Goal: Communication & Community: Answer question/provide support

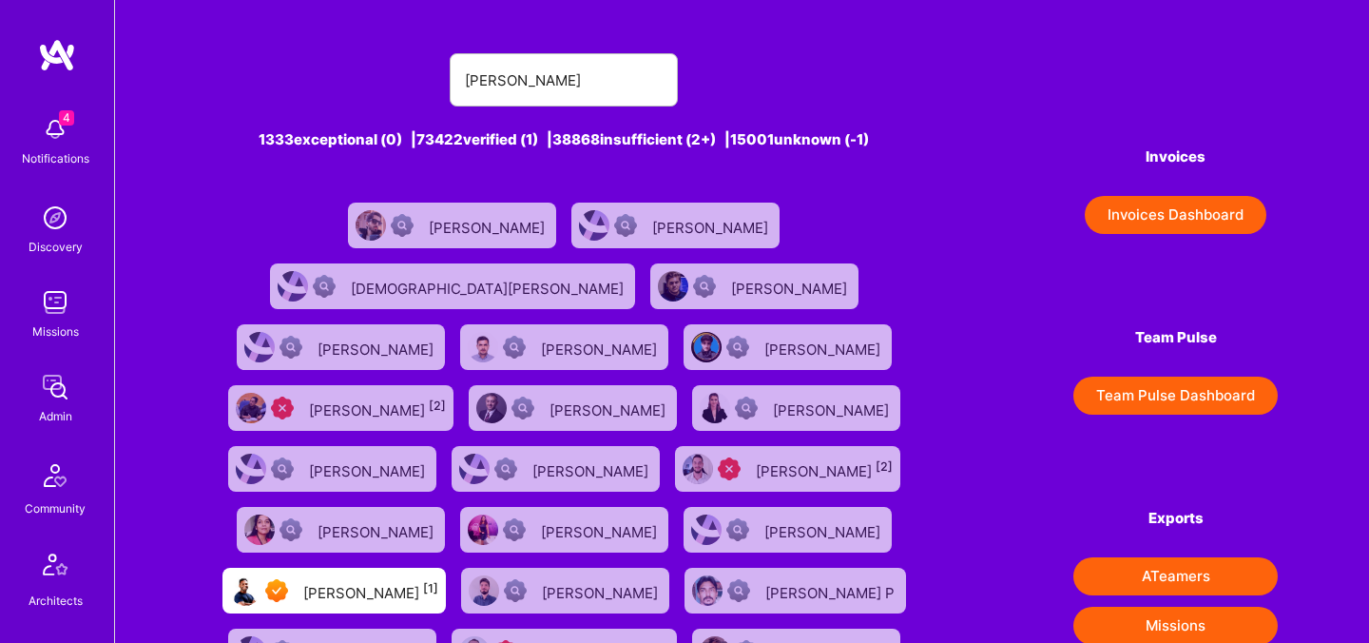
scroll to position [570, 0]
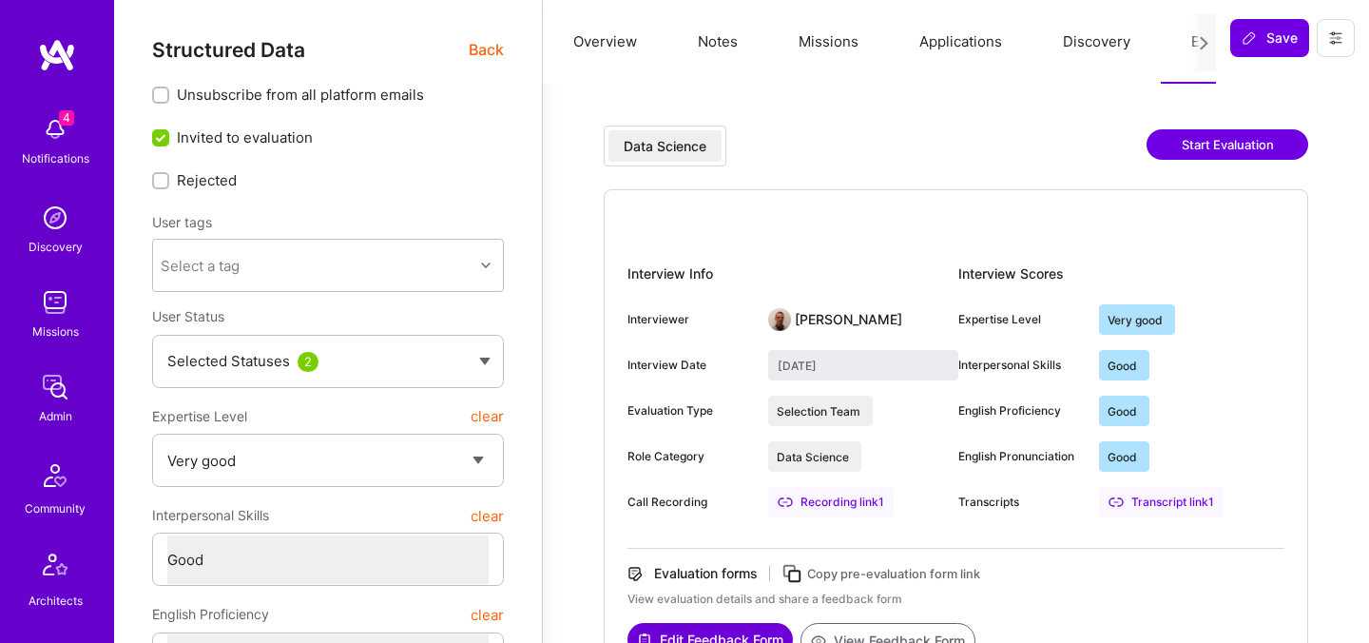
select select "5"
select select "4"
select select "6"
select select "US"
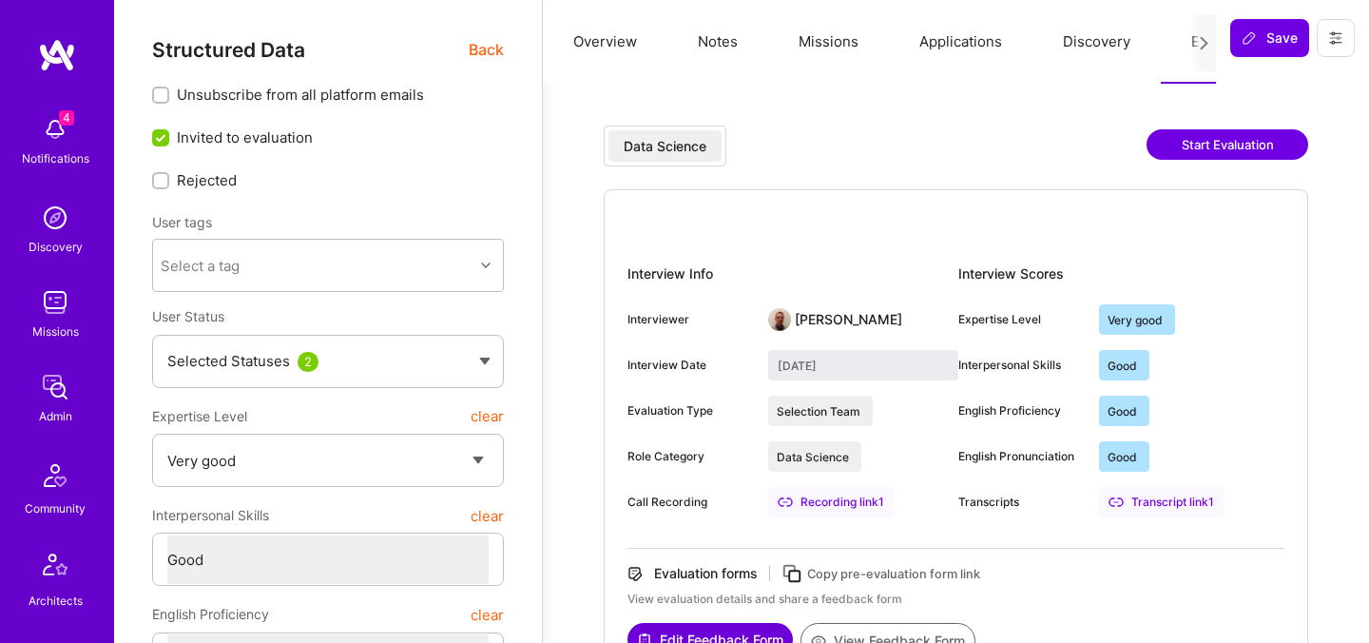
select select "Right Now"
click at [473, 49] on span "Back" at bounding box center [486, 50] width 35 height 24
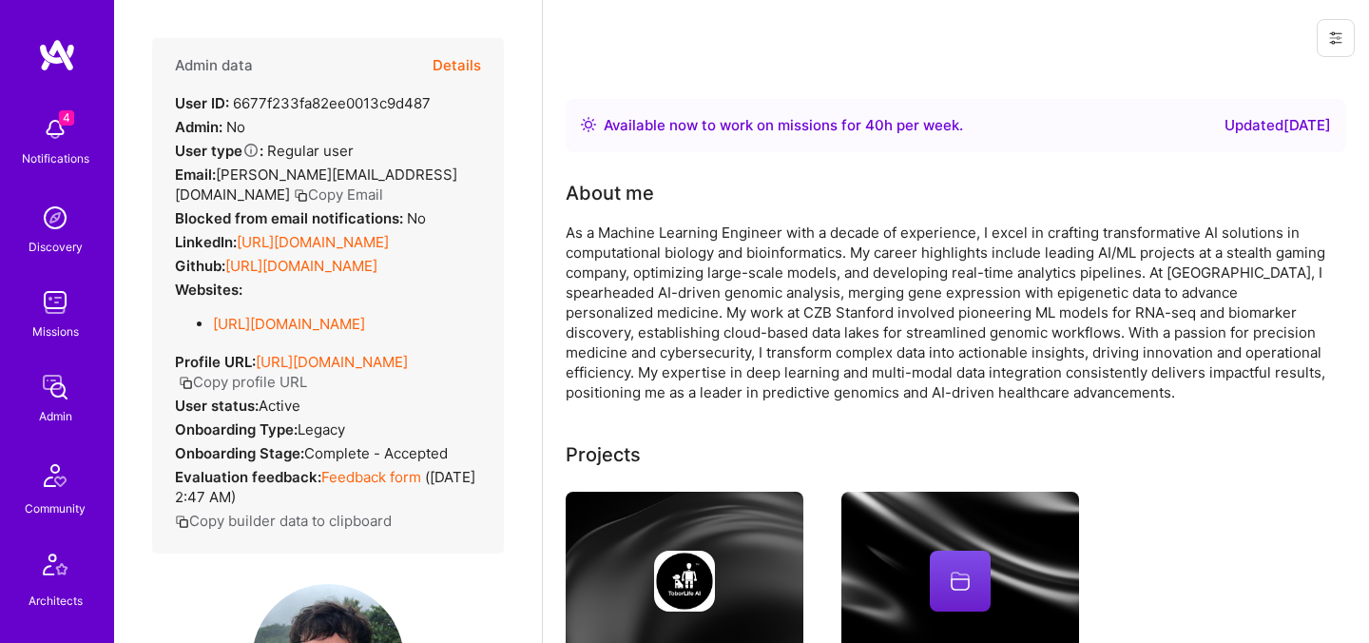
scroll to position [375, 0]
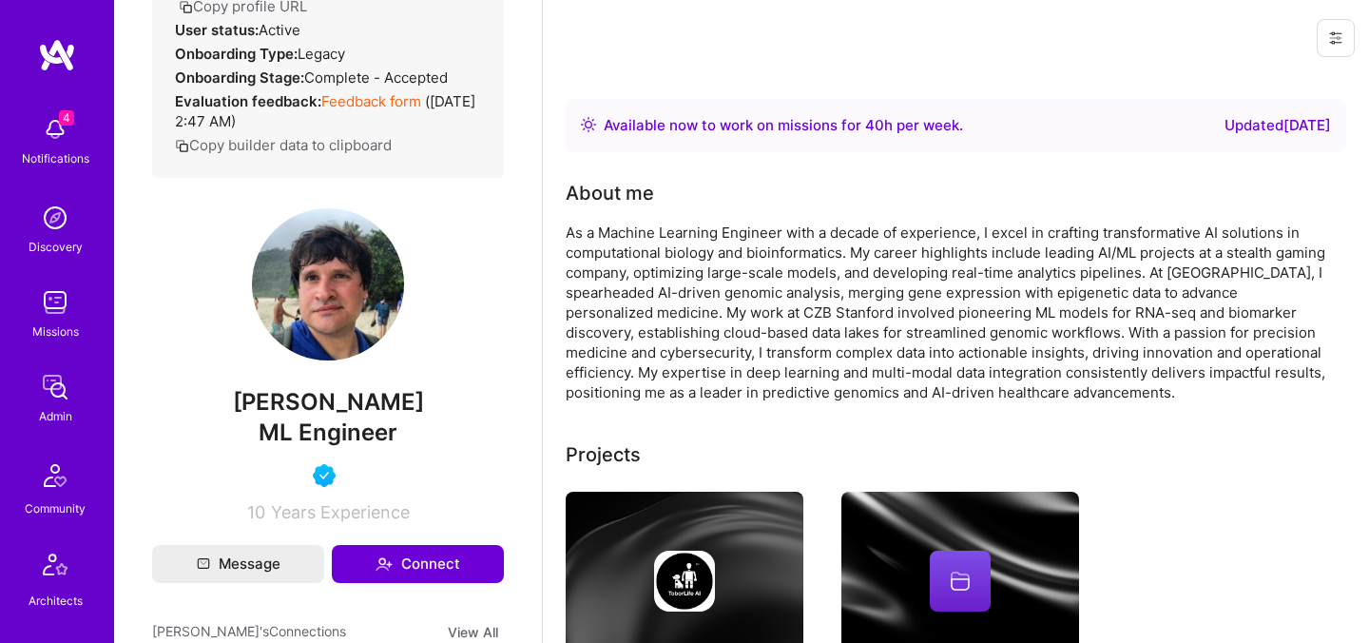
click at [281, 416] on span "Maurizio Morri" at bounding box center [328, 402] width 352 height 29
copy span "Maurizio Morri"
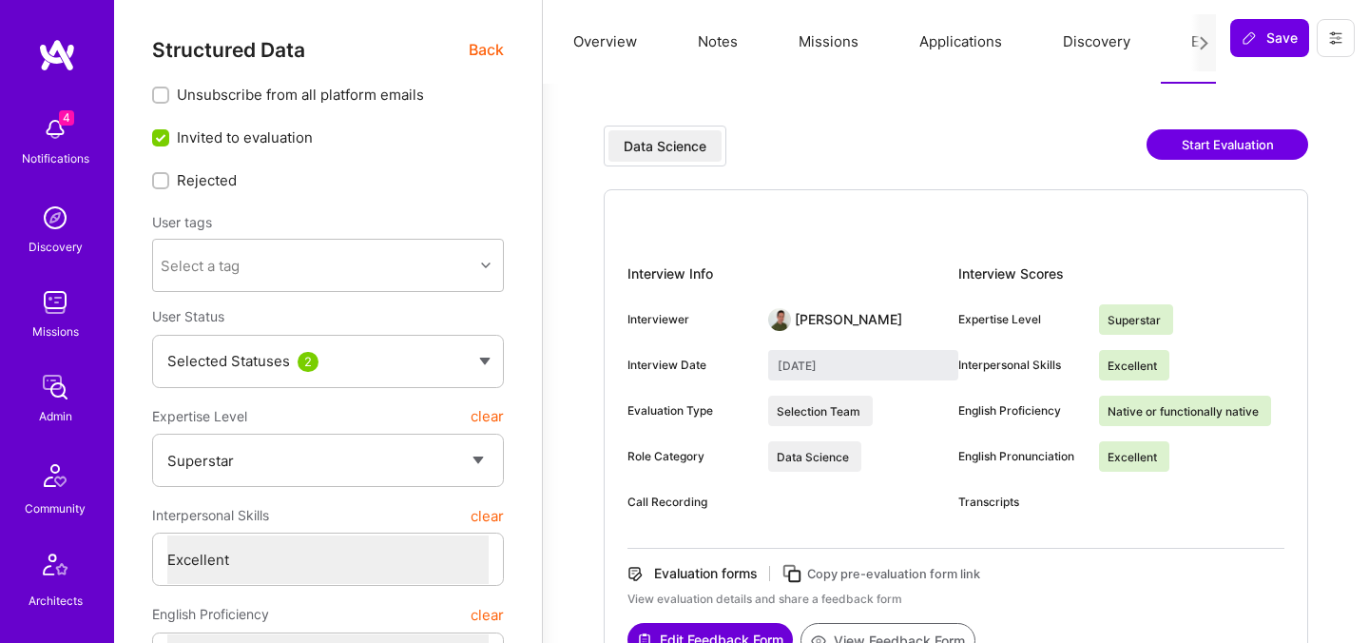
select select "7"
select select "US"
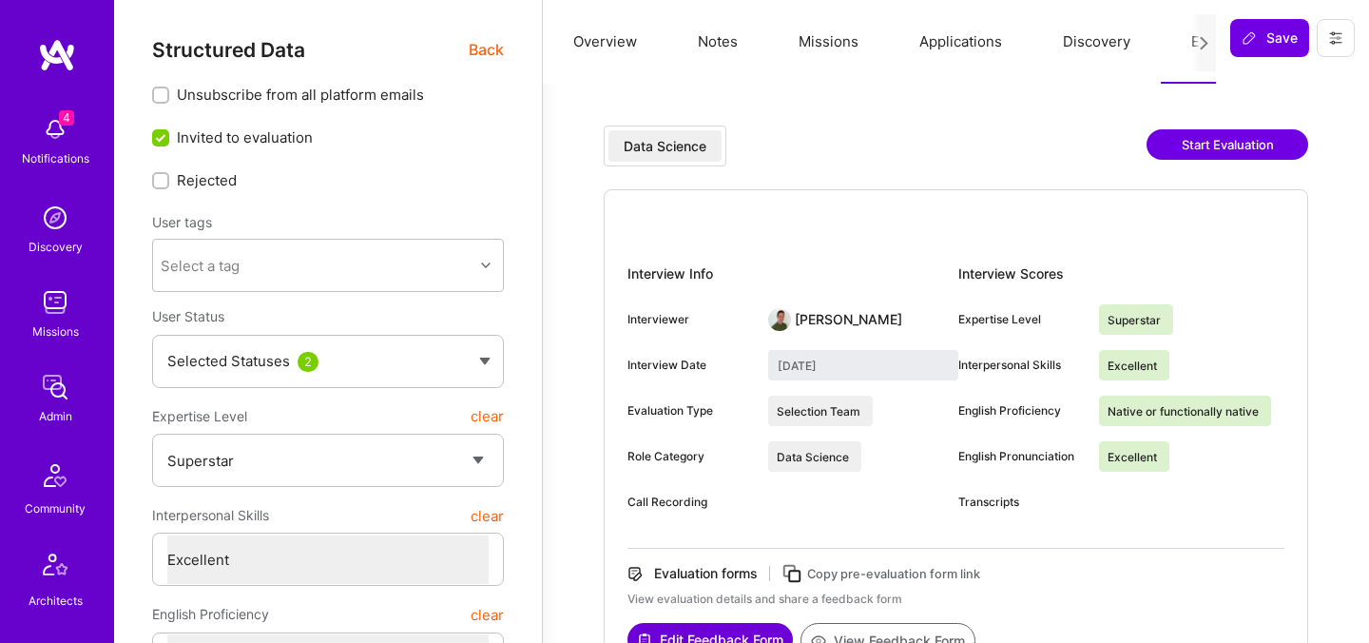
select select "Right Now"
click at [473, 54] on span "Back" at bounding box center [486, 50] width 35 height 24
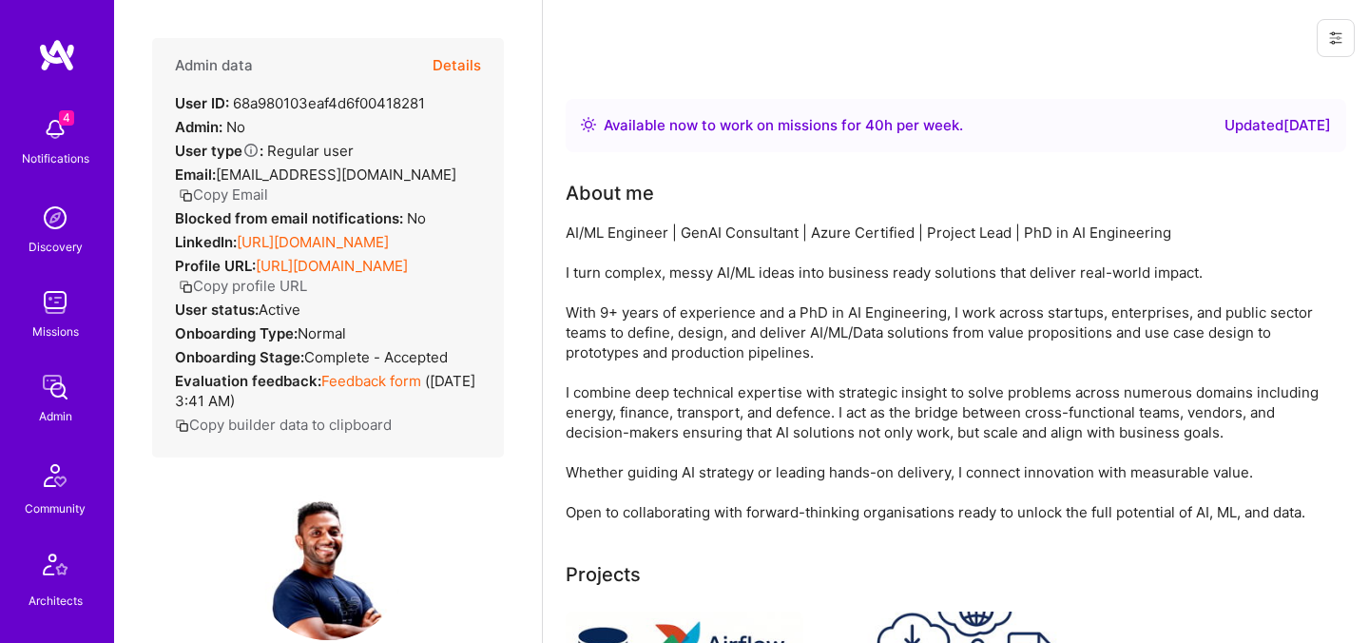
scroll to position [244, 0]
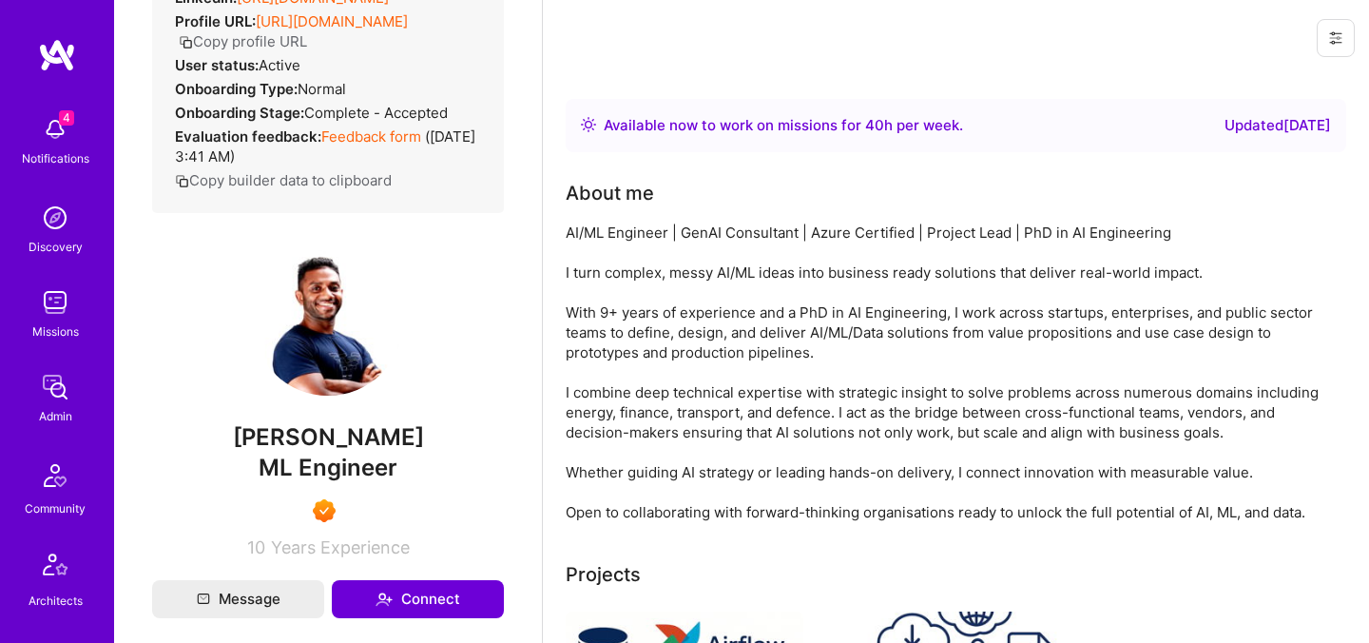
click at [353, 452] on span "Malith Ranaweera" at bounding box center [328, 437] width 352 height 29
copy span "Malith Ranaweera"
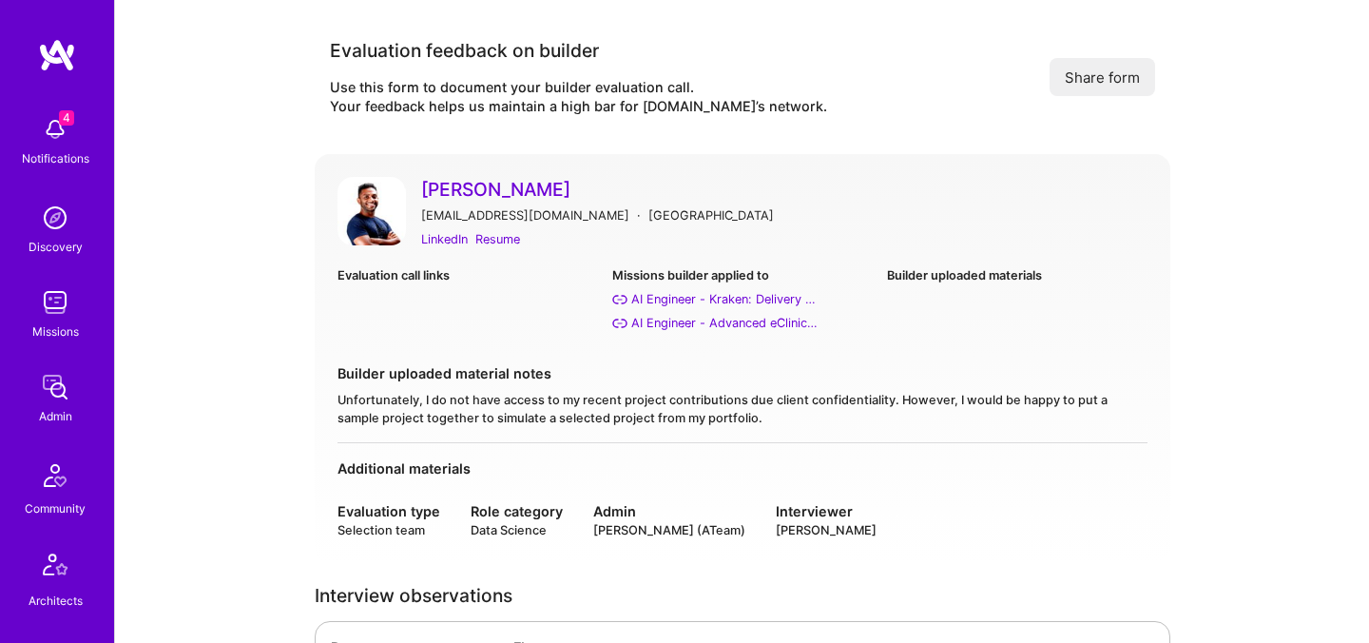
scroll to position [105, 0]
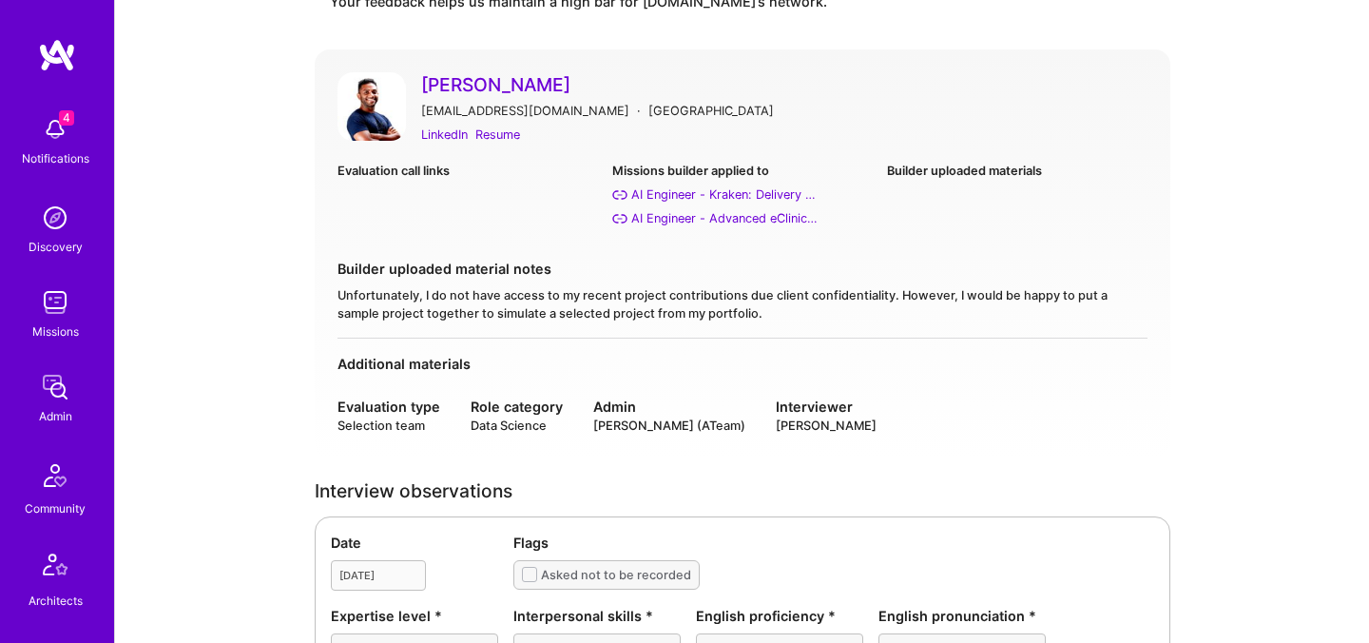
drag, startPoint x: 588, startPoint y: 85, endPoint x: 1148, endPoint y: -38, distance: 573.1
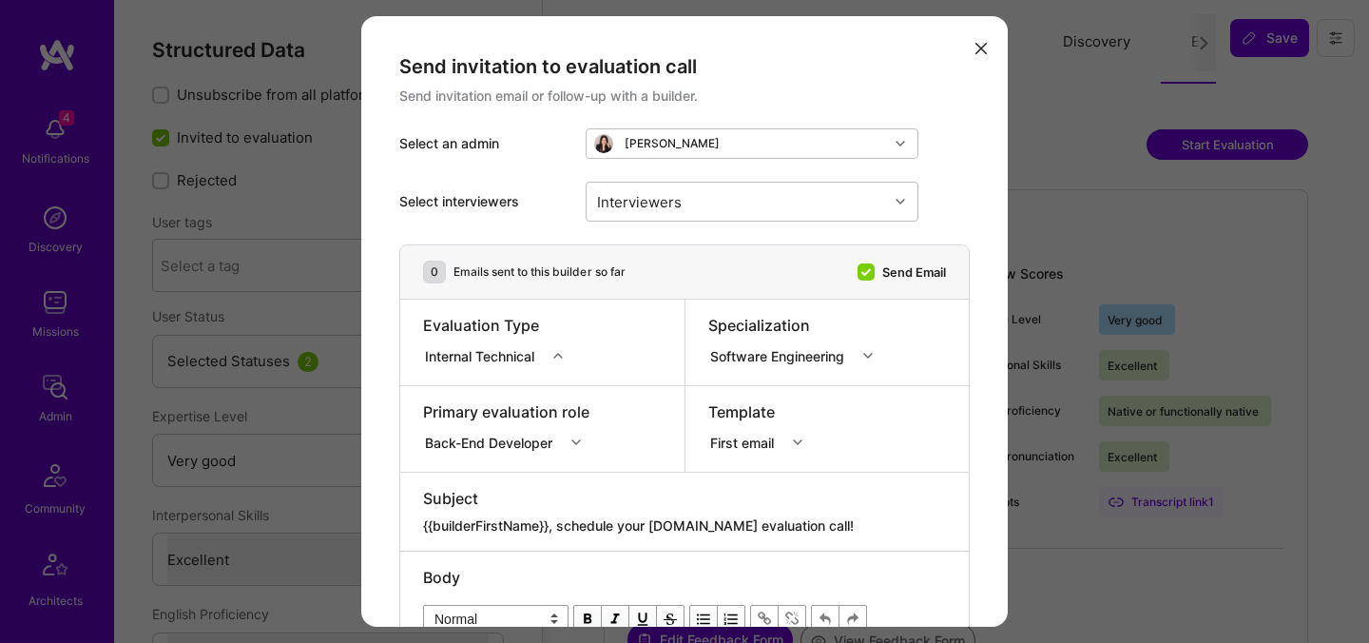
select select "5"
select select "7"
select select "MX"
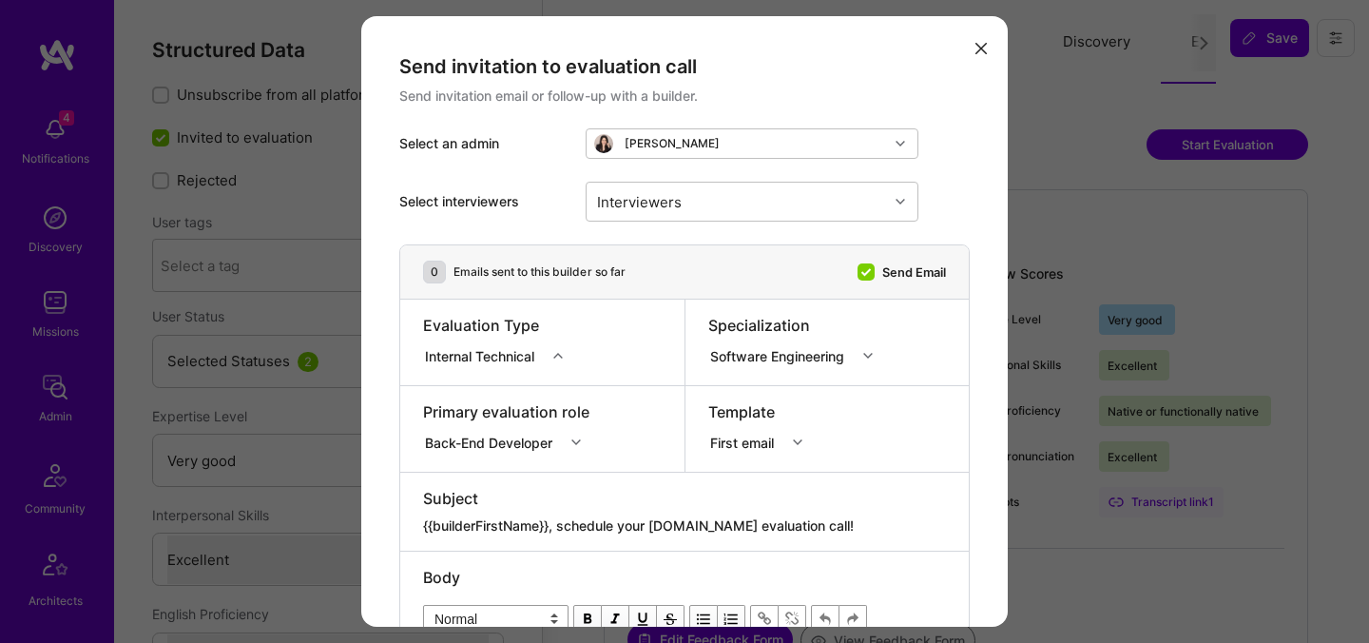
select select "Right Now"
click at [577, 440] on div "Back-End Developer" at bounding box center [508, 439] width 170 height 19
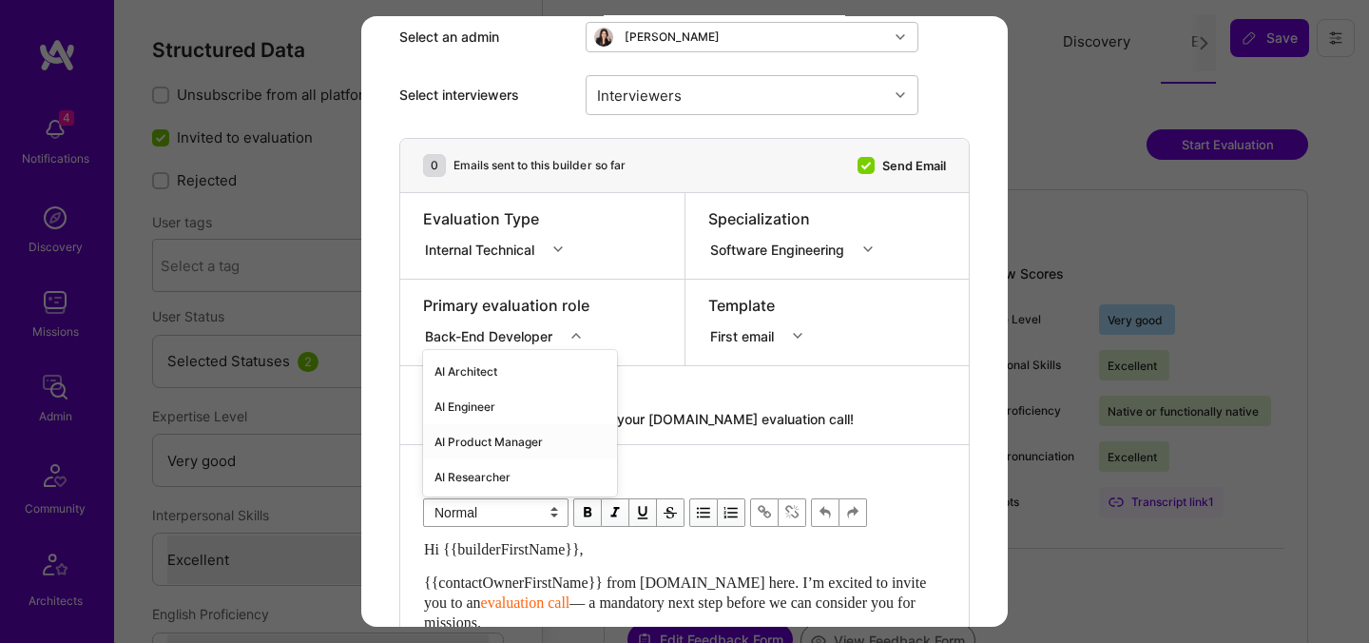
scroll to position [106, 0]
click at [522, 406] on div "AI Engineer" at bounding box center [520, 406] width 194 height 35
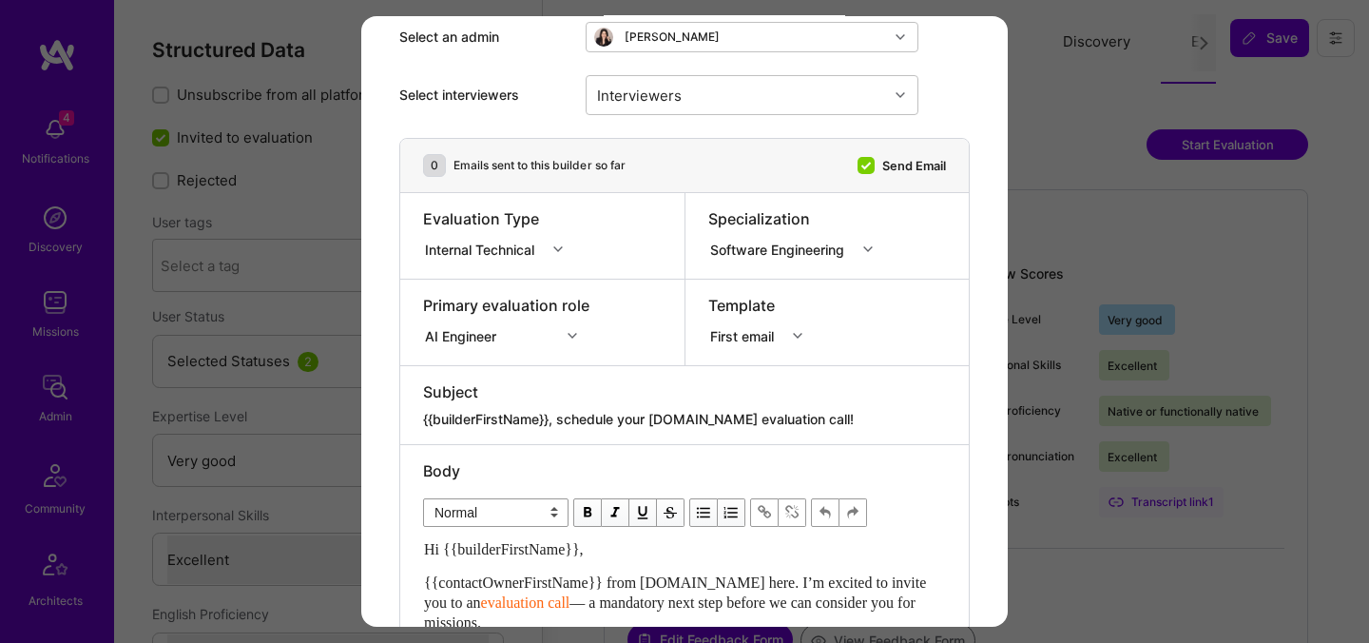
drag, startPoint x: 817, startPoint y: 418, endPoint x: 561, endPoint y: 416, distance: 256.7
click at [561, 416] on textarea "{{builderFirstName}}, schedule your [DOMAIN_NAME] evaluation call!" at bounding box center [684, 419] width 523 height 19
paste textarea "Unlock Your AI-Verified Status"
type textarea "{{builderFirstName}}, Unlock Your AI-Verified Status"
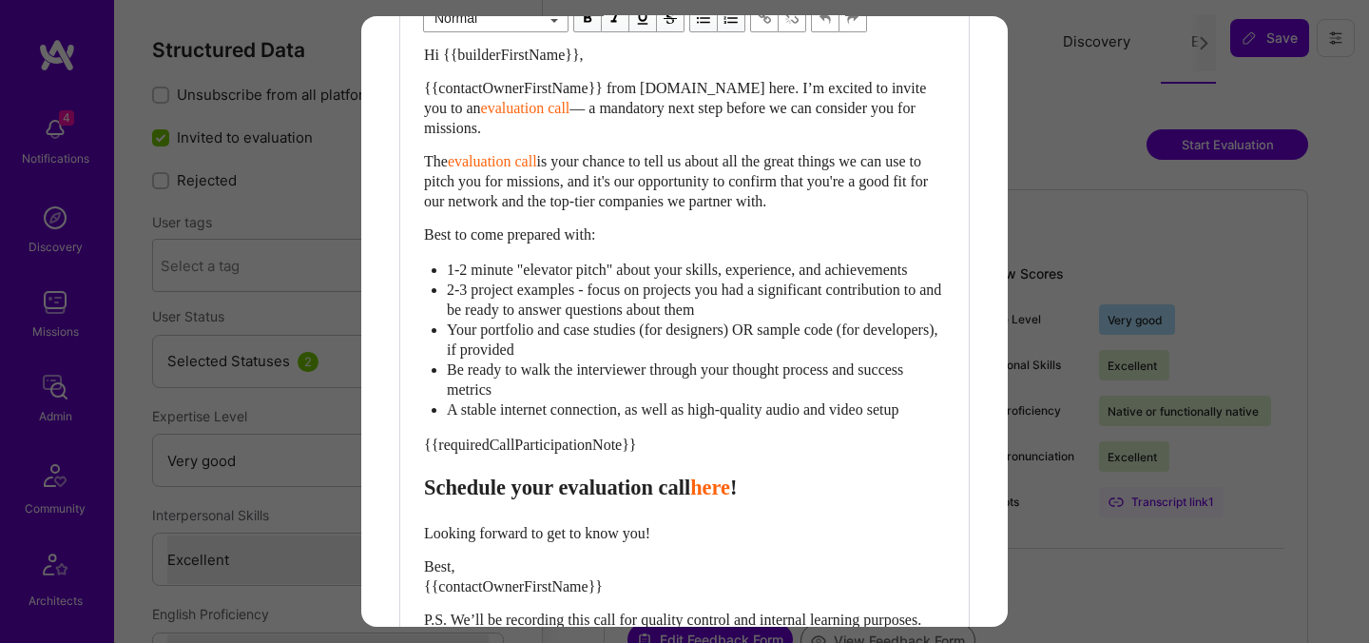
scroll to position [626, 0]
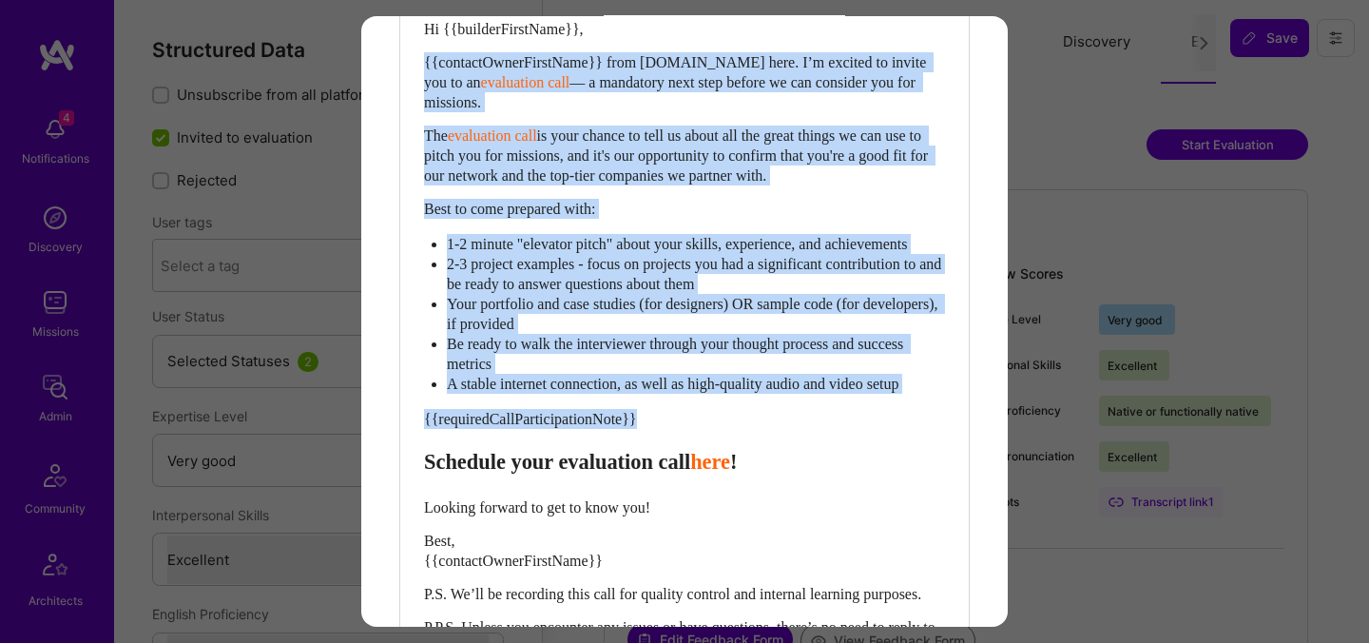
drag, startPoint x: 427, startPoint y: 485, endPoint x: 417, endPoint y: 67, distance: 418.3
click at [417, 67] on div "Body Normal Heading Large Heading Medium Heading Small Normal Hi {{builderFirst…" at bounding box center [684, 303] width 568 height 756
paste div "Enter email text"
select select "header-two"
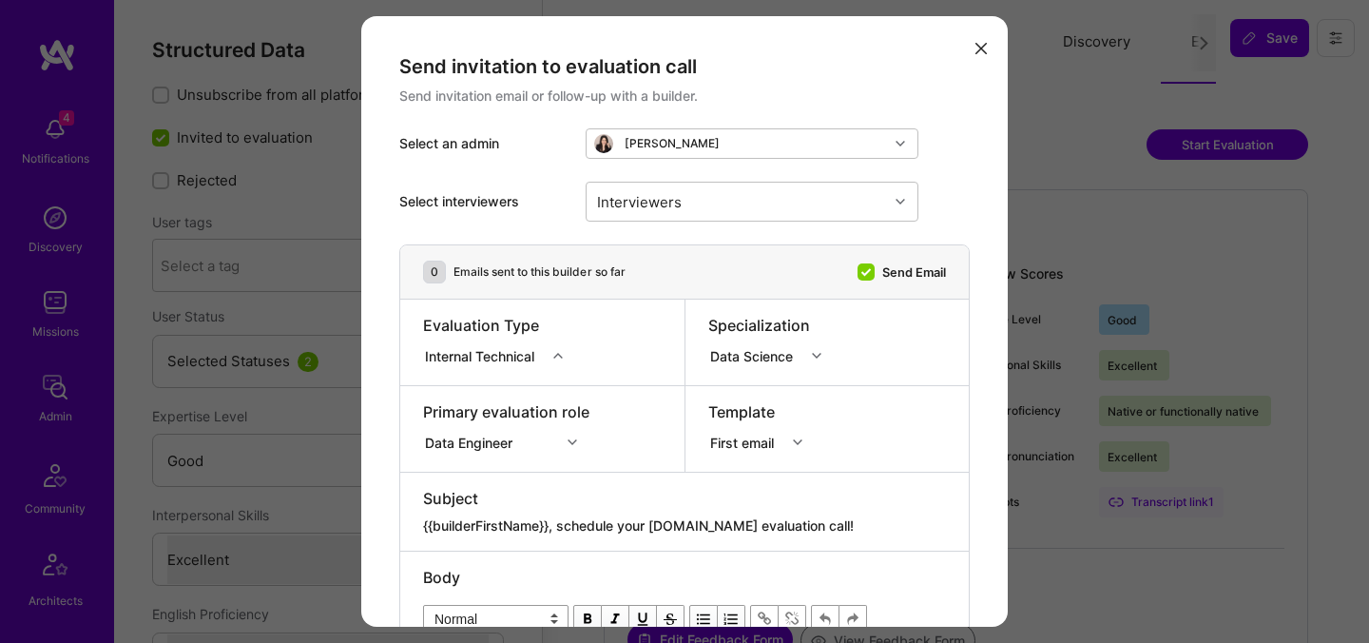
select select "4"
select select "7"
select select "GB"
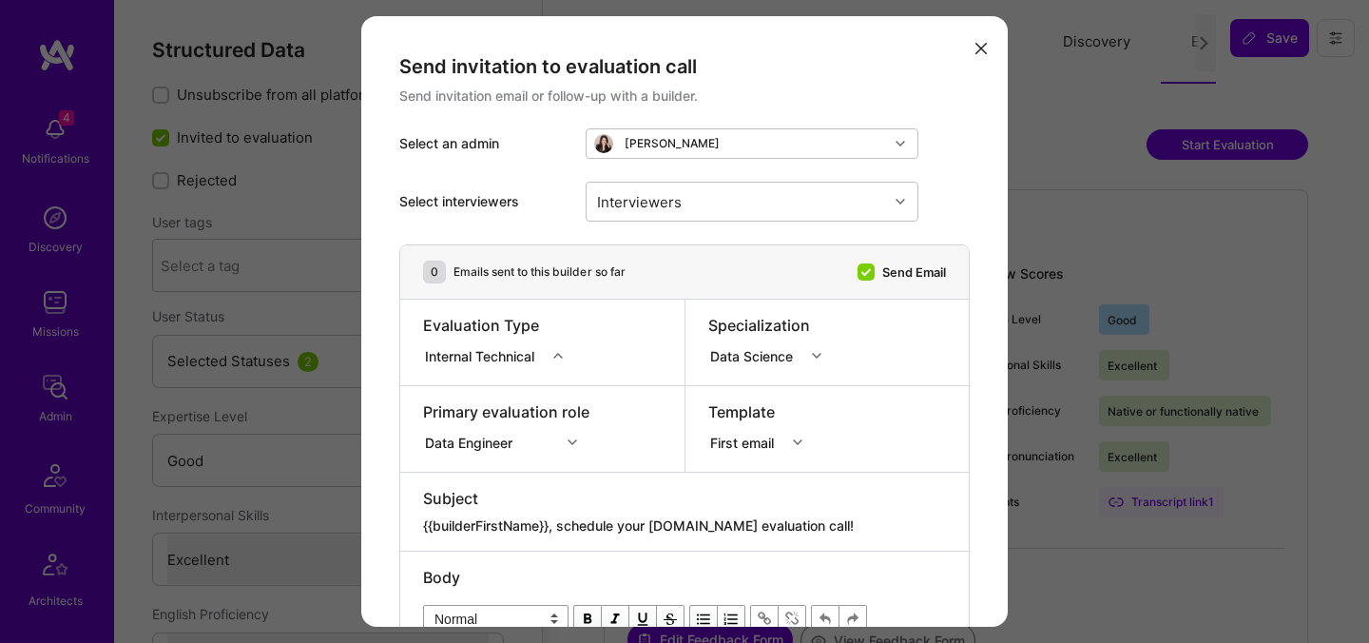
select select "Right Now"
click at [515, 448] on div "option AI Architect focused, 1 of 70. 70 results available. Use Up and Down to …" at bounding box center [506, 439] width 166 height 19
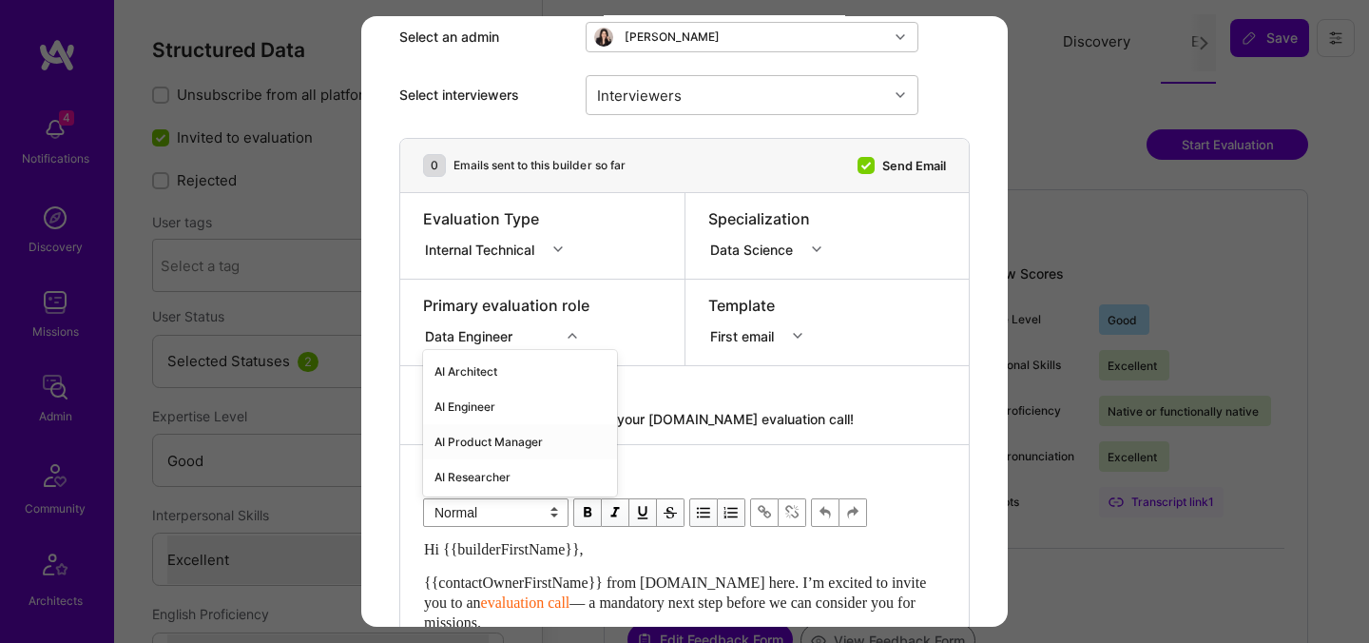
scroll to position [106, 0]
click at [509, 409] on div "AI Engineer" at bounding box center [520, 406] width 194 height 35
drag, startPoint x: 813, startPoint y: 422, endPoint x: 561, endPoint y: 415, distance: 252.0
click at [561, 415] on textarea "{{builderFirstName}}, schedule your [DOMAIN_NAME] evaluation call!" at bounding box center [684, 419] width 523 height 19
paste textarea "Unlock Your AI-Verified Status"
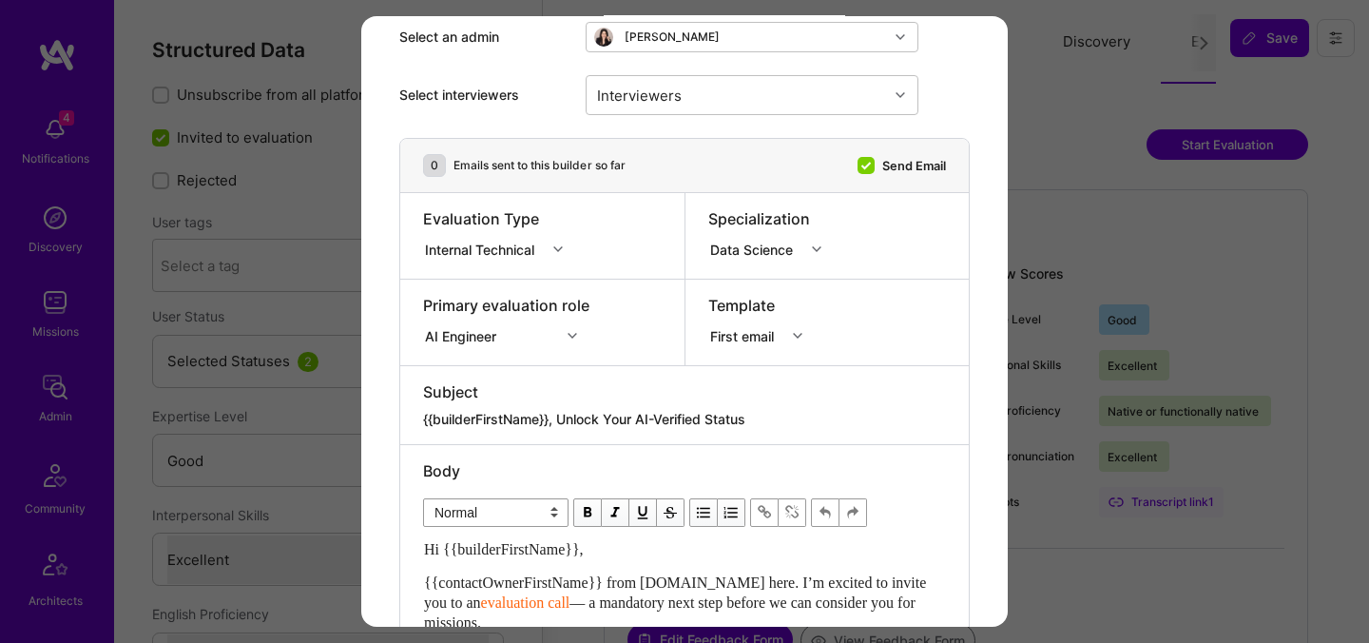
type textarea "{{builderFirstName}}, Unlock Your AI-Verified Status"
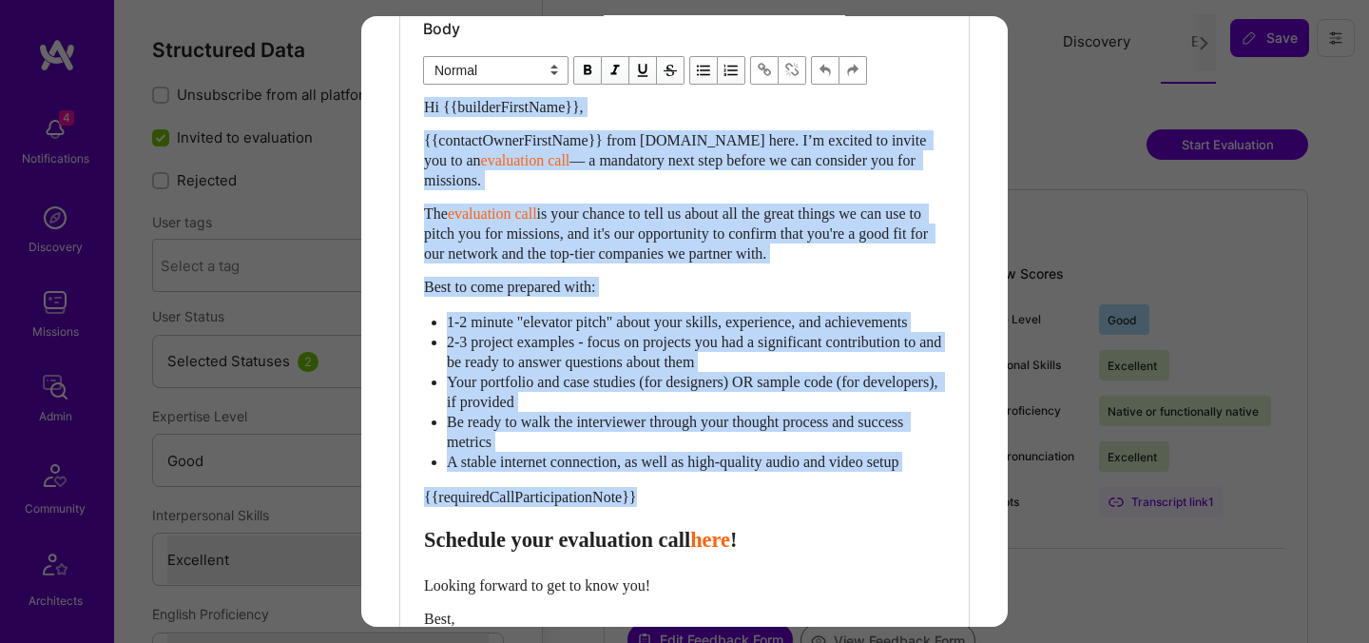
scroll to position [529, 0]
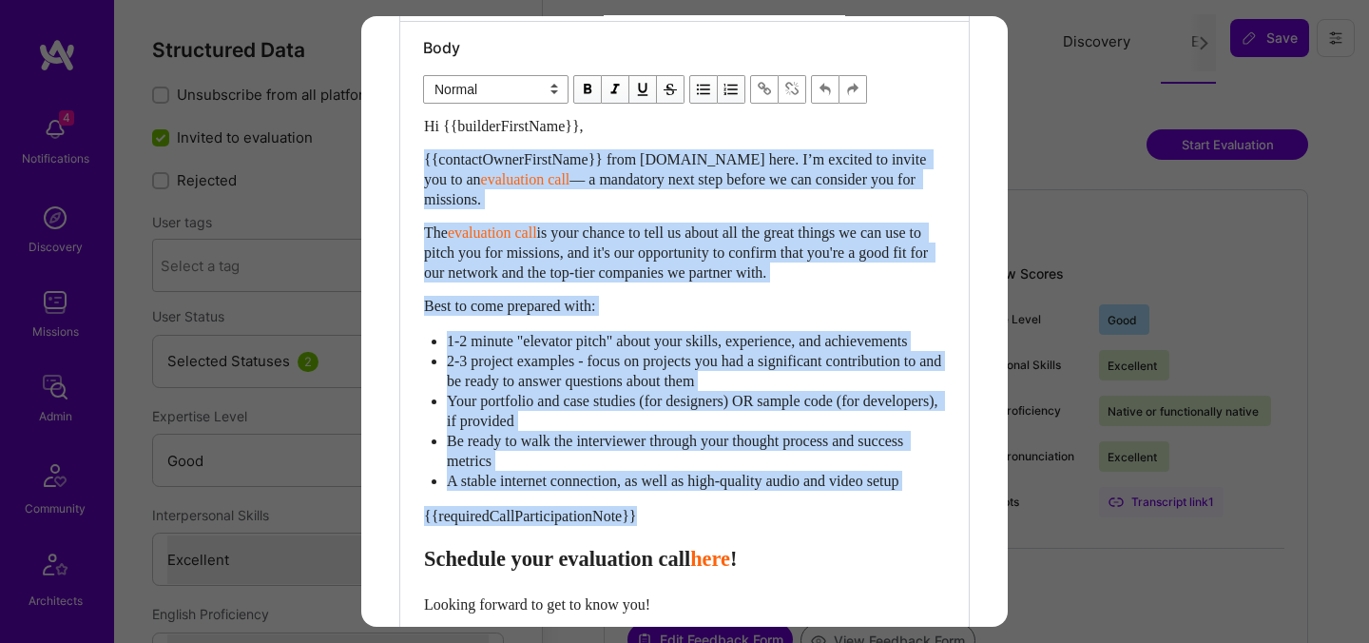
drag, startPoint x: 428, startPoint y: 457, endPoint x: 408, endPoint y: 160, distance: 298.2
click at [408, 160] on div "Body Normal Heading Large Heading Medium Heading Small Normal Hi {{builderFirst…" at bounding box center [684, 400] width 568 height 756
select select "header-two"
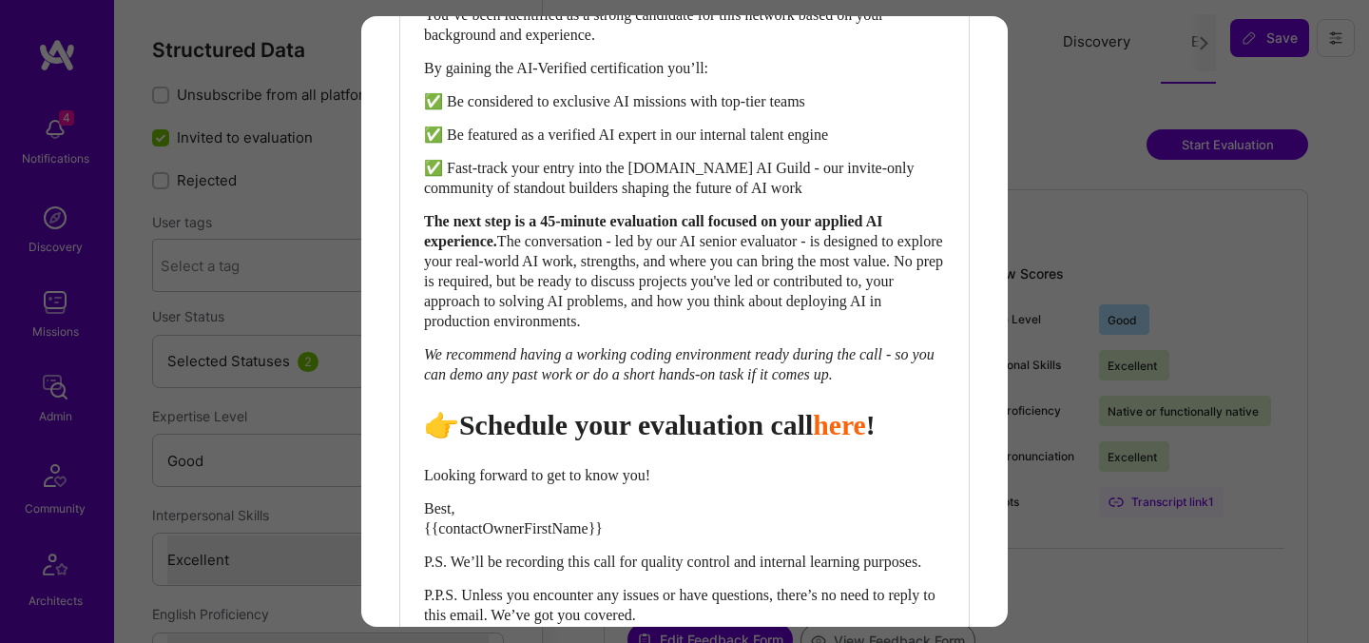
scroll to position [811, 0]
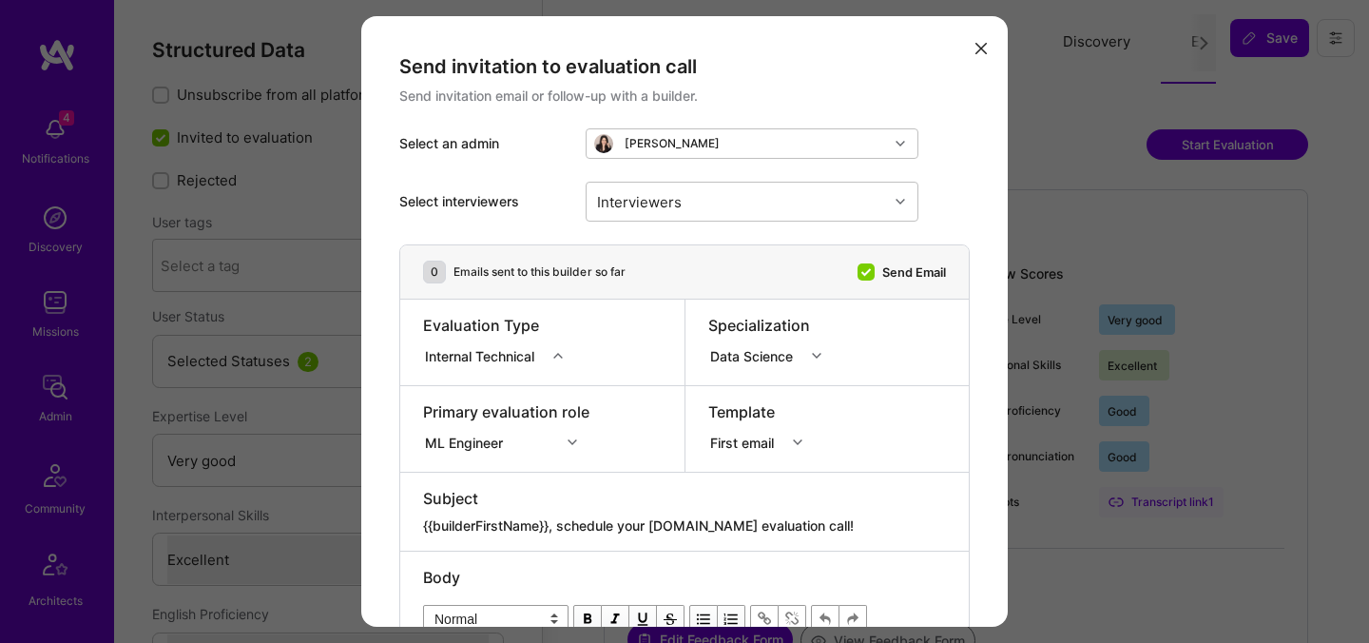
select select "5"
select select "7"
select select "6"
select select "CA"
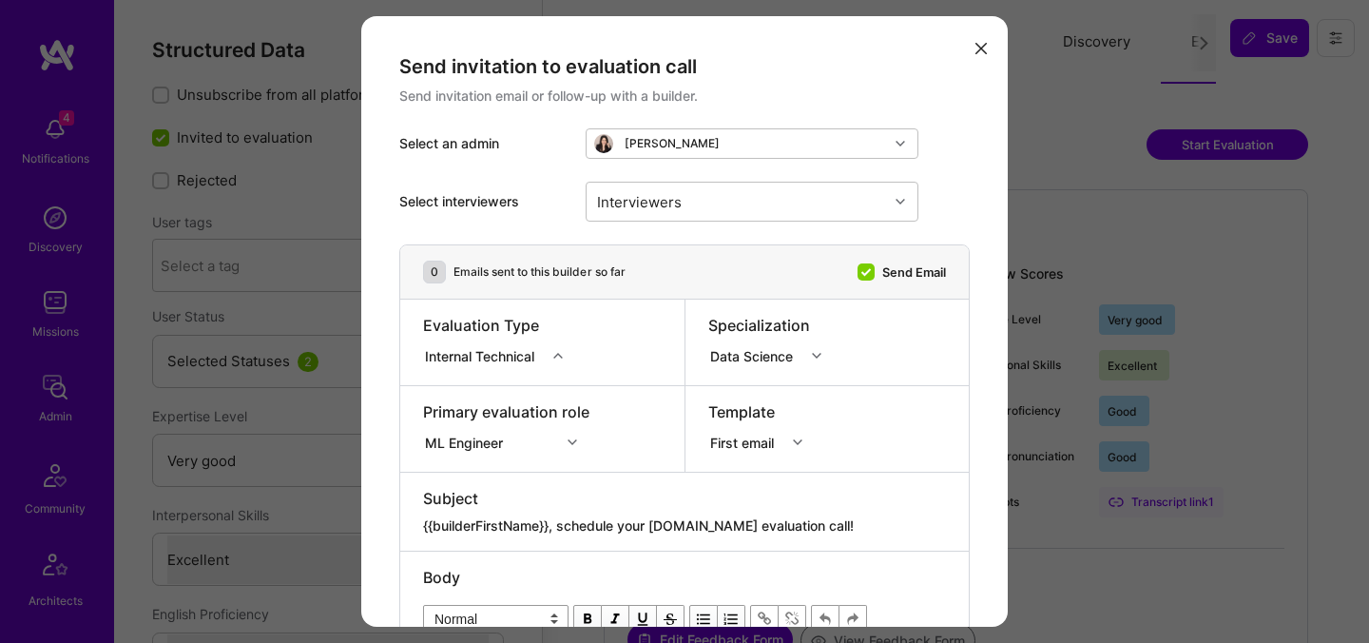
select select "Right Now"
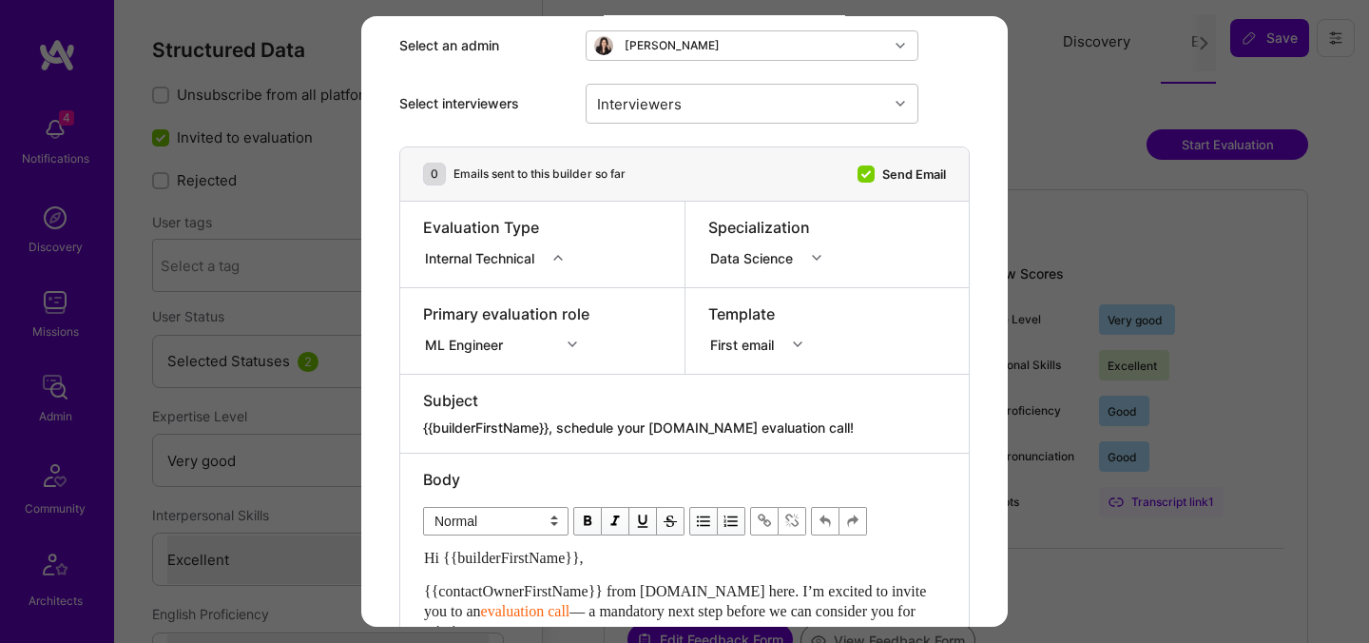
scroll to position [154, 0]
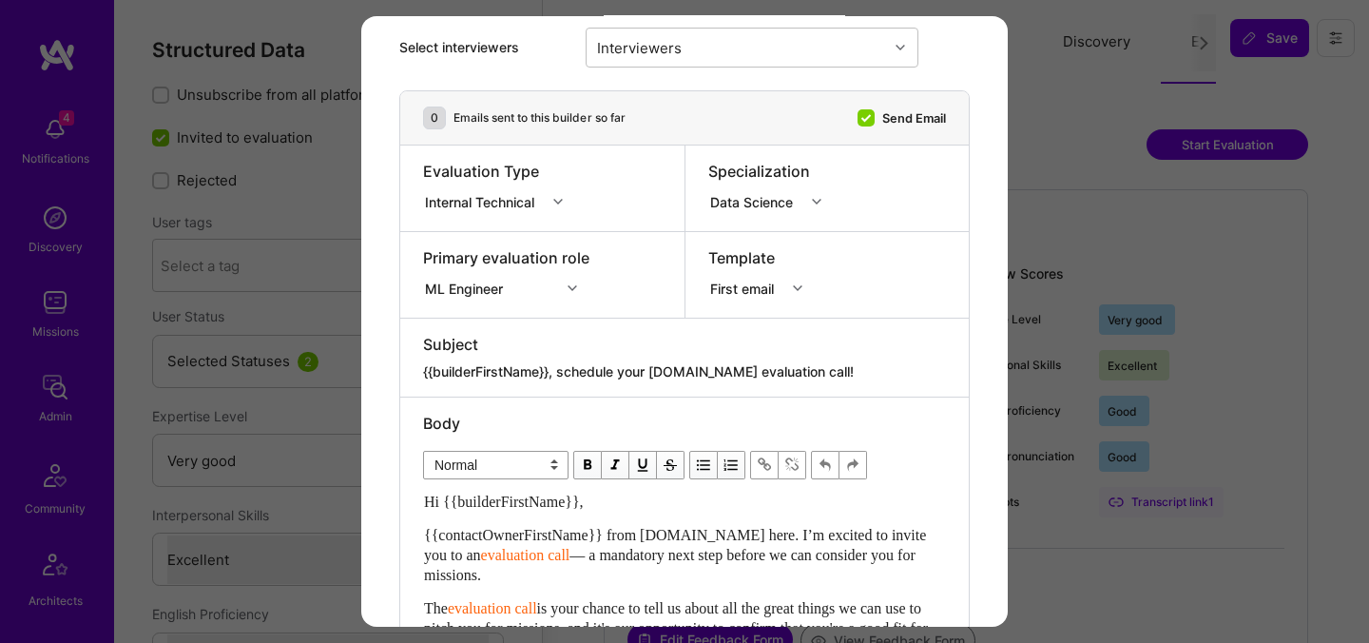
drag, startPoint x: 818, startPoint y: 365, endPoint x: 561, endPoint y: 371, distance: 257.7
click at [561, 371] on textarea "{{builderFirstName}}, schedule your [DOMAIN_NAME] evaluation call!" at bounding box center [684, 371] width 523 height 19
paste textarea "Unlock Your AI-Verified Status"
type textarea "{{builderFirstName}}, Unlock Your AI-Verified Status"
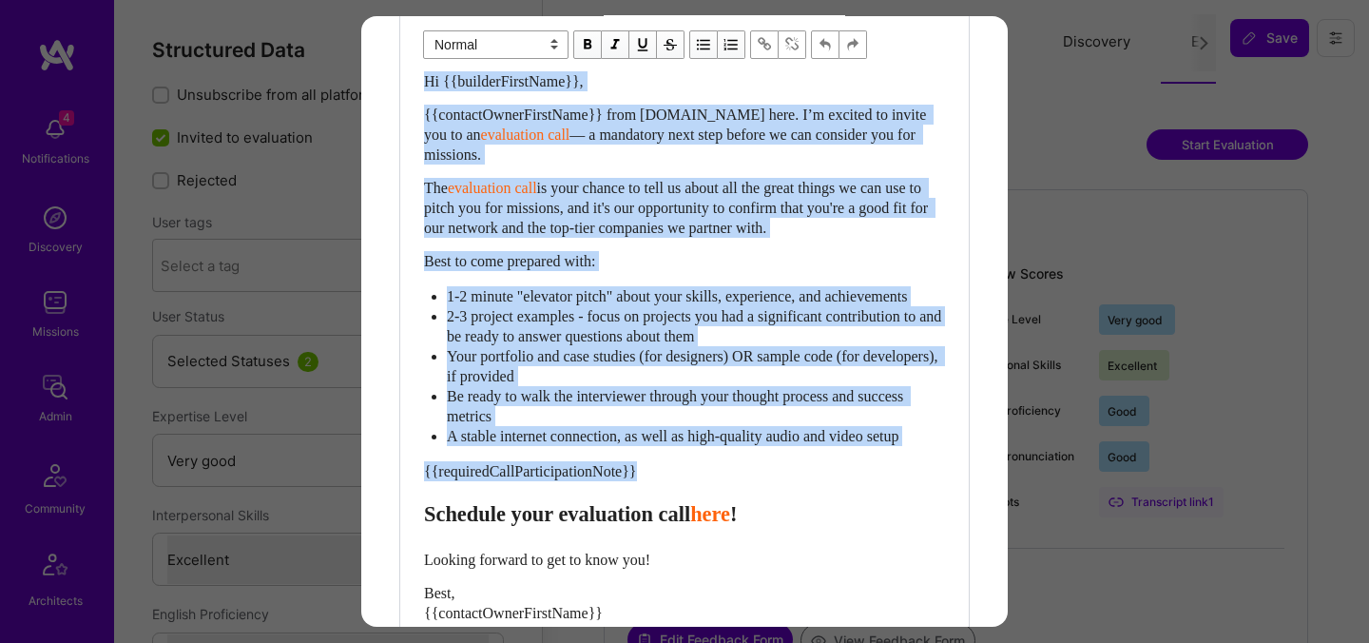
scroll to position [567, 0]
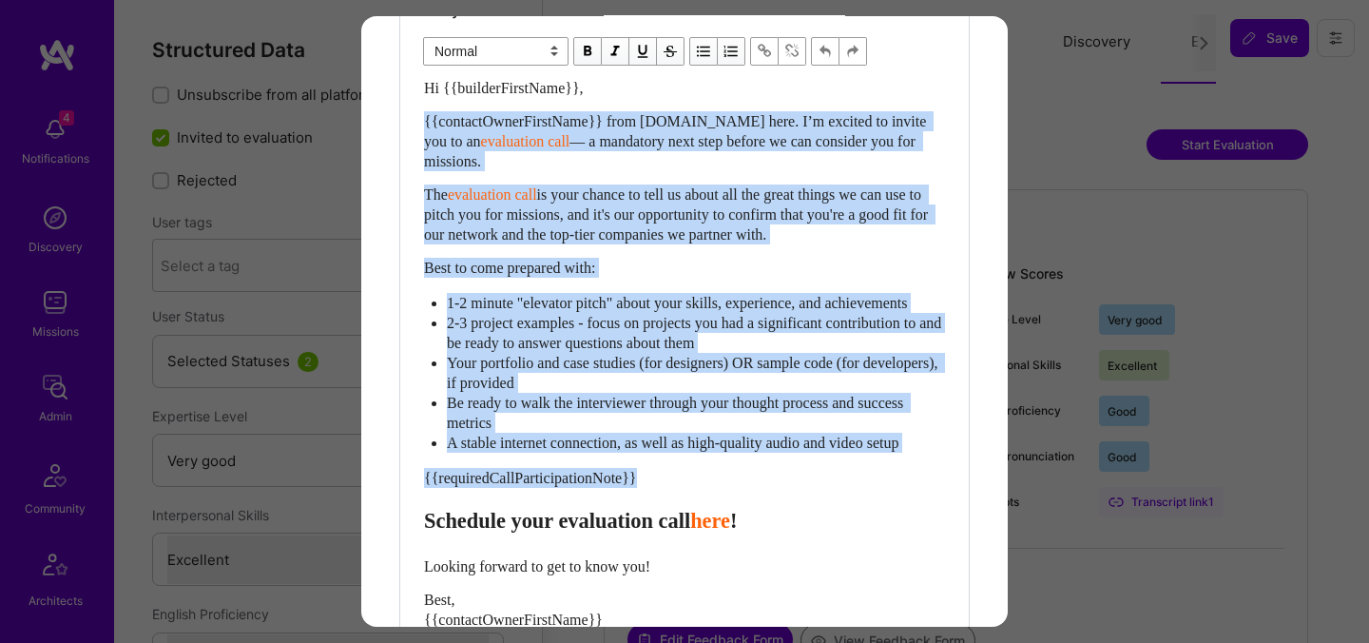
drag, startPoint x: 426, startPoint y: 462, endPoint x: 409, endPoint y: 119, distance: 343.6
click at [409, 119] on div "Body Normal Heading Large Heading Medium Heading Small Normal Hi {{builderFirst…" at bounding box center [684, 362] width 568 height 756
paste div "Enter email text"
select select "header-two"
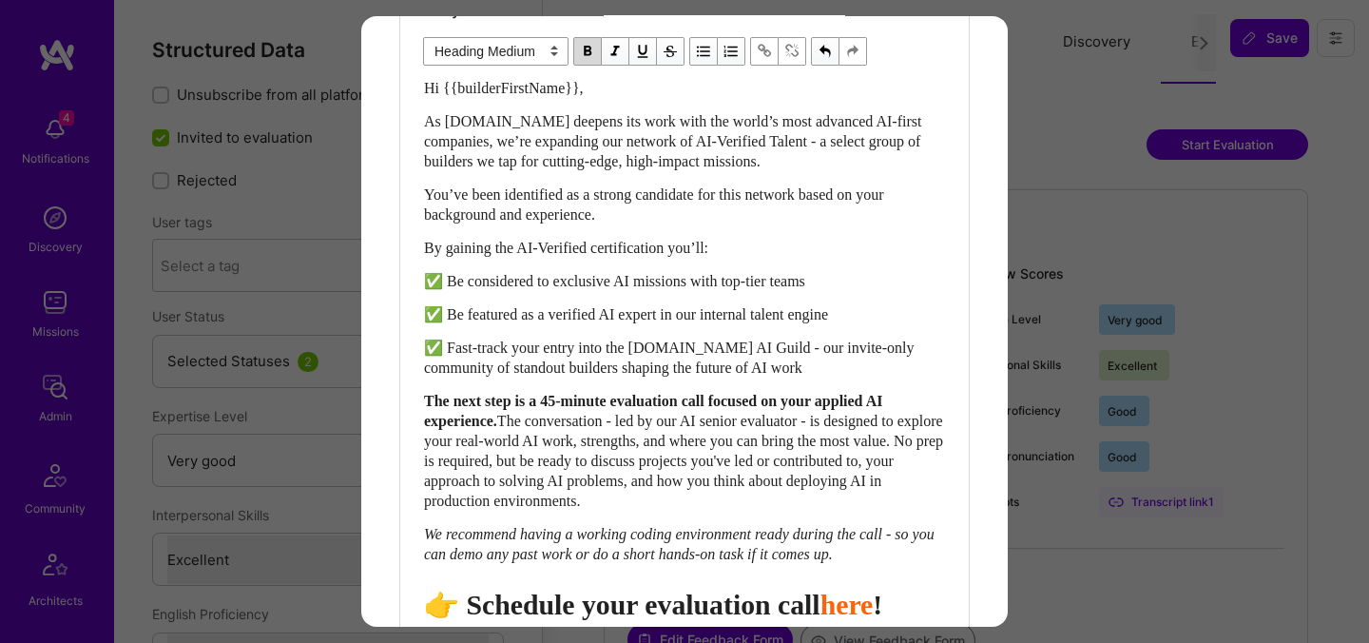
scroll to position [581, 0]
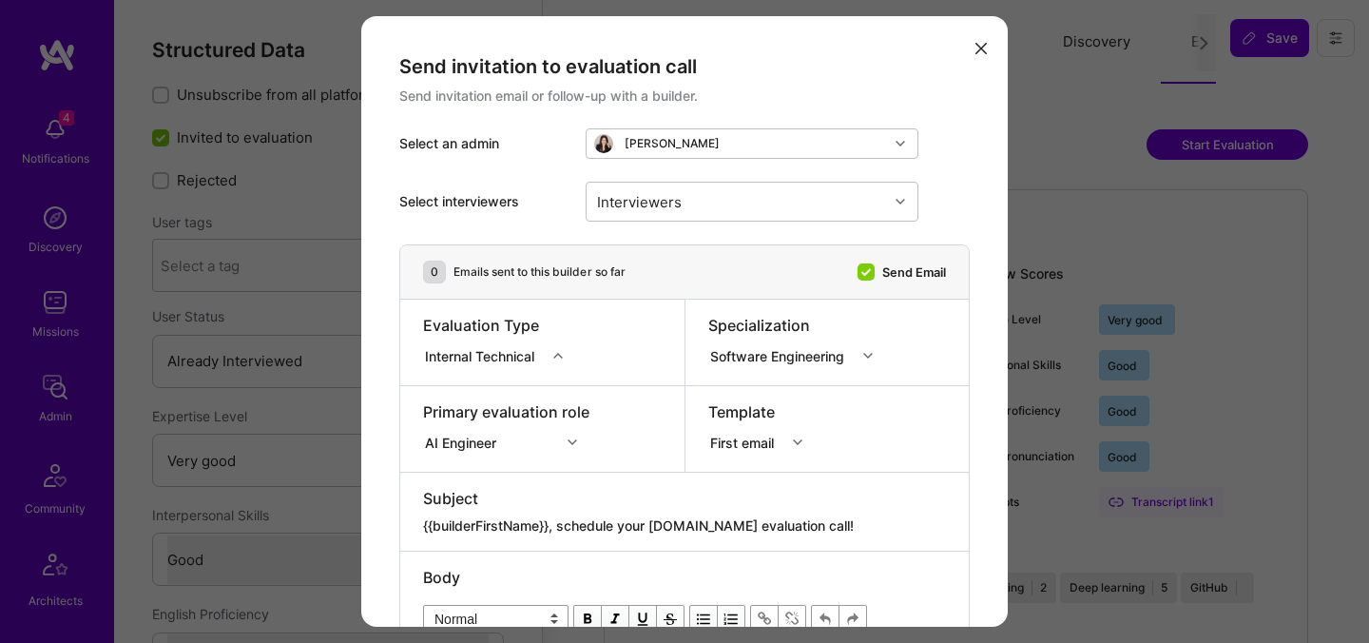
select select "5"
select select "4"
select select "6"
select select "CA"
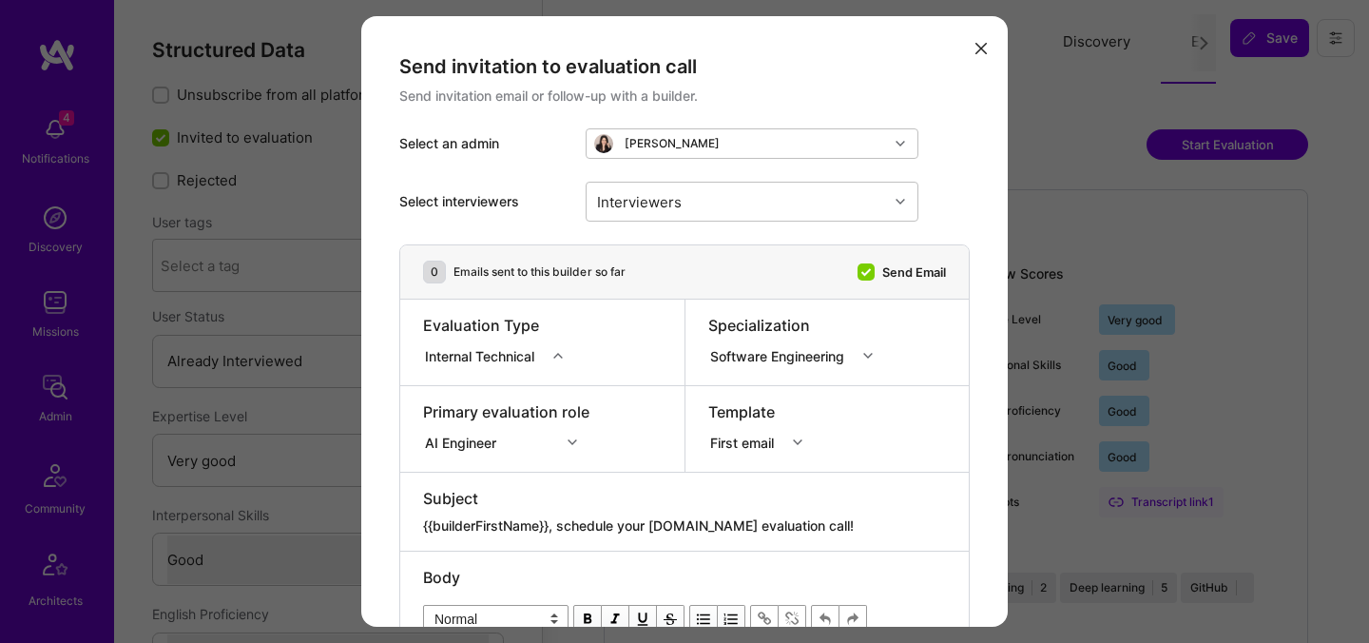
select select "Right Now"
drag, startPoint x: 811, startPoint y: 521, endPoint x: 562, endPoint y: 515, distance: 249.1
click at [562, 516] on textarea "{{builderFirstName}}, schedule your [DOMAIN_NAME] evaluation call!" at bounding box center [684, 525] width 523 height 19
drag, startPoint x: 855, startPoint y: 520, endPoint x: 561, endPoint y: 526, distance: 294.7
click at [561, 526] on textarea "{{builderFirstName}}, schedule your [DOMAIN_NAME] evaluation call!" at bounding box center [684, 525] width 523 height 19
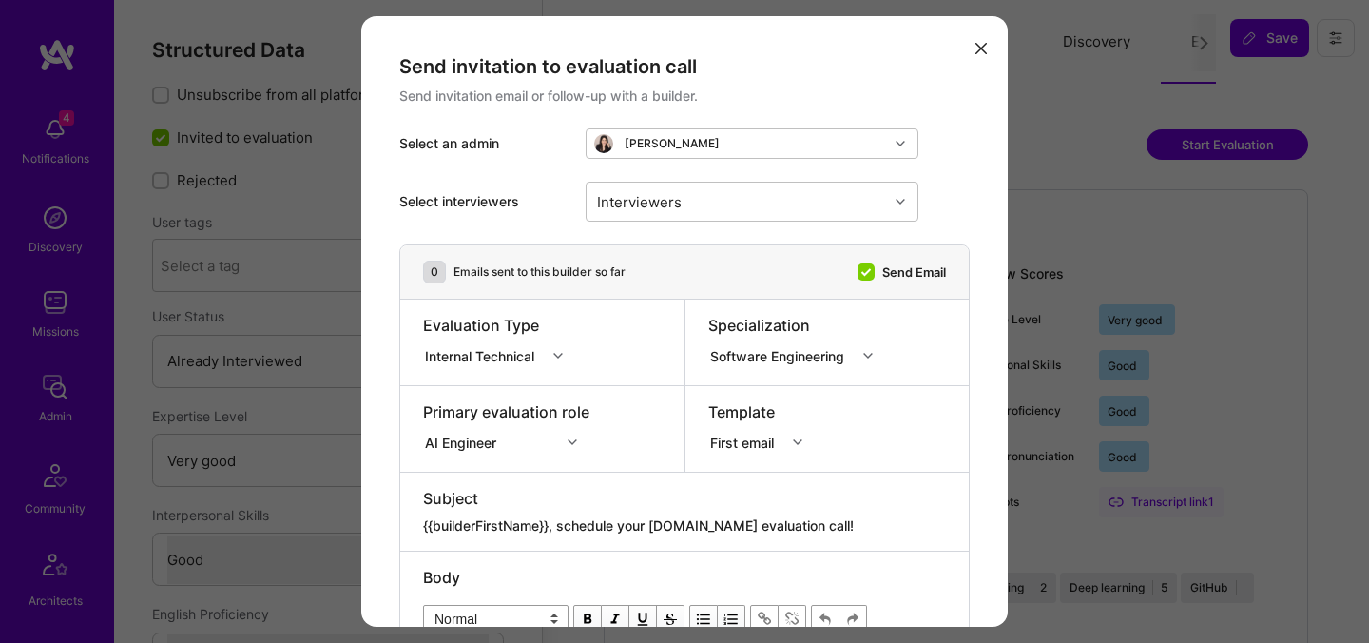
paste textarea "Unlock Your AI-Verified Status"
type textarea "{{builderFirstName}}, Unlock Your AI-Verified Status"
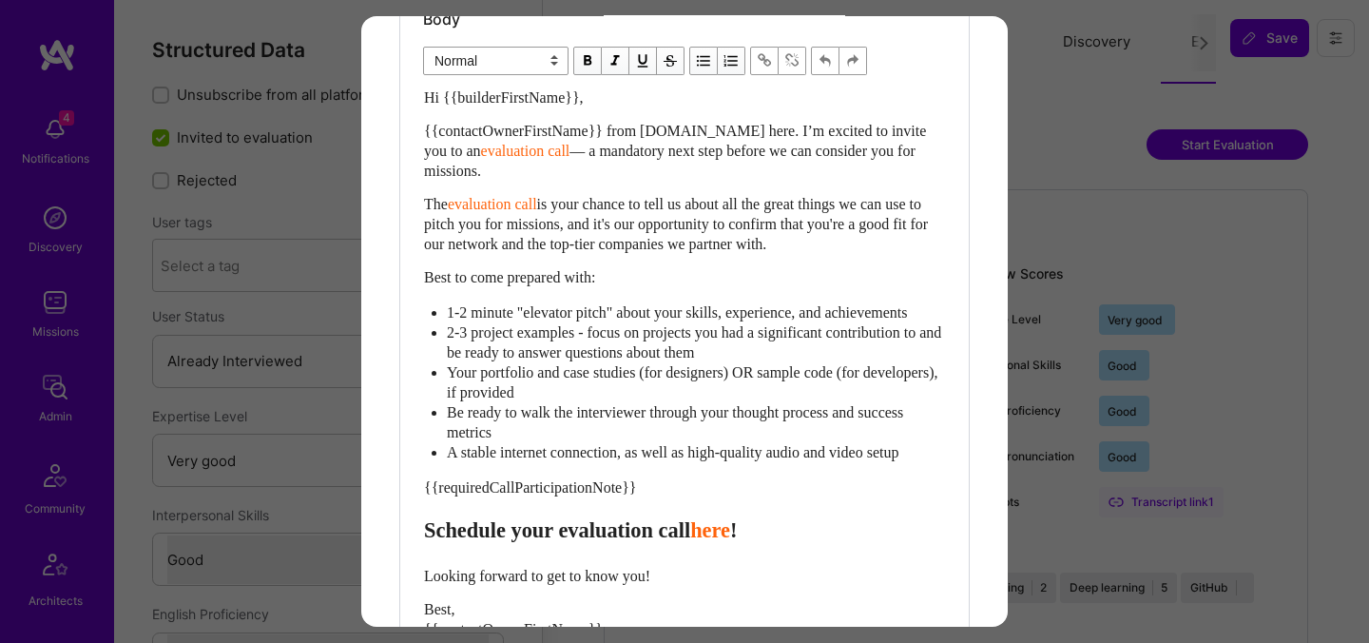
scroll to position [595, 0]
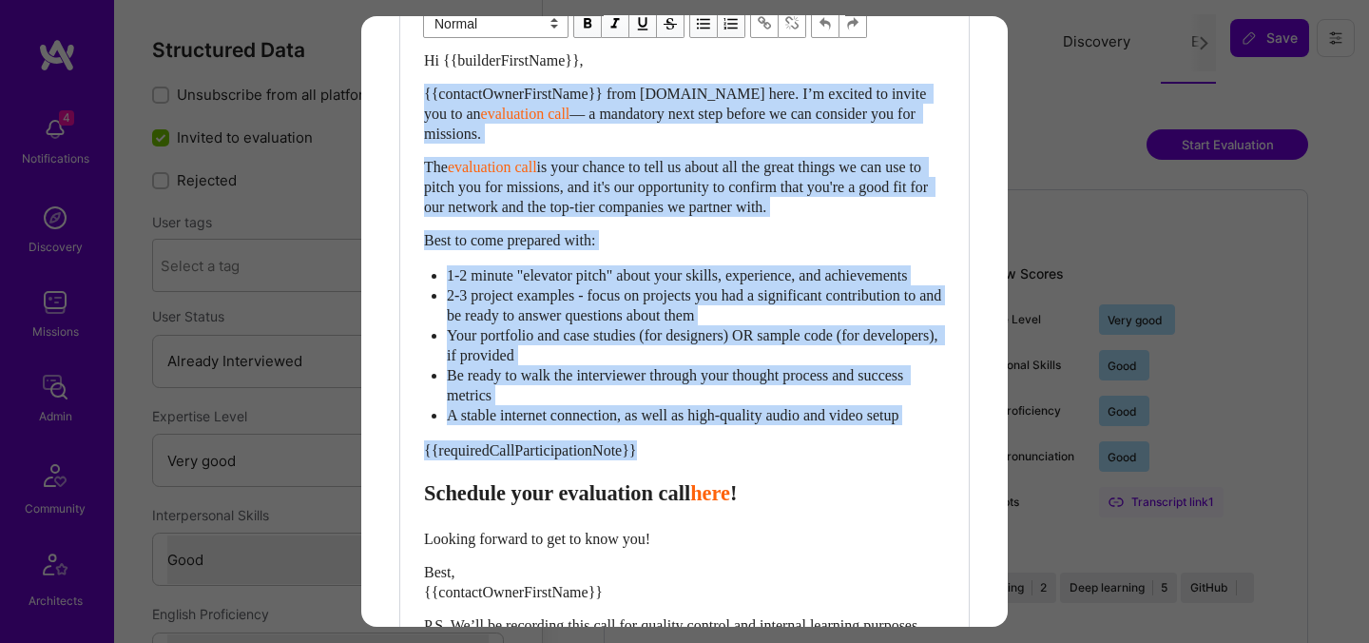
drag, startPoint x: 423, startPoint y: 511, endPoint x: 419, endPoint y: 86, distance: 424.9
click at [419, 86] on div "Body Normal Heading Large Heading Medium Heading Small Normal Hi {{builderFirst…" at bounding box center [684, 334] width 568 height 756
paste div "Enter email text"
select select "header-two"
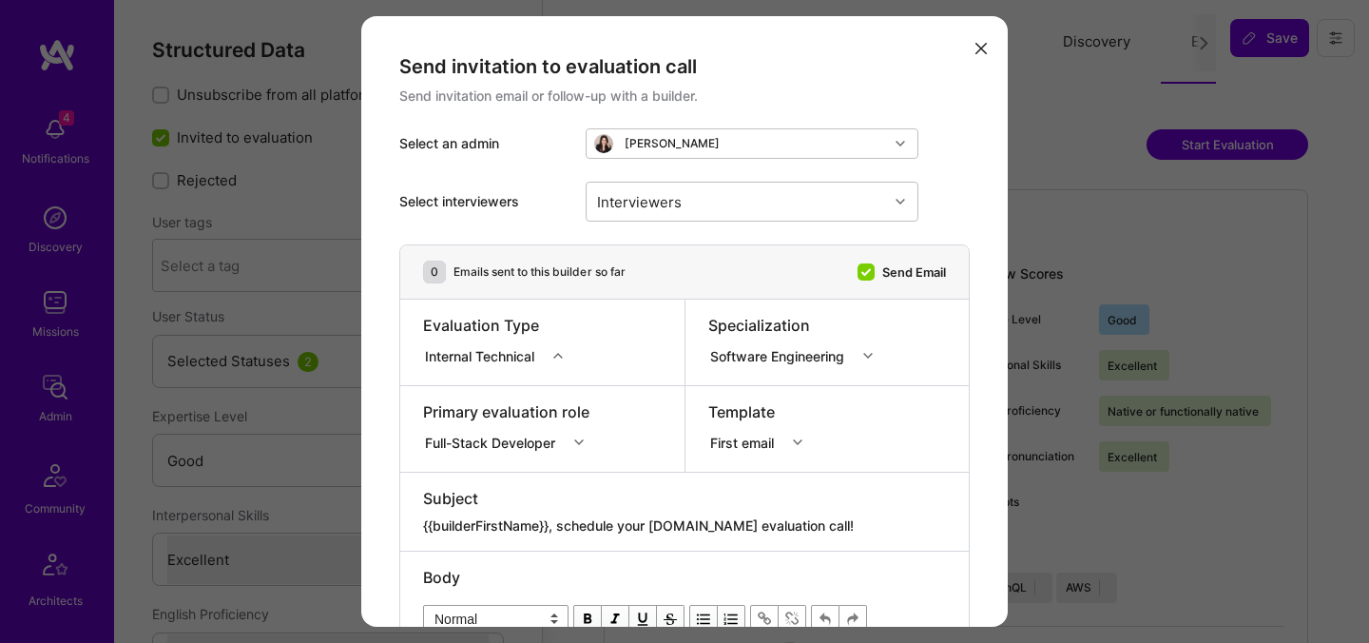
select select "4"
select select "7"
select select "BR"
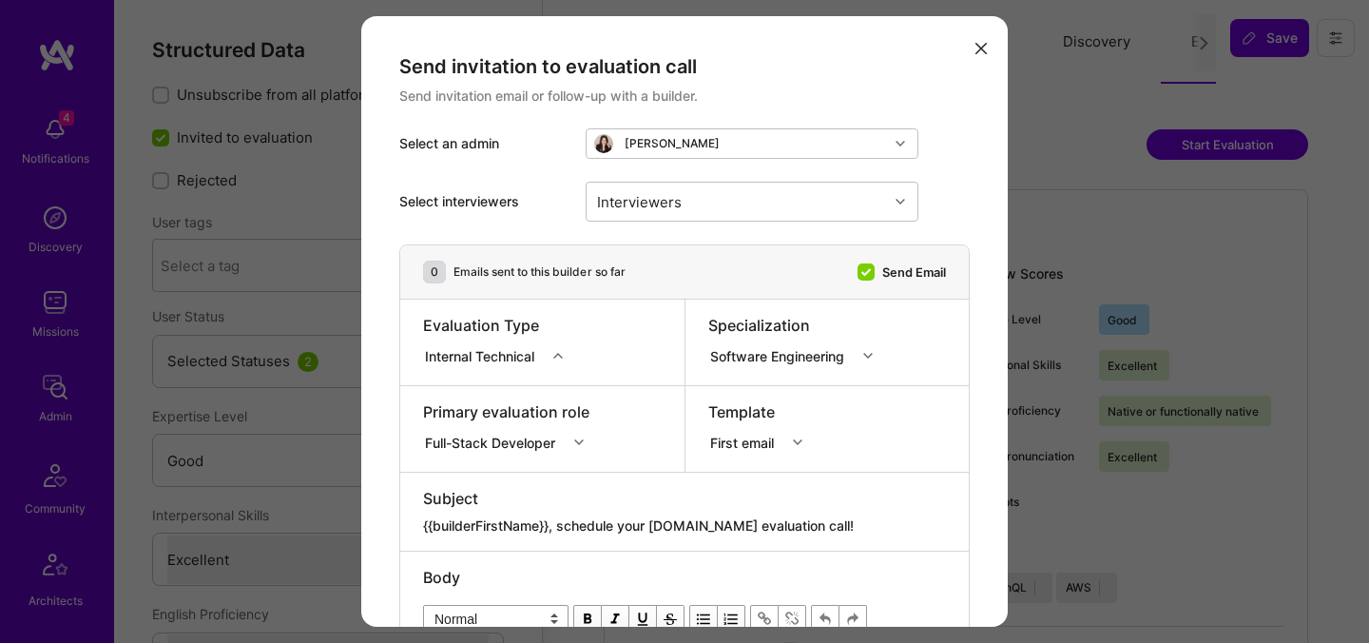
select select "Right Now"
click at [526, 440] on div "Full-Stack Developer" at bounding box center [509, 439] width 173 height 19
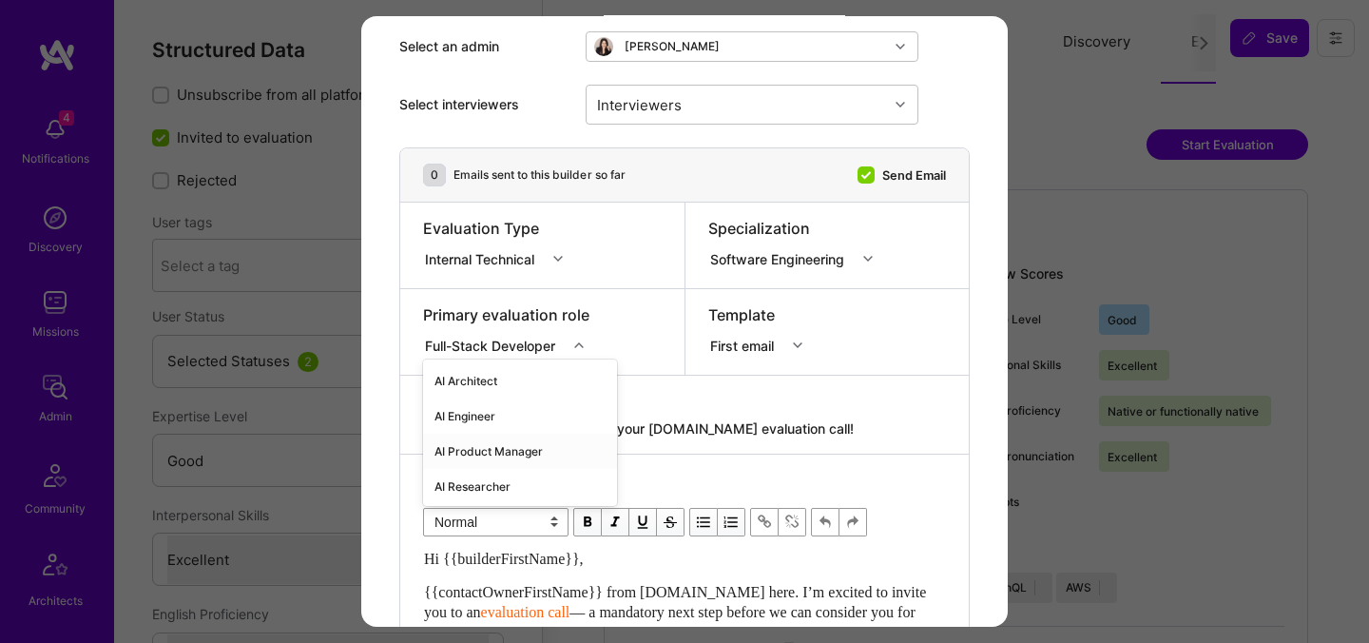
scroll to position [106, 0]
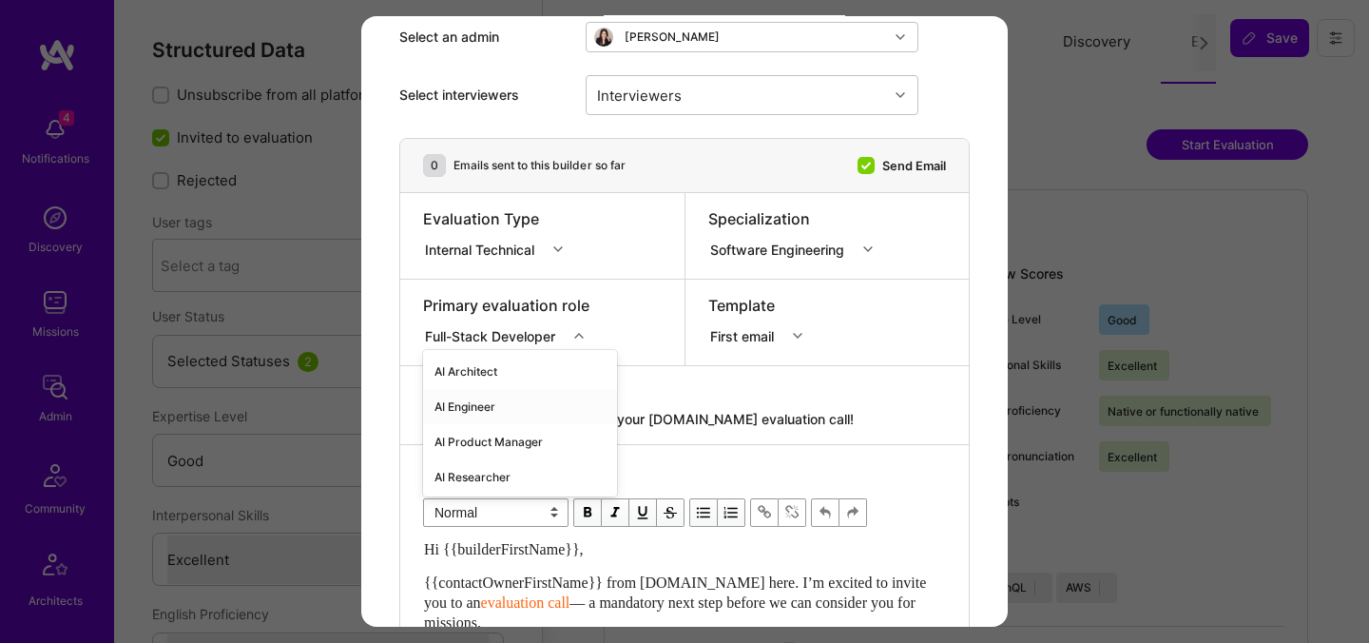
click at [514, 414] on div "AI Engineer" at bounding box center [520, 406] width 194 height 35
drag, startPoint x: 811, startPoint y: 413, endPoint x: 563, endPoint y: 422, distance: 248.2
click at [563, 422] on textarea "{{builderFirstName}}, schedule your [DOMAIN_NAME] evaluation call!" at bounding box center [684, 419] width 523 height 19
paste textarea "Unlock Your AI-Verified Status"
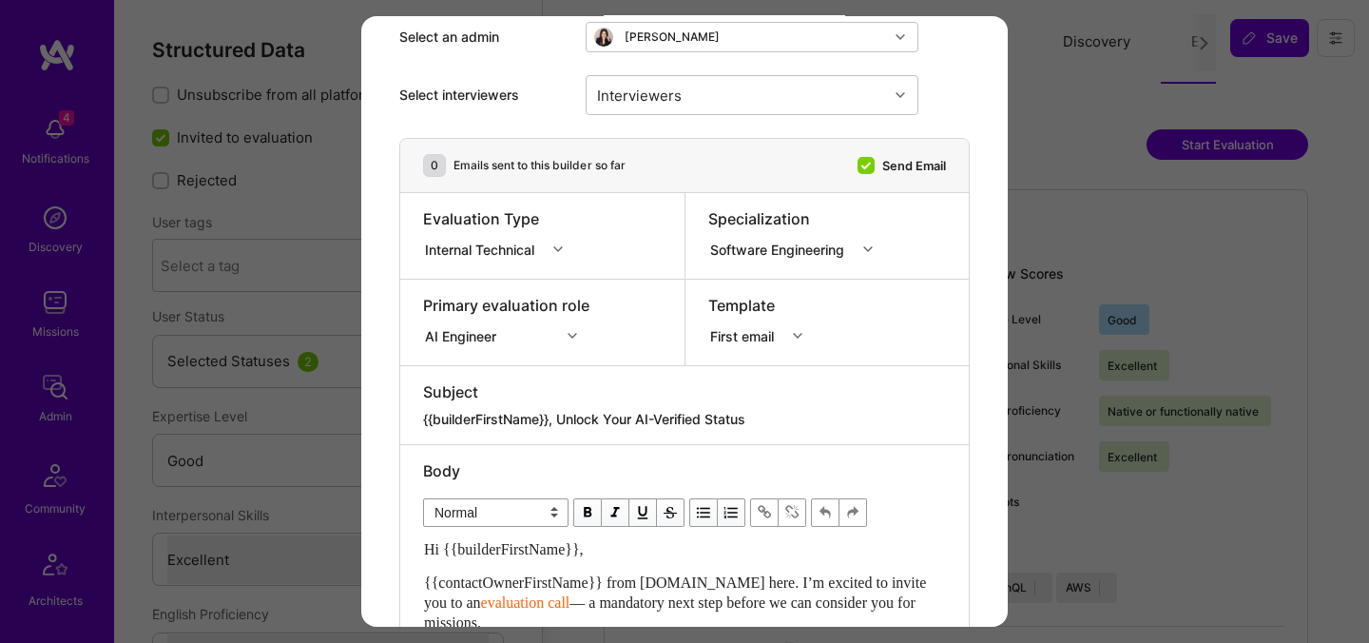
type textarea "{{builderFirstName}}, Unlock Your AI-Verified Status"
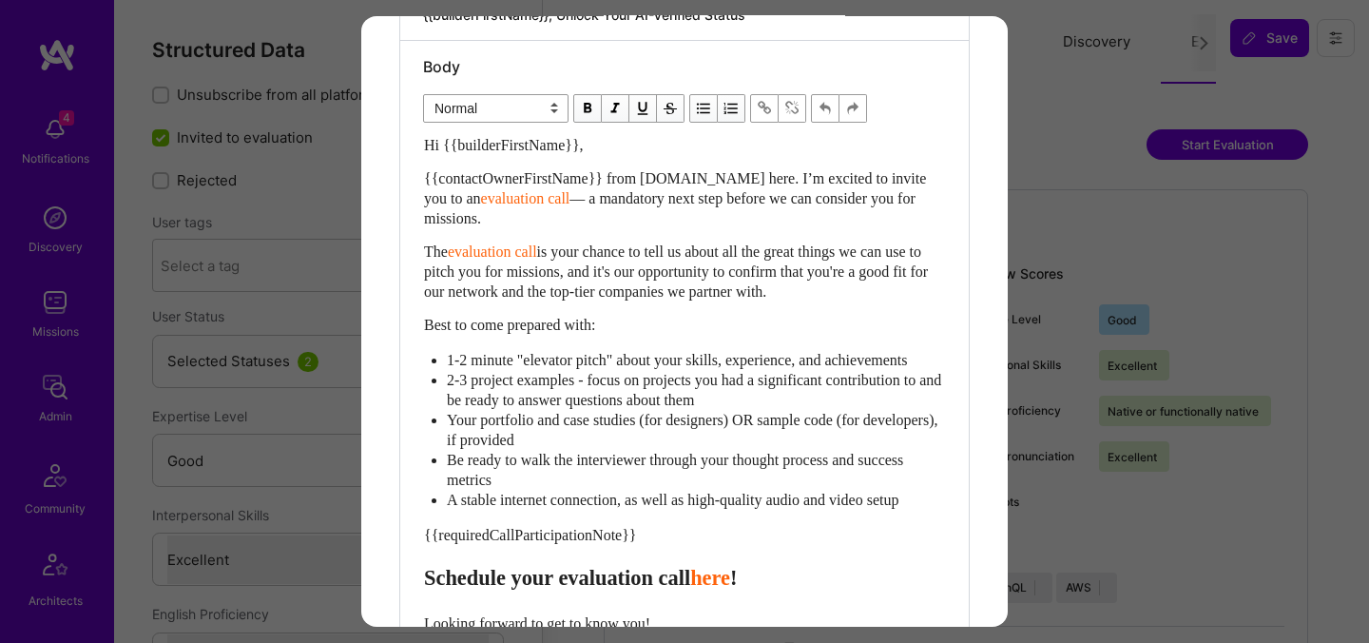
scroll to position [568, 0]
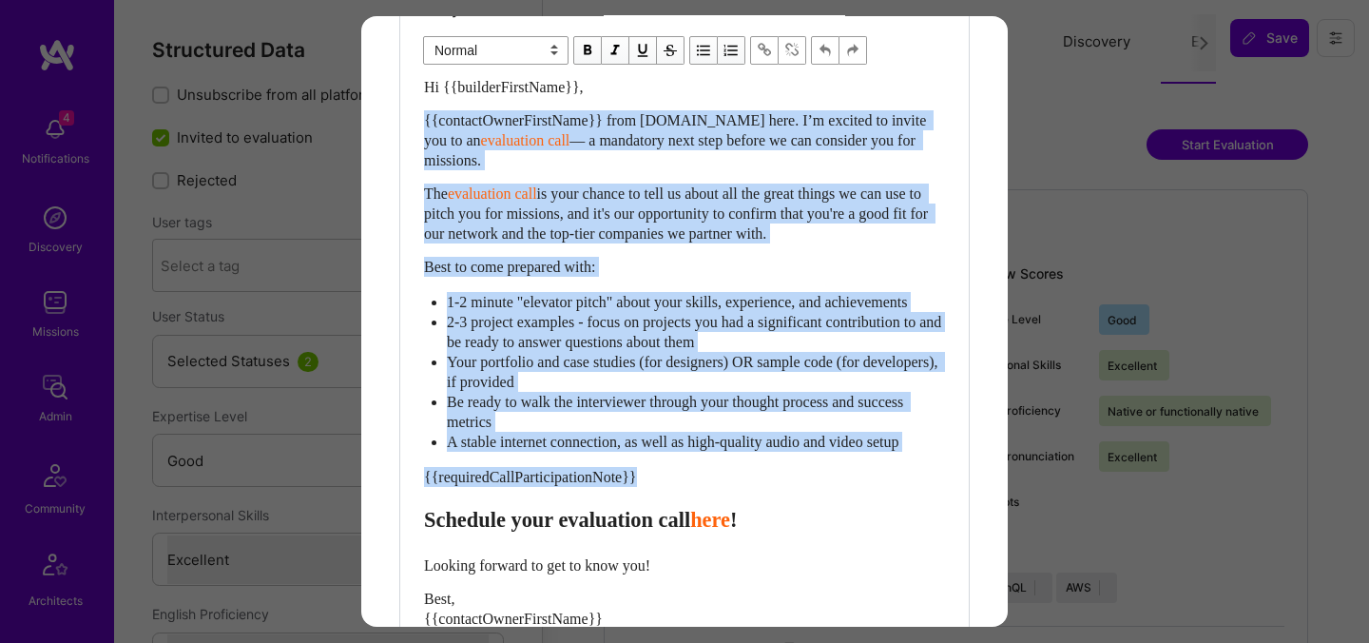
drag, startPoint x: 425, startPoint y: 531, endPoint x: 396, endPoint y: 103, distance: 429.6
click at [397, 105] on div "Send invitation to evaluation call Send invitation email or follow-up with a bu…" at bounding box center [684, 143] width 646 height 1391
paste div "Enter email text"
select select "header-two"
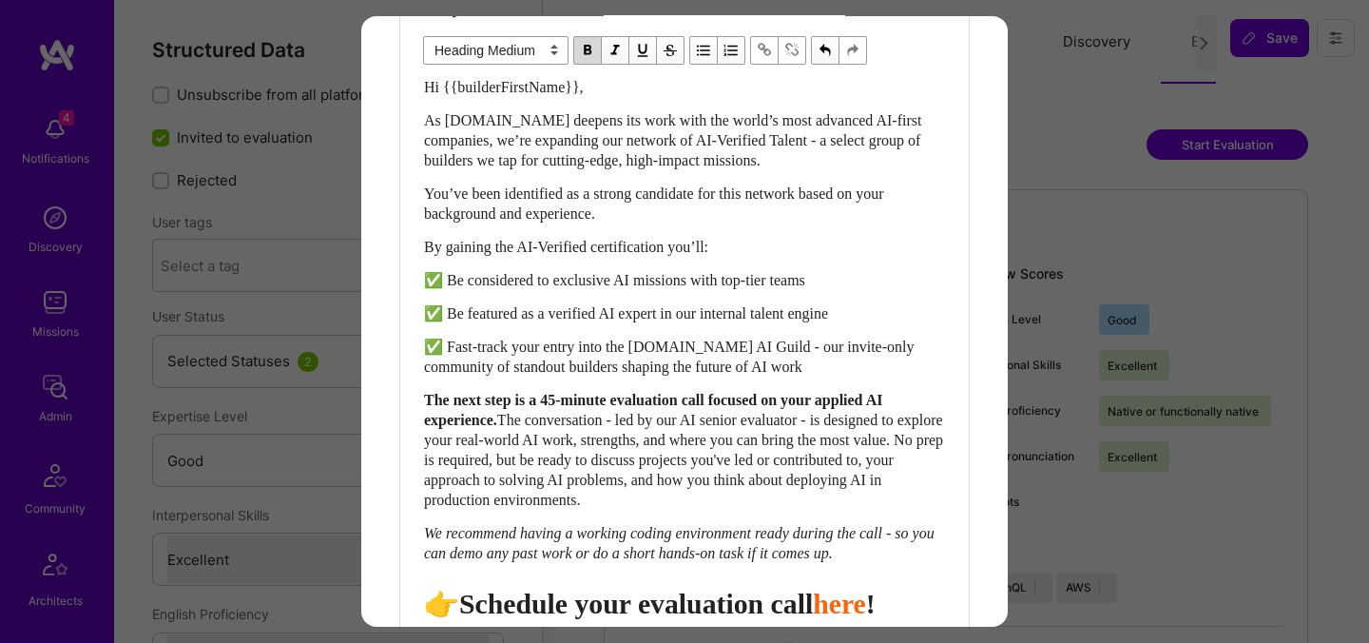
scroll to position [581, 0]
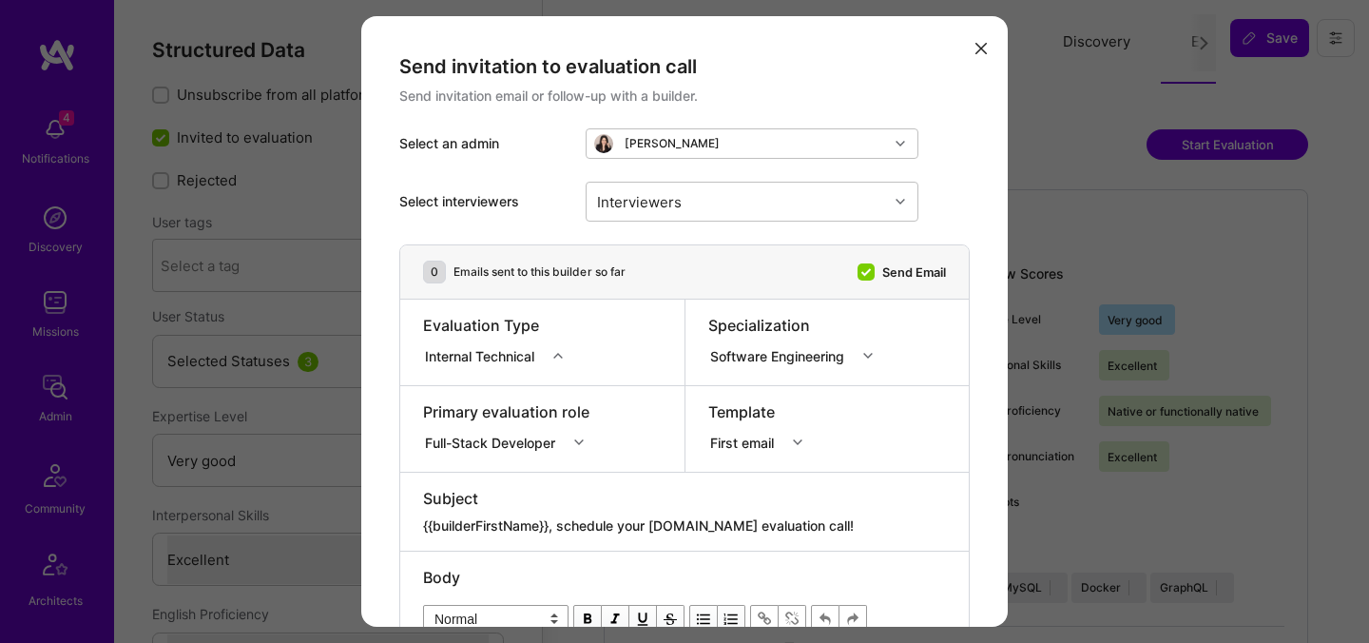
select select "5"
select select "7"
select select "GB"
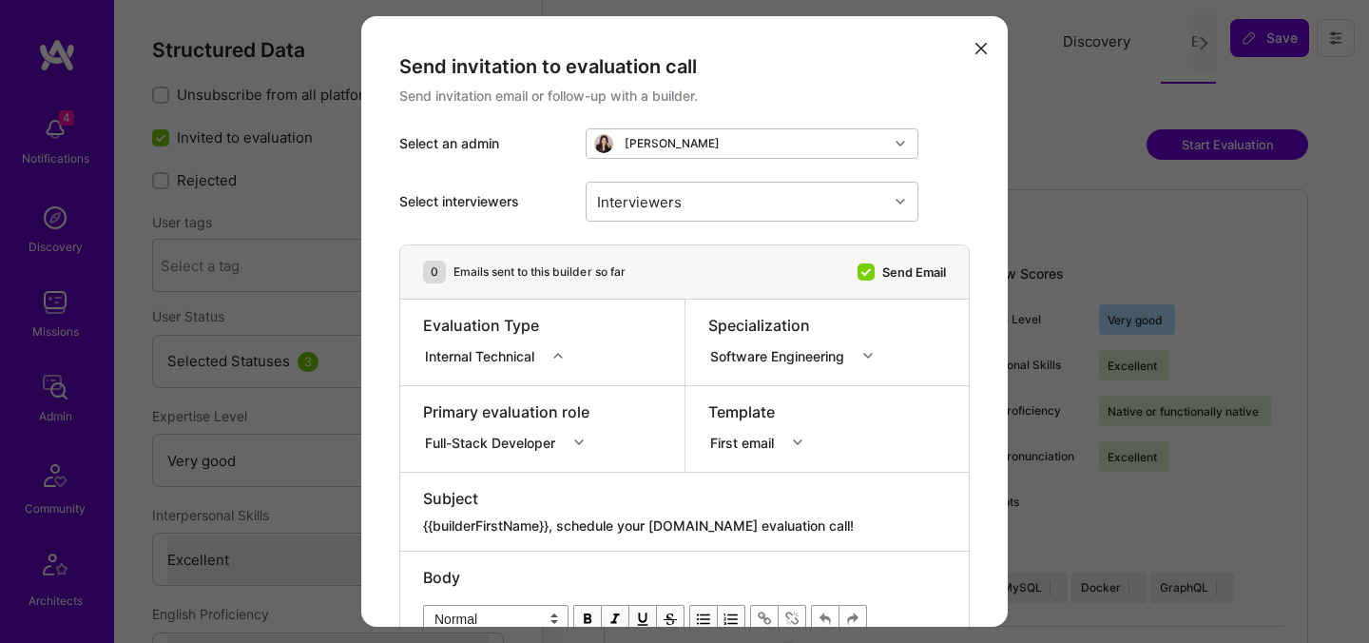
select select "Right Now"
click at [491, 435] on div "option AI Architect focused, 1 of 70. 70 results available. Use Up and Down to …" at bounding box center [509, 439] width 173 height 19
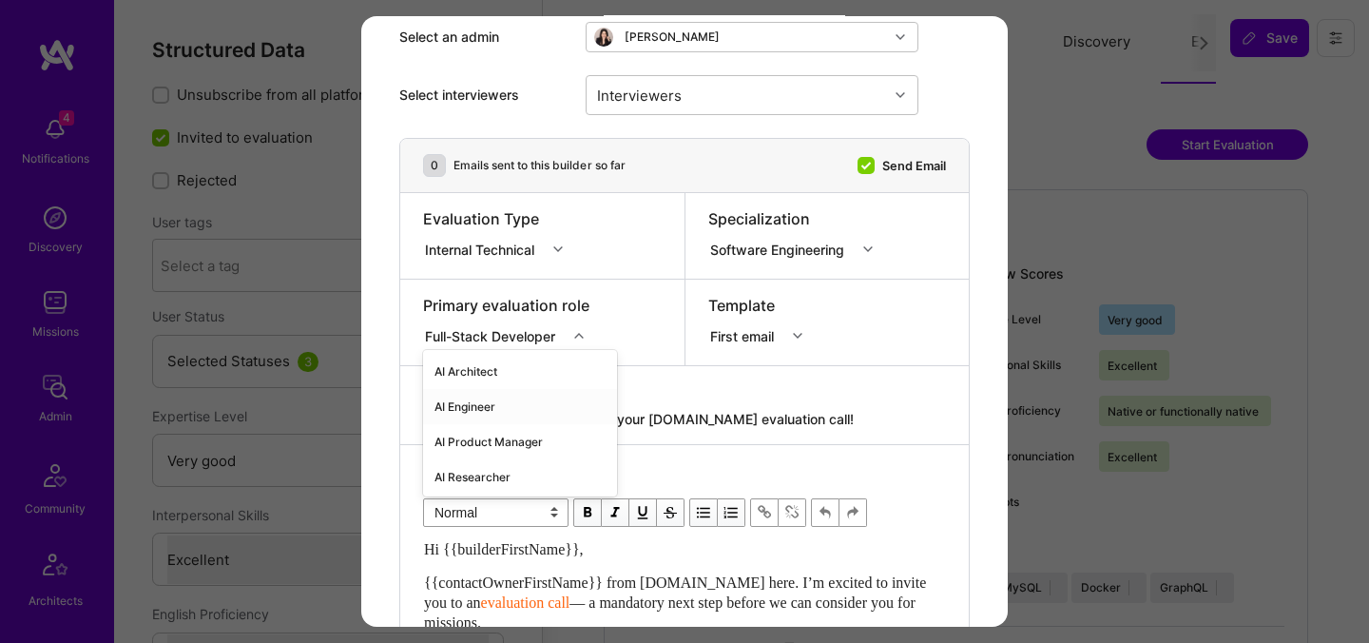
click at [488, 410] on div "AI Engineer" at bounding box center [520, 406] width 194 height 35
drag, startPoint x: 824, startPoint y: 415, endPoint x: 559, endPoint y: 416, distance: 265.2
click at [559, 416] on textarea "{{builderFirstName}}, schedule your [DOMAIN_NAME] evaluation call!" at bounding box center [684, 419] width 523 height 19
paste textarea "Unlock Your AI-Verified Status"
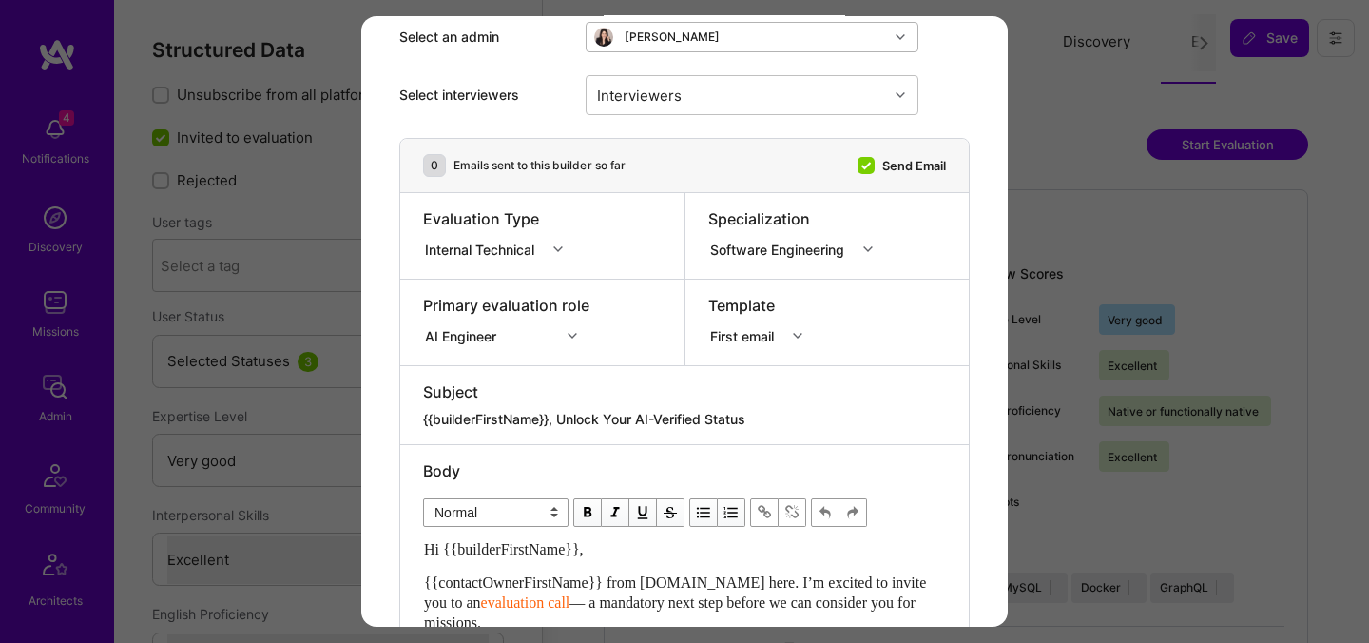
type textarea "{{builderFirstName}}, Unlock Your AI-Verified Status"
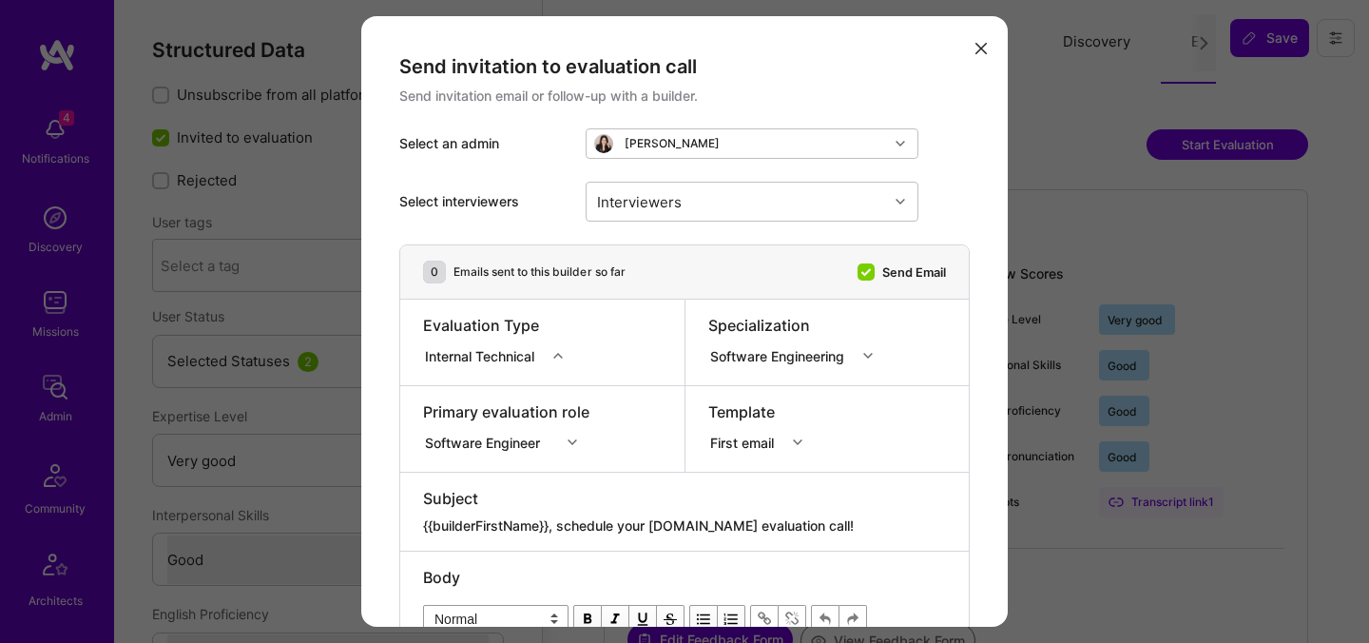
select select "5"
select select "4"
select select "6"
select select "AE"
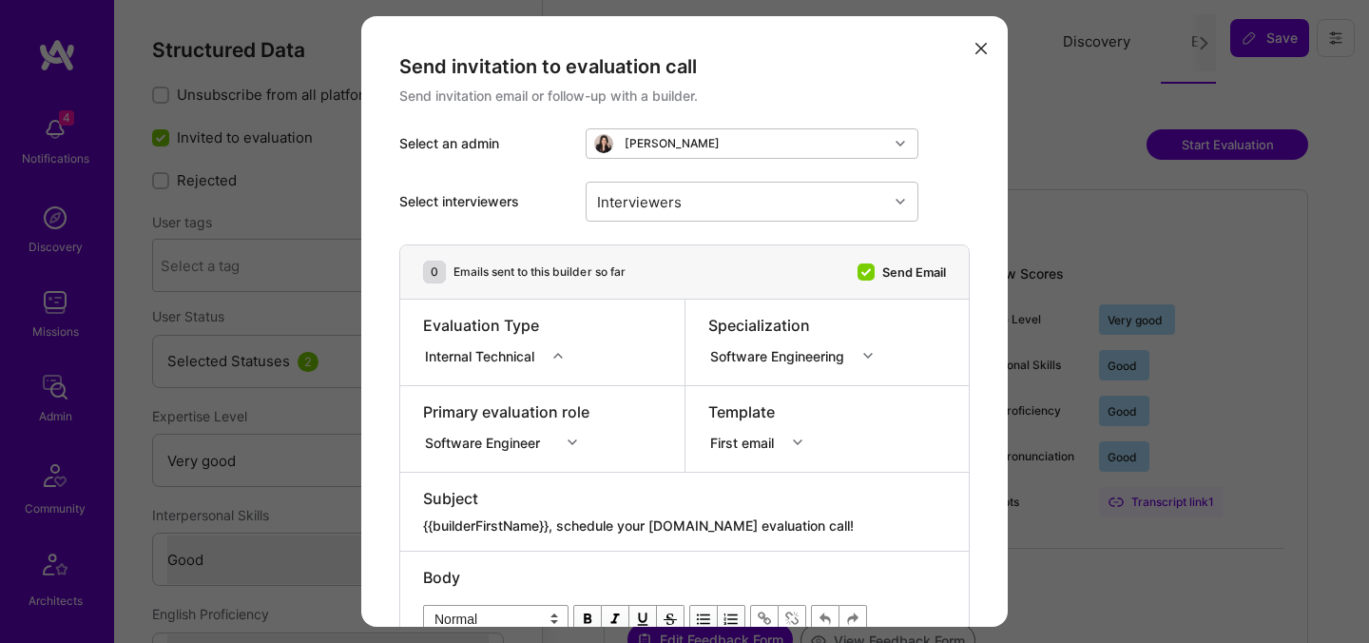
select select "Right Now"
click at [477, 438] on div "Software Engineer" at bounding box center [506, 439] width 166 height 19
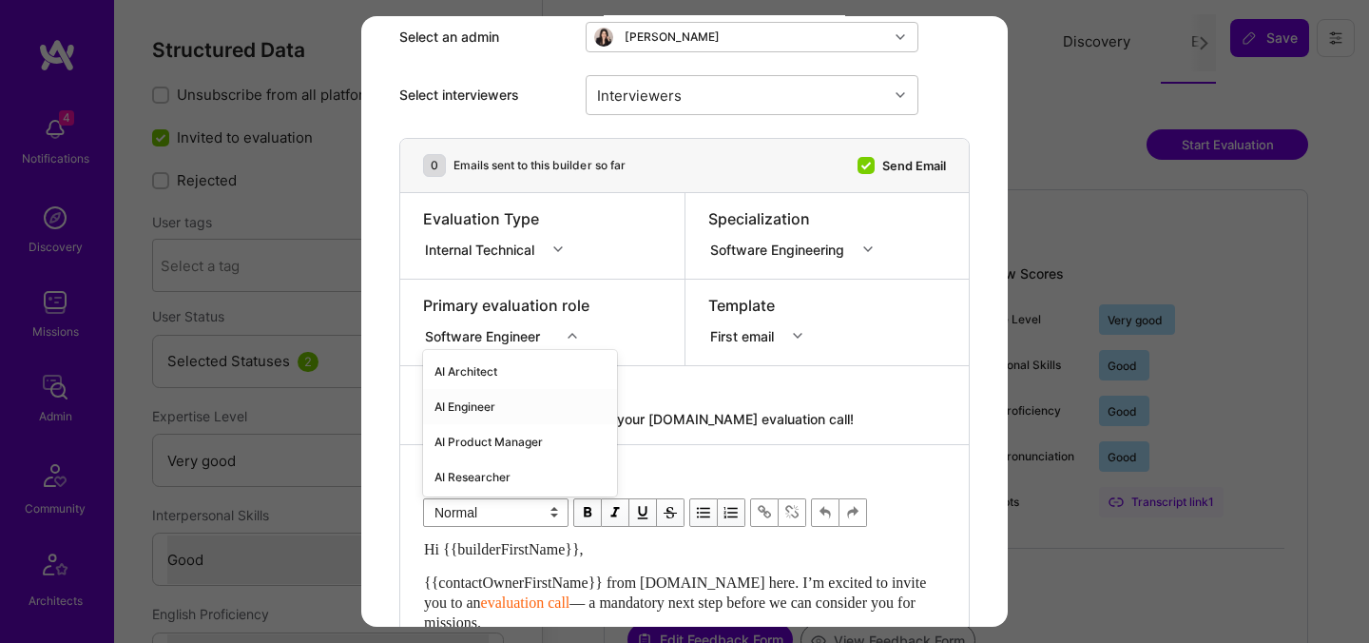
click at [487, 397] on div "AI Engineer" at bounding box center [520, 406] width 194 height 35
drag, startPoint x: 809, startPoint y: 417, endPoint x: 561, endPoint y: 415, distance: 248.1
click at [561, 415] on textarea "{{builderFirstName}}, schedule your [DOMAIN_NAME] evaluation call!" at bounding box center [684, 419] width 523 height 19
paste textarea "Unlock Your AI-Verified Status"
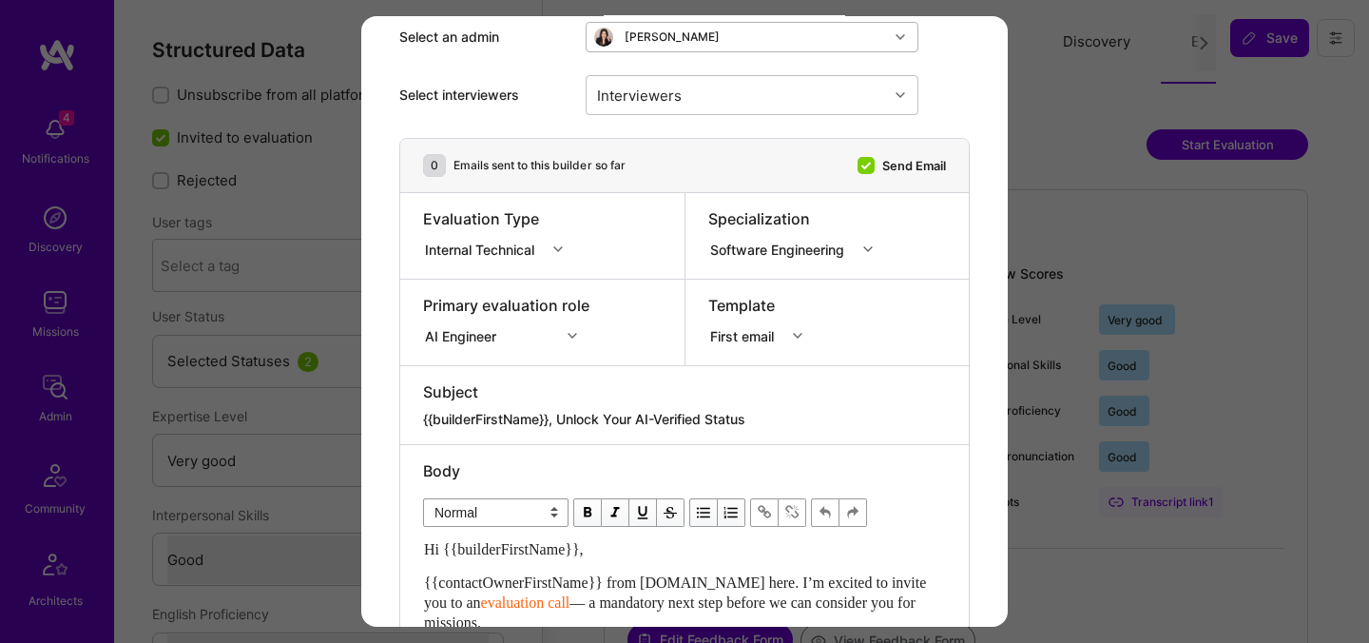
type textarea "{{builderFirstName}}, Unlock Your AI-Verified Status"
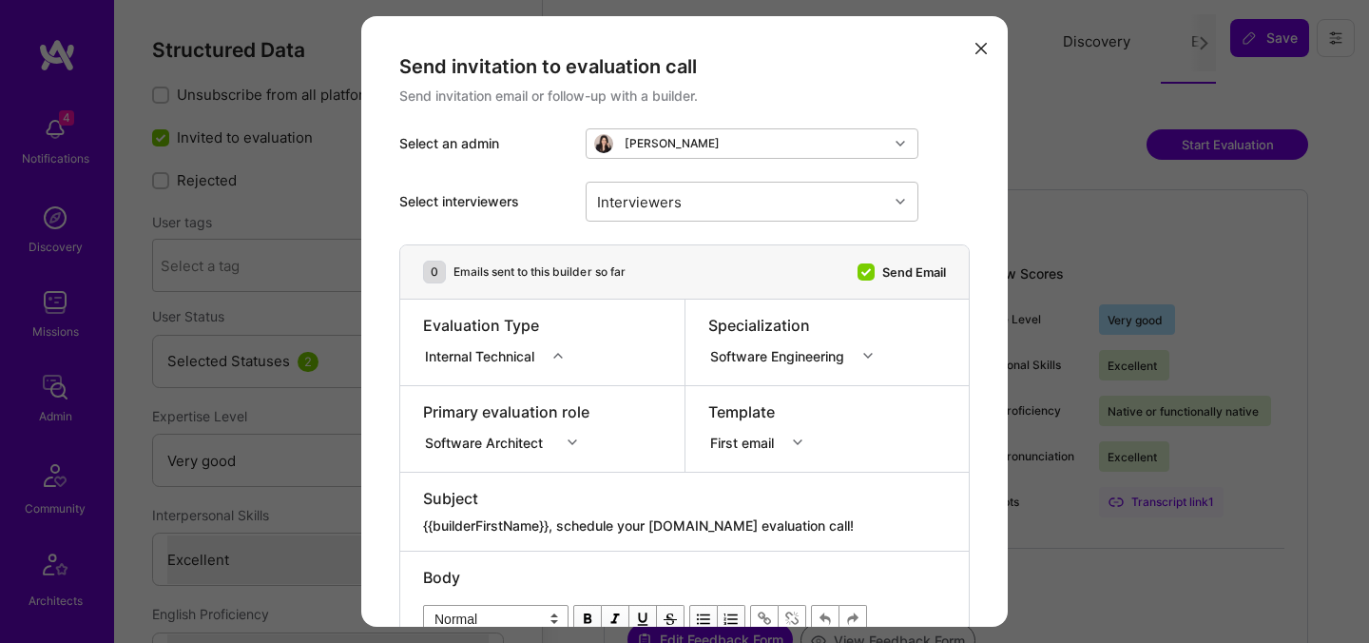
select select "5"
select select "7"
select select "DE"
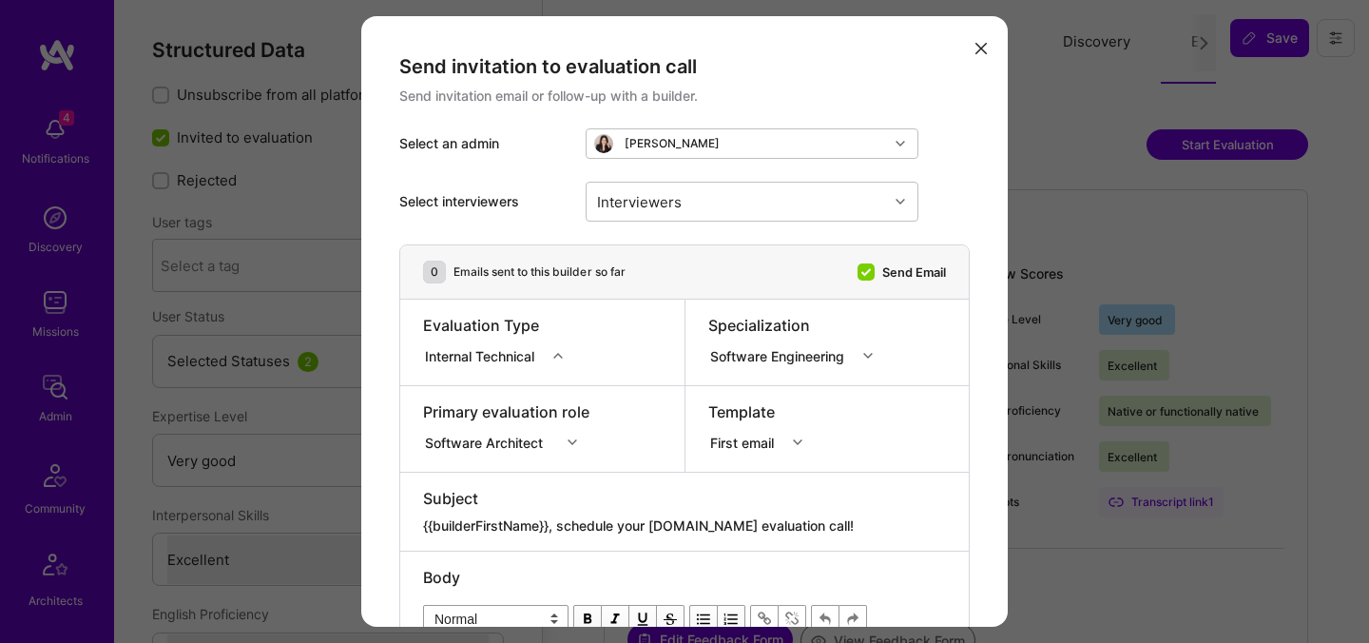
select select "Right Now"
click at [523, 443] on div "Software Architect" at bounding box center [506, 439] width 166 height 19
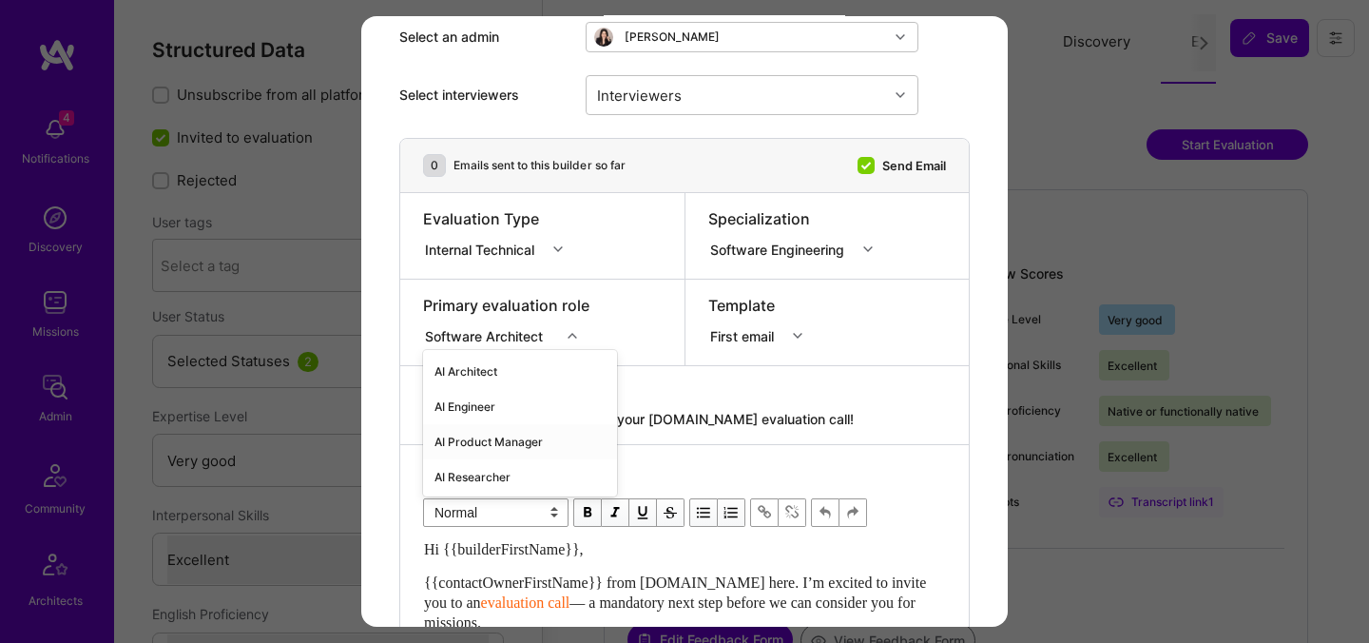
scroll to position [106, 0]
click at [498, 412] on div "AI Engineer" at bounding box center [520, 406] width 194 height 35
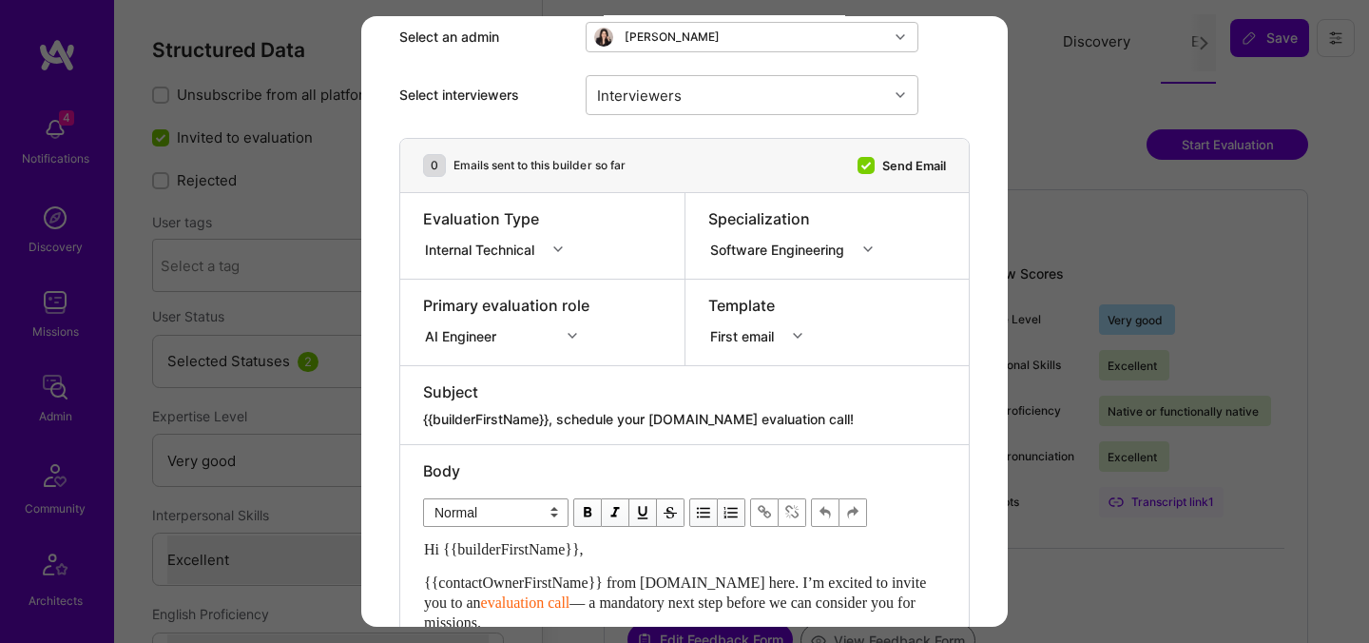
drag, startPoint x: 817, startPoint y: 423, endPoint x: 561, endPoint y: 425, distance: 256.7
click at [561, 425] on textarea "{{builderFirstName}}, schedule your [DOMAIN_NAME] evaluation call!" at bounding box center [684, 419] width 523 height 19
paste textarea "Unlock Your AI-Verified Status"
type textarea "{{builderFirstName}}, Unlock Your AI-Verified Status"
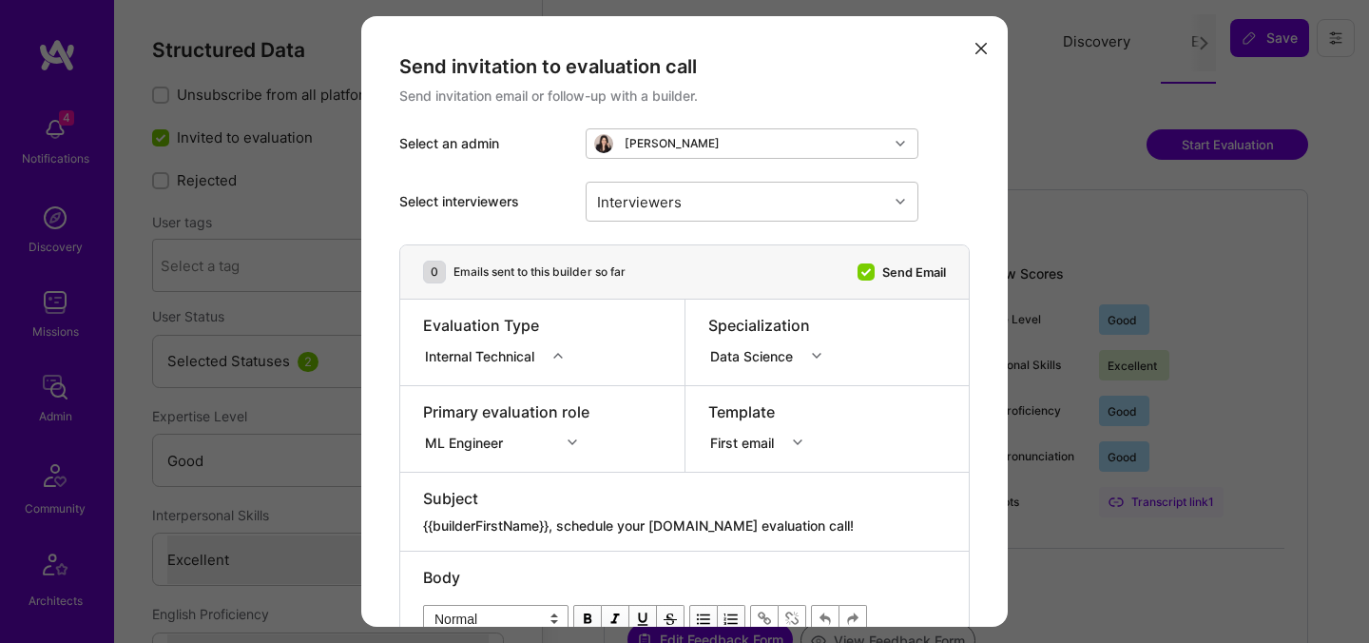
select select "4"
select select "7"
select select "6"
select select "US"
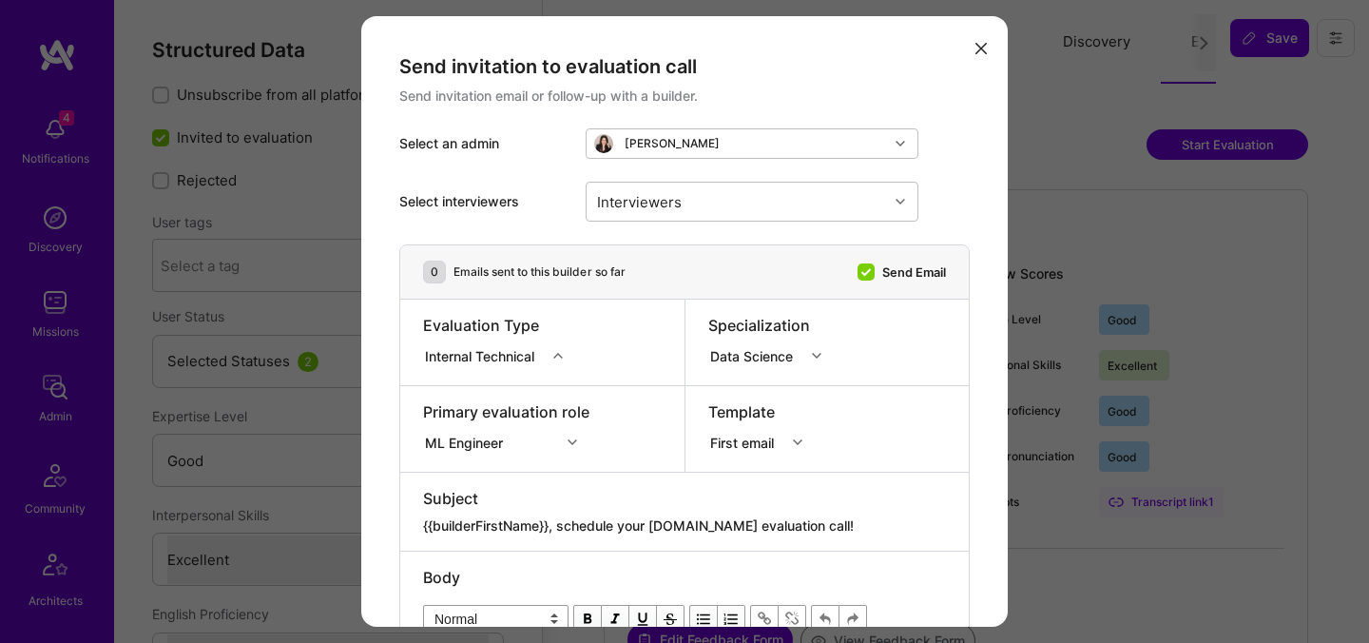
select select "Right Now"
click at [499, 356] on div "Internal Technical" at bounding box center [483, 355] width 117 height 20
drag, startPoint x: 807, startPoint y: 519, endPoint x: 563, endPoint y: 525, distance: 244.4
click at [563, 525] on textarea "{{builderFirstName}}, schedule your [DOMAIN_NAME] evaluation call!" at bounding box center [684, 525] width 523 height 19
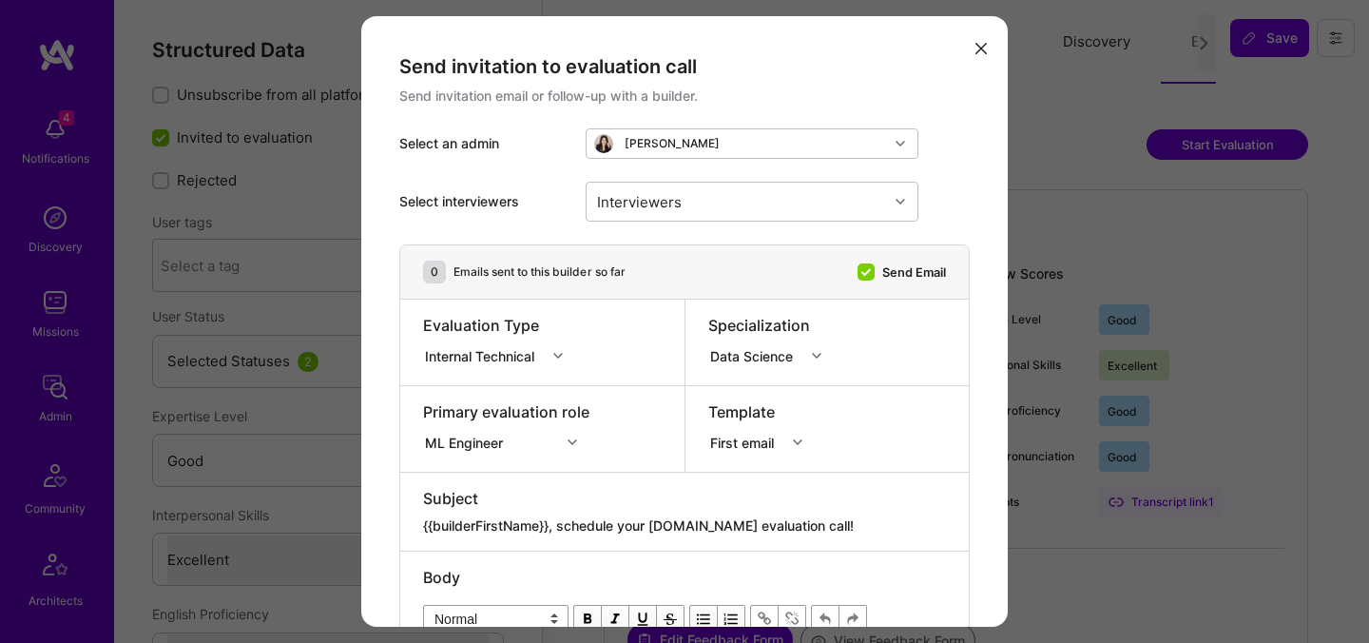
paste textarea "Unlock Your AI-Verified Status"
type textarea "{{builderFirstName}}, Unlock Your AI-Verified Status"
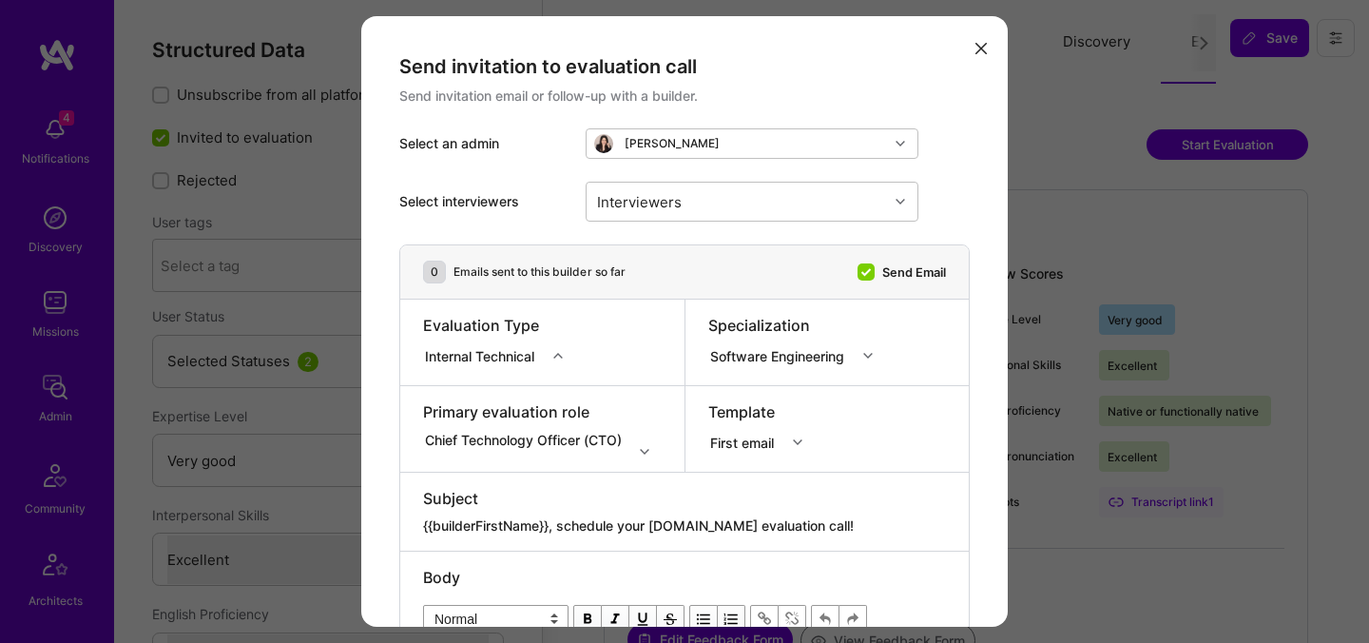
select select "5"
select select "7"
select select "US"
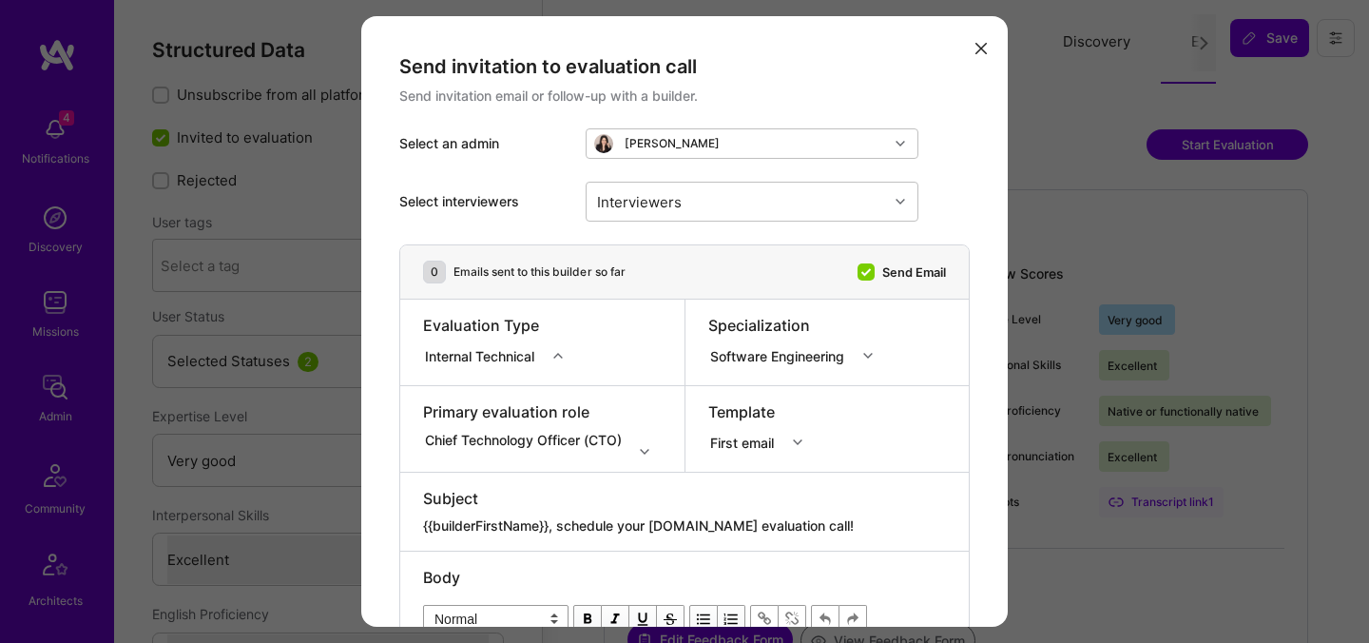
select select "Right Now"
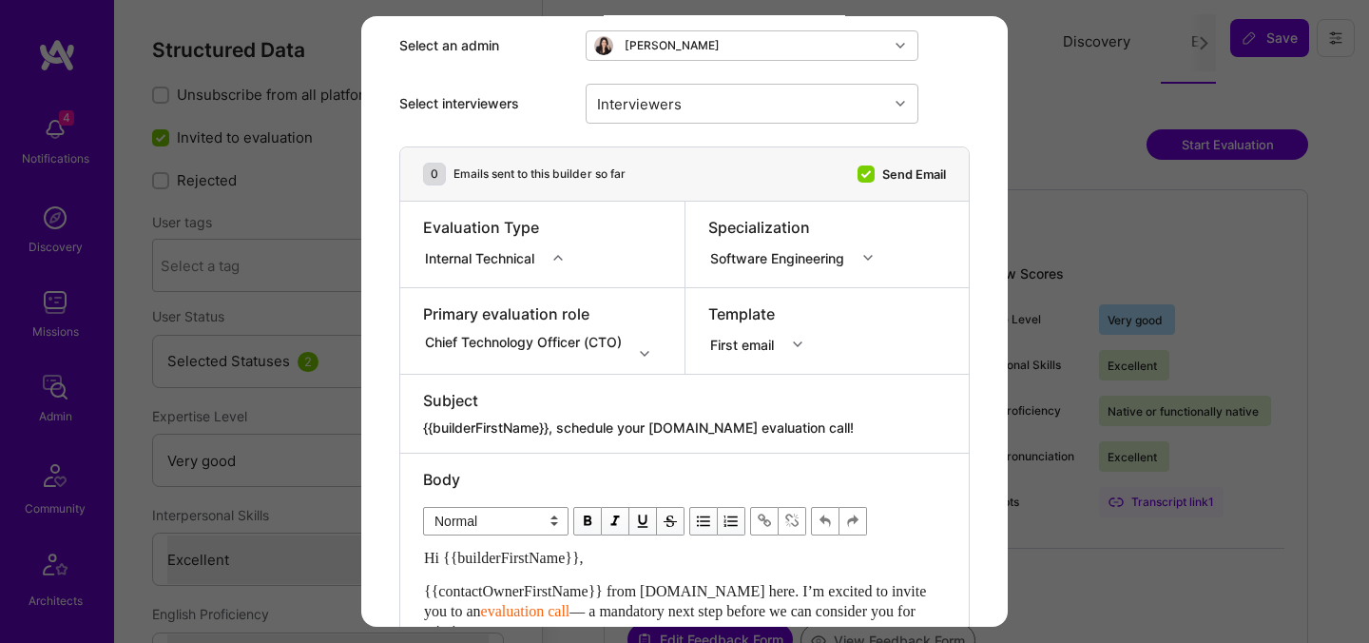
click at [494, 351] on div "Chief Technology Officer (CTO)" at bounding box center [542, 341] width 239 height 19
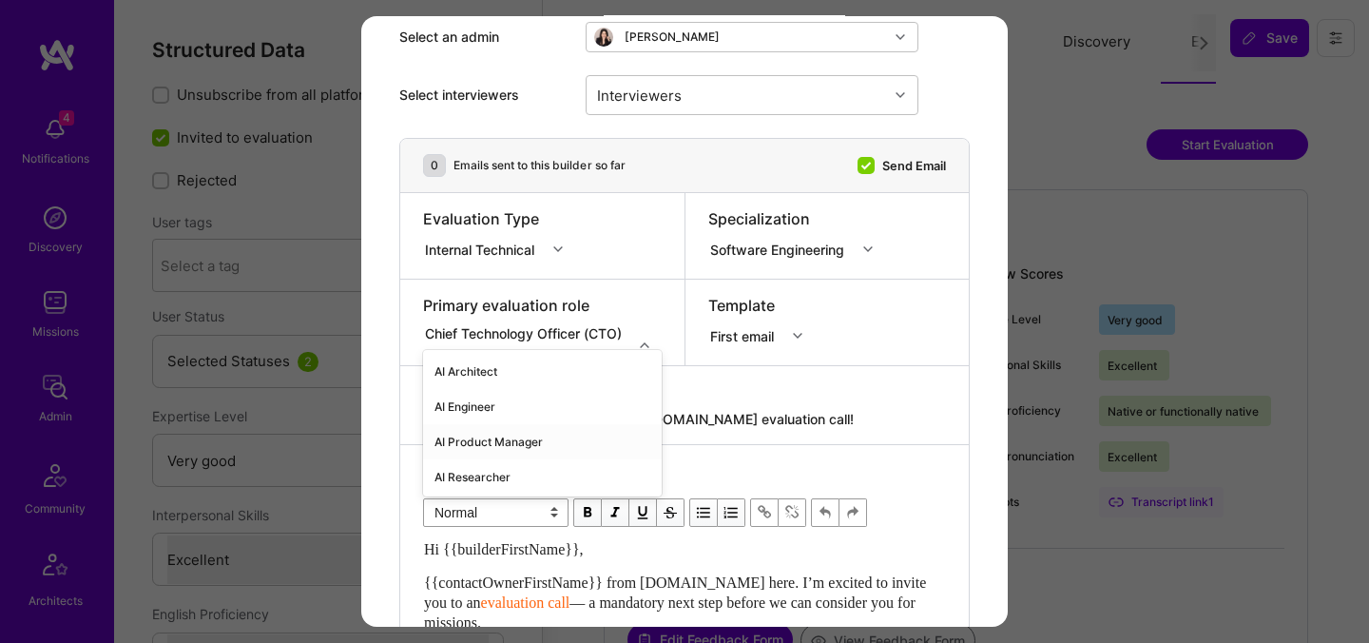
scroll to position [106, 0]
click at [490, 413] on div "AI Engineer" at bounding box center [542, 406] width 239 height 35
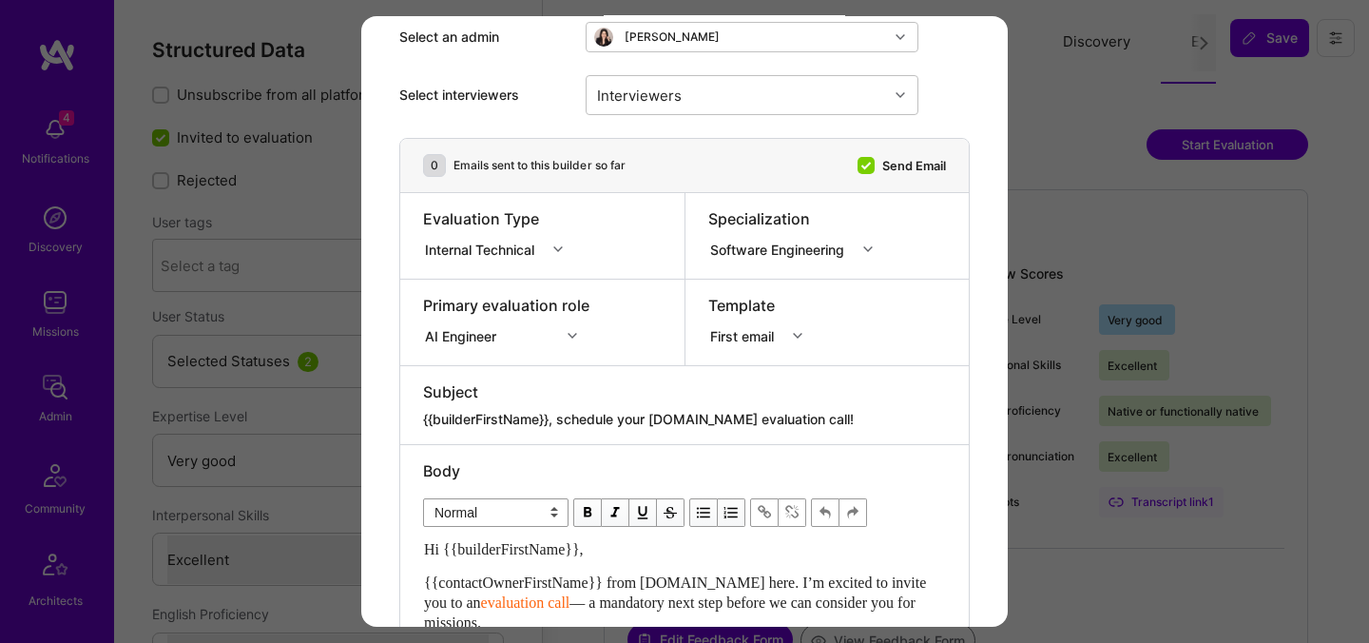
drag, startPoint x: 819, startPoint y: 425, endPoint x: 562, endPoint y: 417, distance: 257.7
click at [562, 417] on textarea "{{builderFirstName}}, schedule your [DOMAIN_NAME] evaluation call!" at bounding box center [684, 419] width 523 height 19
paste textarea "Unlock Your AI-Verified Status"
type textarea "{{builderFirstName}}, Unlock Your AI-Verified Status"
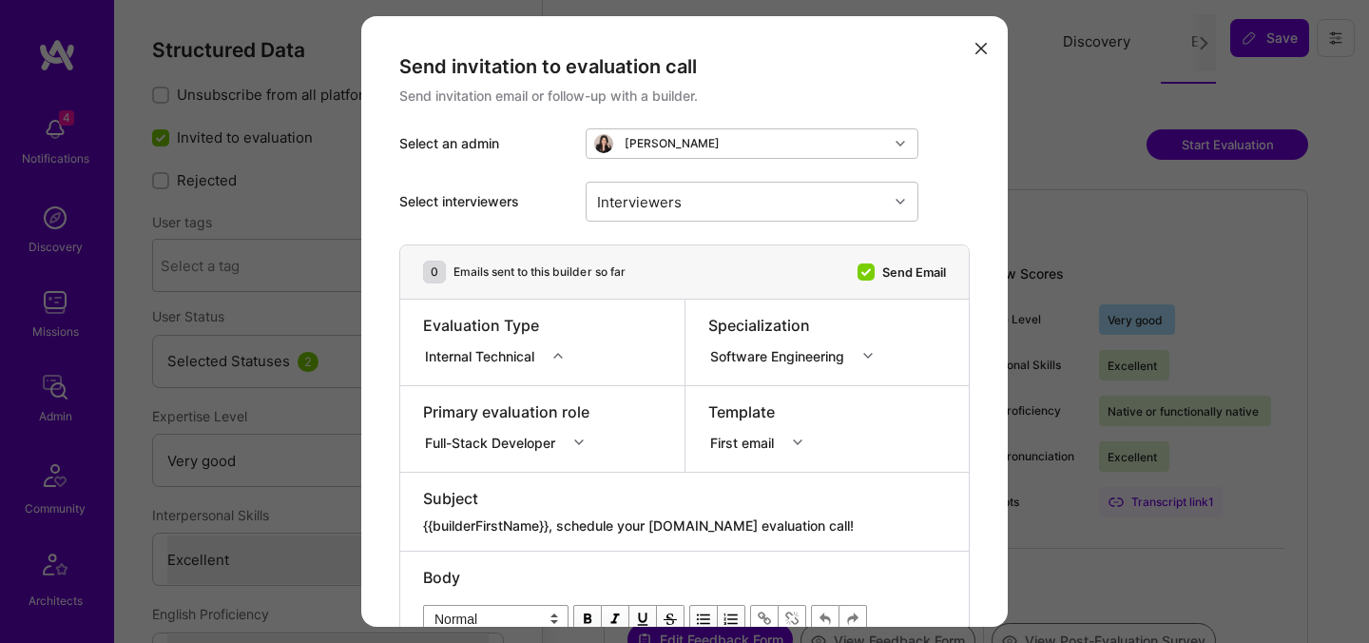
select select "5"
select select "7"
select select "CA"
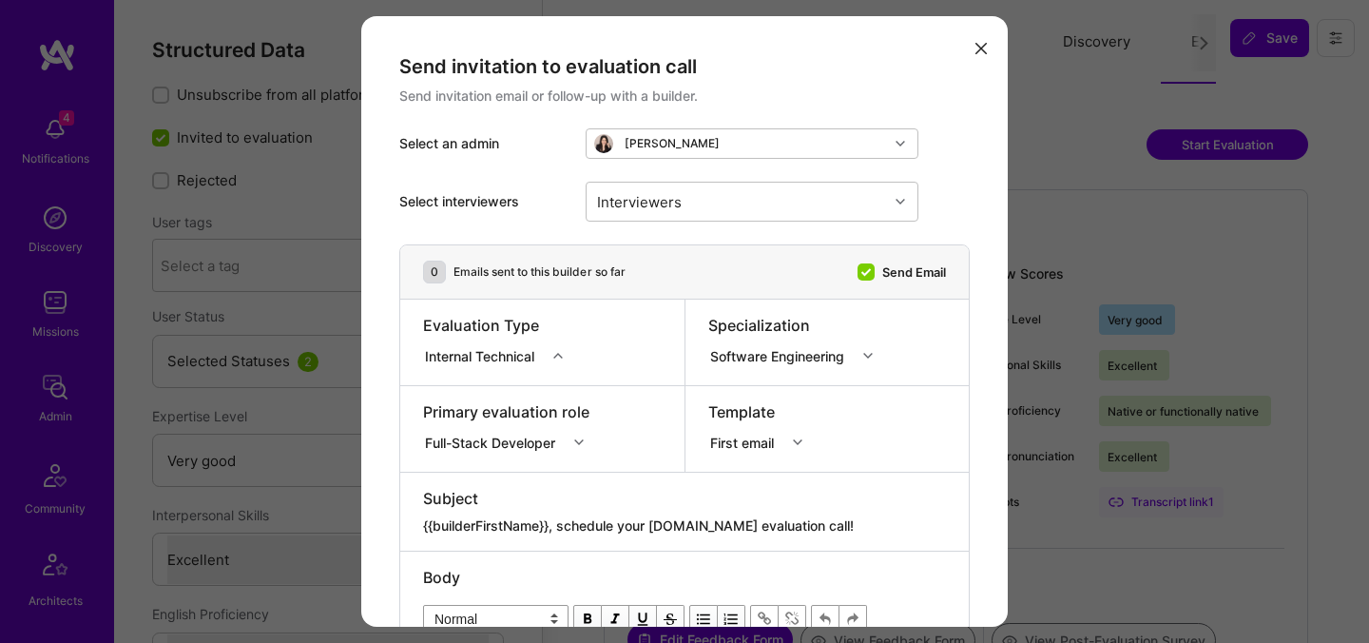
select select "Right Now"
click at [463, 445] on div "option AI Engineer focused, 2 of 70. 70 results available. Use Up and Down to c…" at bounding box center [509, 439] width 173 height 19
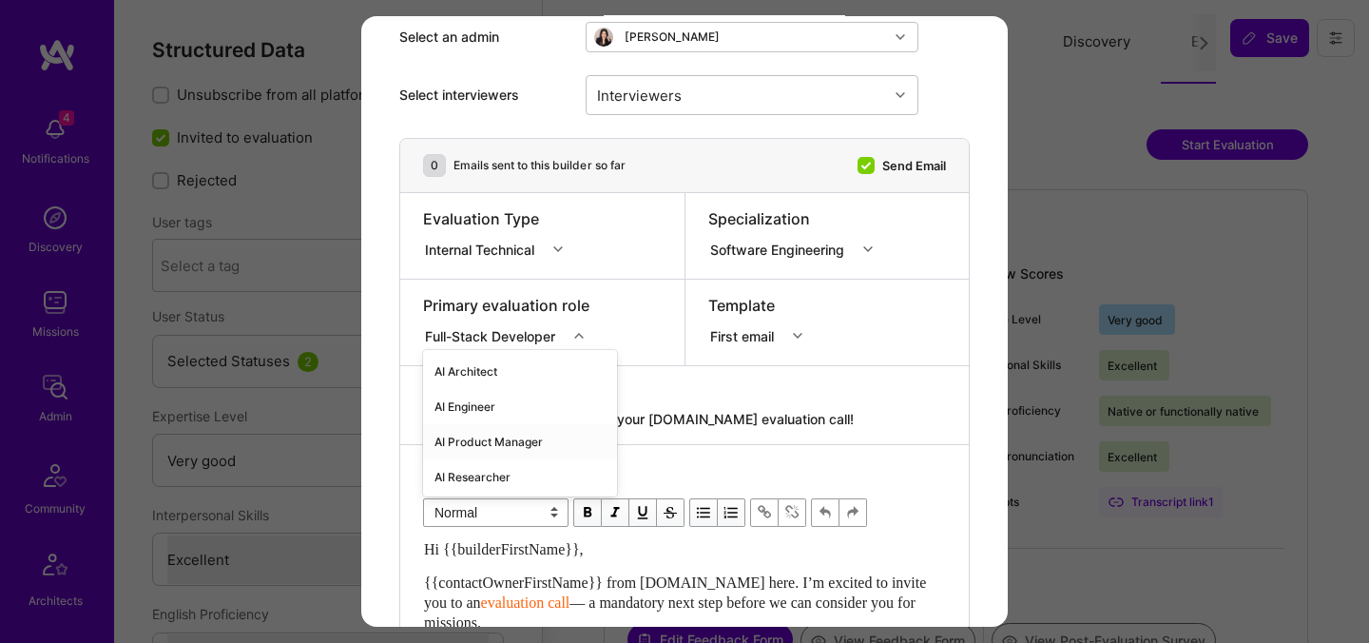
scroll to position [106, 0]
click at [467, 408] on div "AI Engineer" at bounding box center [520, 406] width 194 height 35
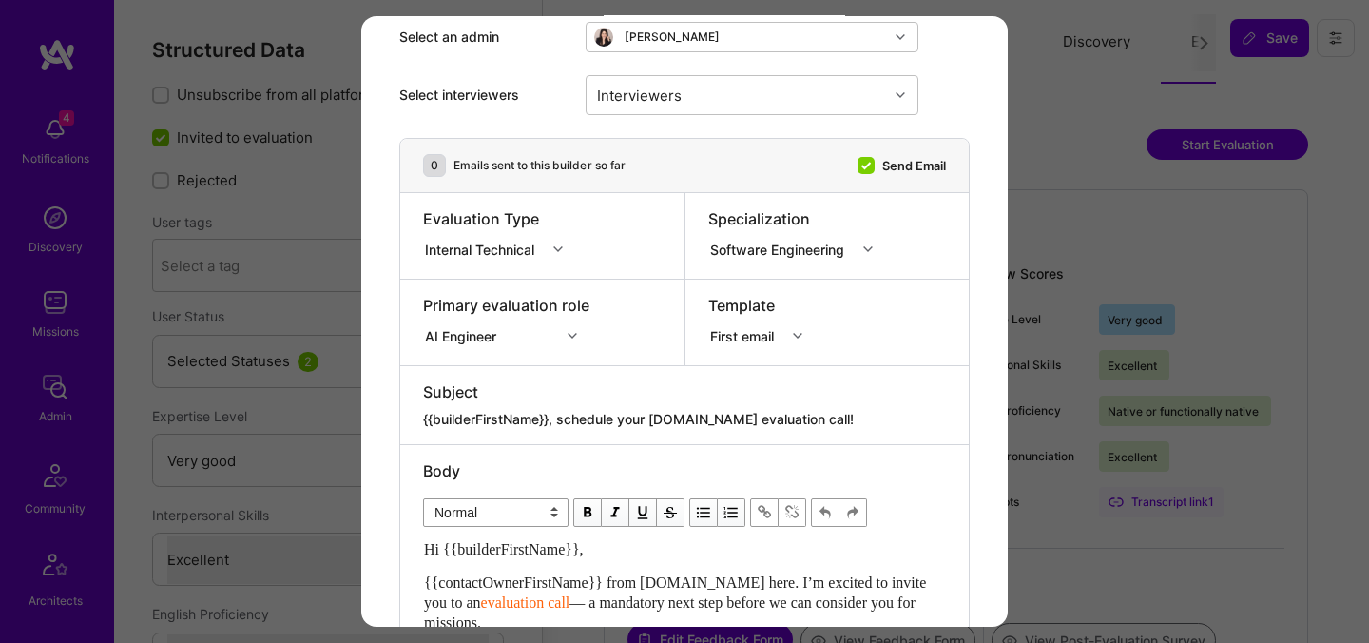
drag, startPoint x: 817, startPoint y: 421, endPoint x: 559, endPoint y: 416, distance: 257.6
click at [559, 416] on textarea "{{builderFirstName}}, schedule your [DOMAIN_NAME] evaluation call!" at bounding box center [684, 419] width 523 height 19
paste textarea "Unlock Your AI-Verified Status"
type textarea "{{builderFirstName}}, Unlock Your AI-Verified Status"
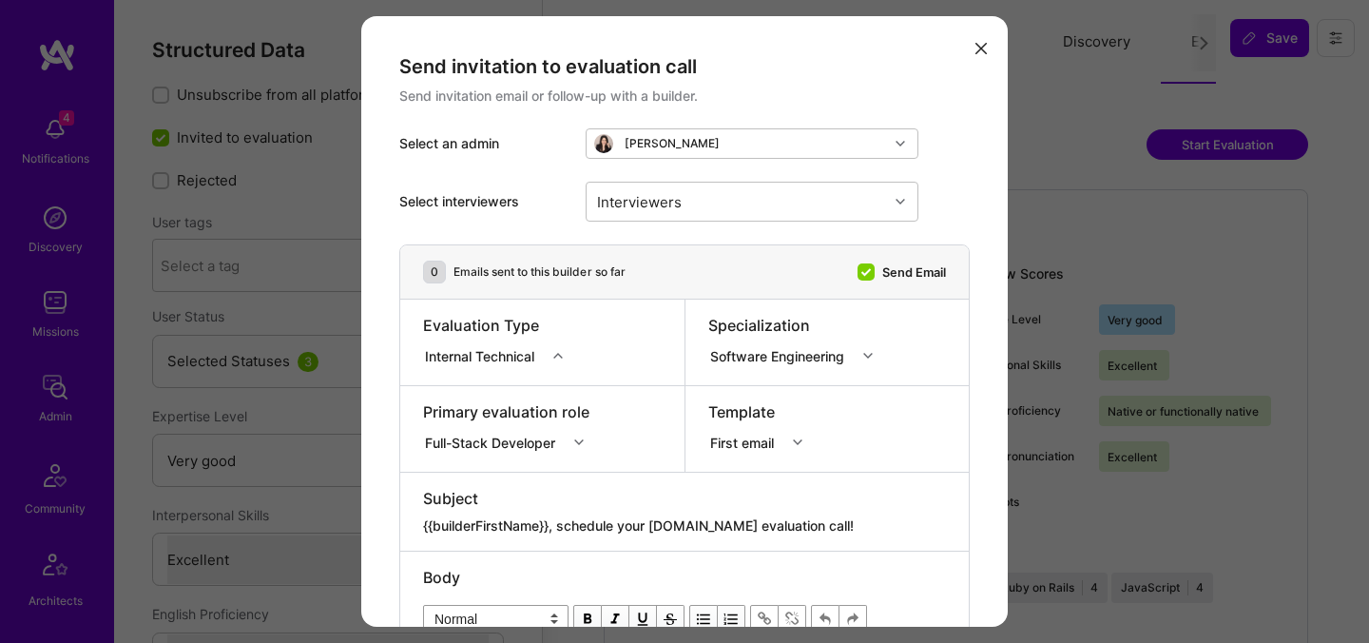
select select "5"
select select "7"
select select "CA"
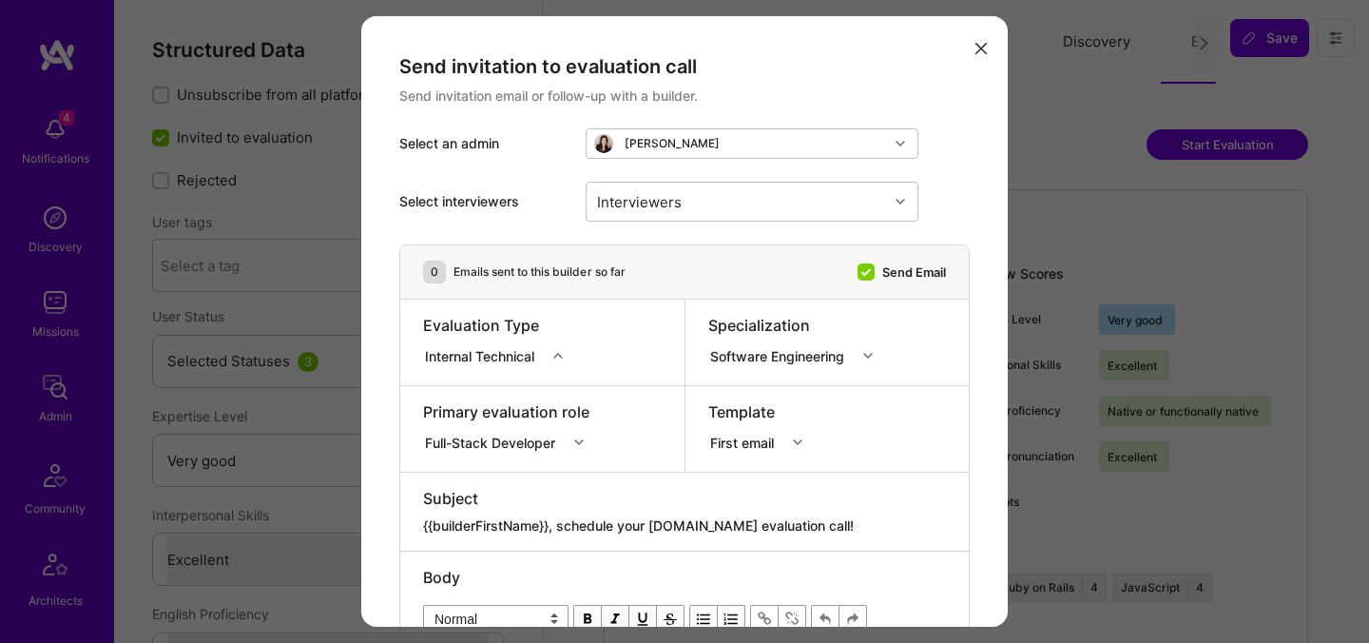
select select "Right Now"
click at [455, 446] on div "option AI Architect focused, 1 of 70. 70 results available. Use Up and Down to …" at bounding box center [509, 439] width 173 height 19
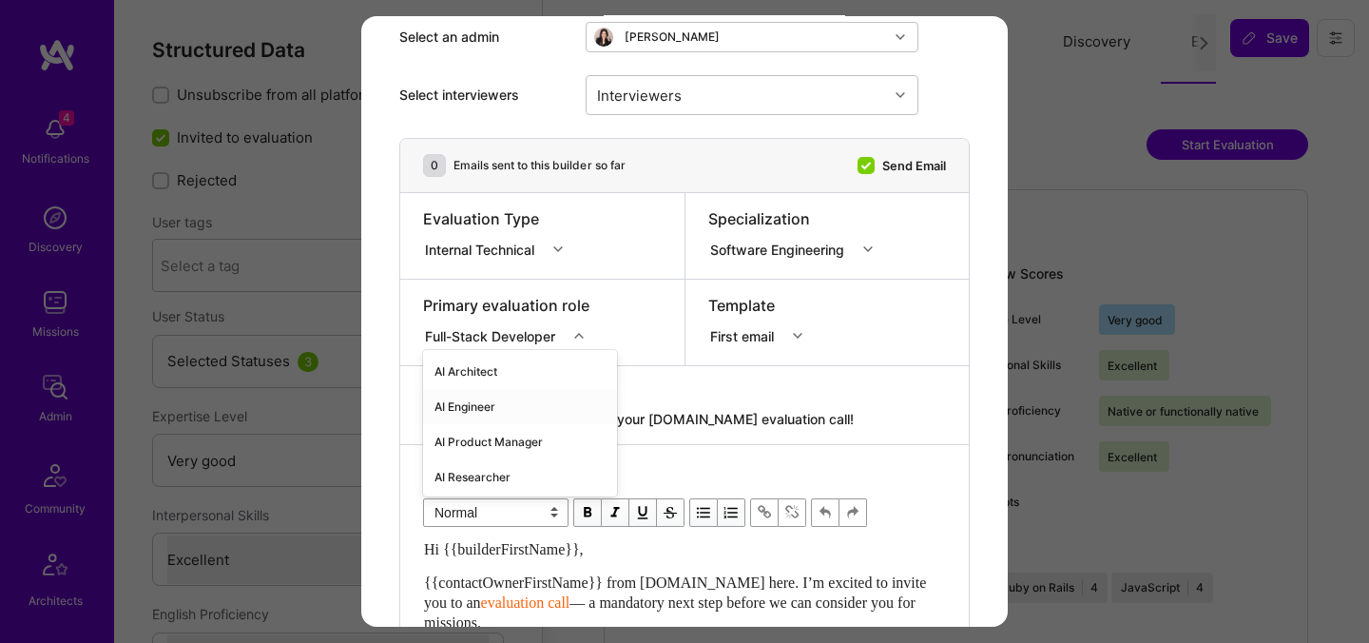
click at [475, 404] on div "AI Engineer" at bounding box center [520, 406] width 194 height 35
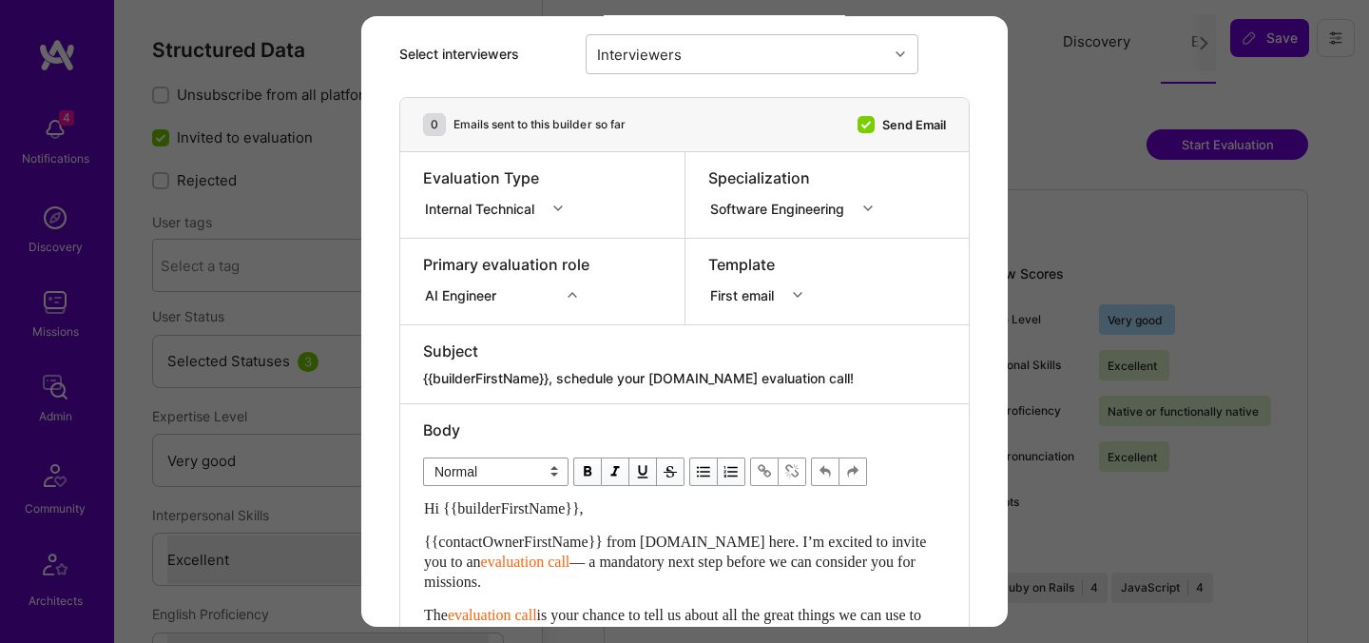
scroll to position [155, 0]
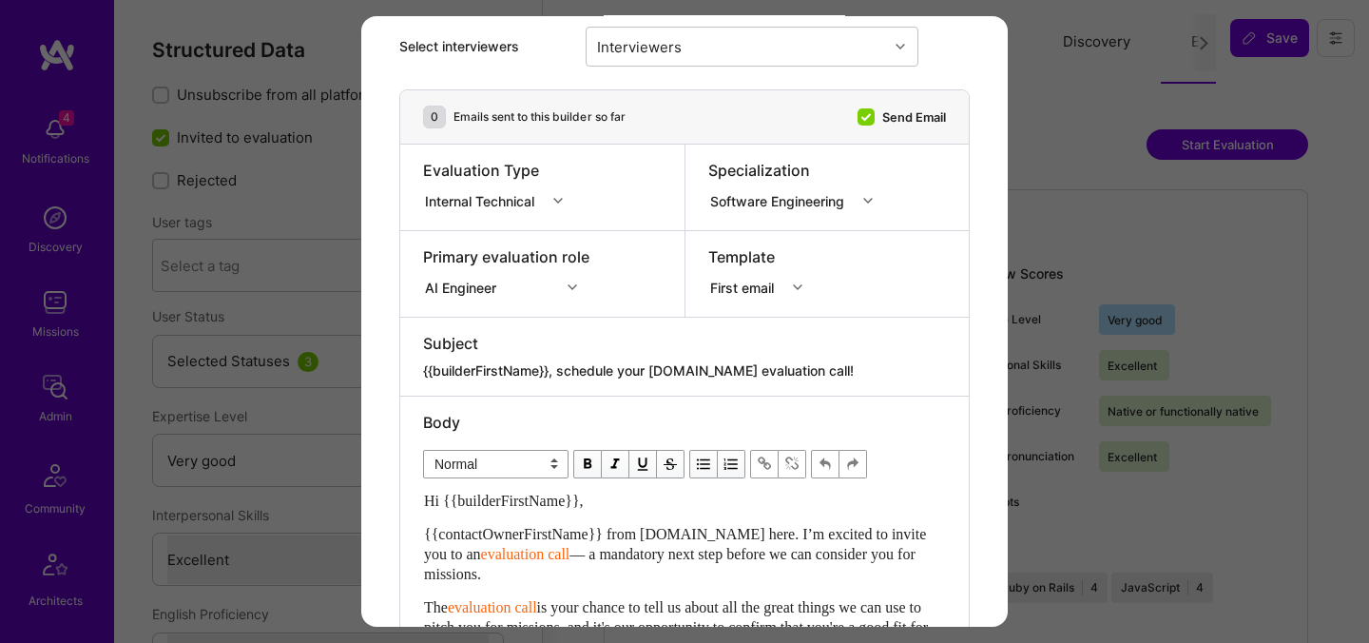
drag, startPoint x: 816, startPoint y: 372, endPoint x: 563, endPoint y: 368, distance: 252.9
click at [563, 368] on textarea "{{builderFirstName}}, schedule your [DOMAIN_NAME] evaluation call!" at bounding box center [684, 370] width 523 height 19
paste textarea "Unlock Your AI-Verified Status"
type textarea "{{builderFirstName}}, Unlock Your AI-Verified Status"
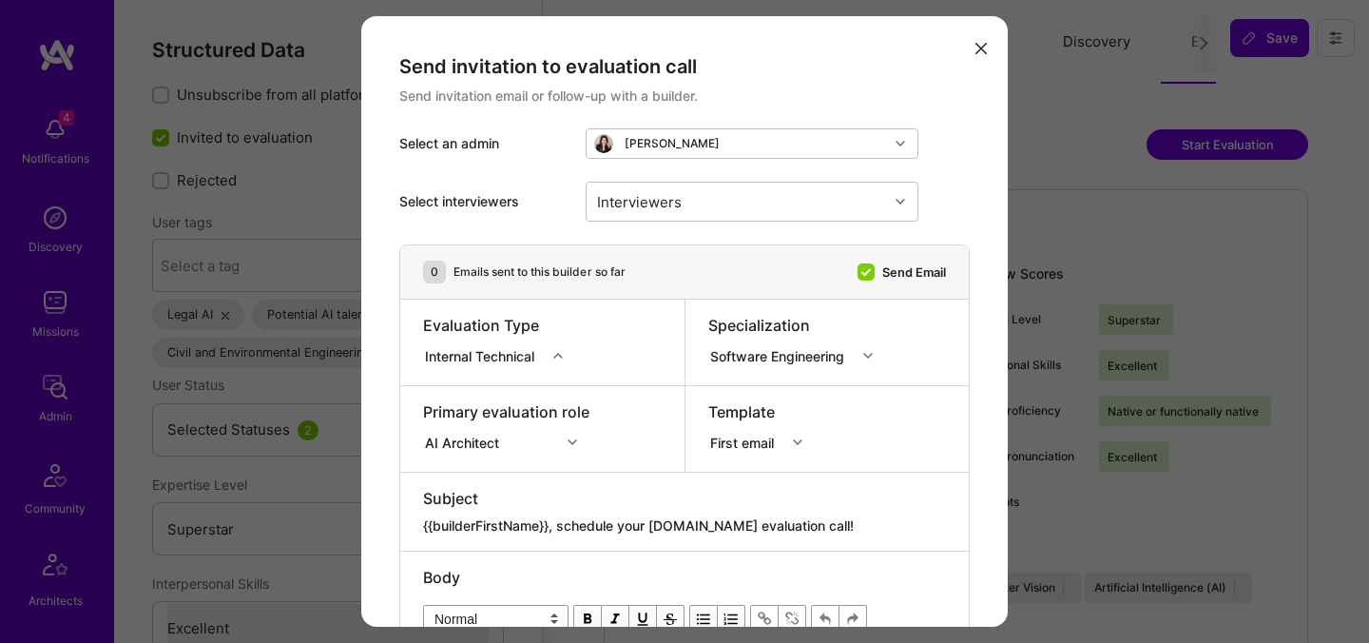
select select "7"
select select "US"
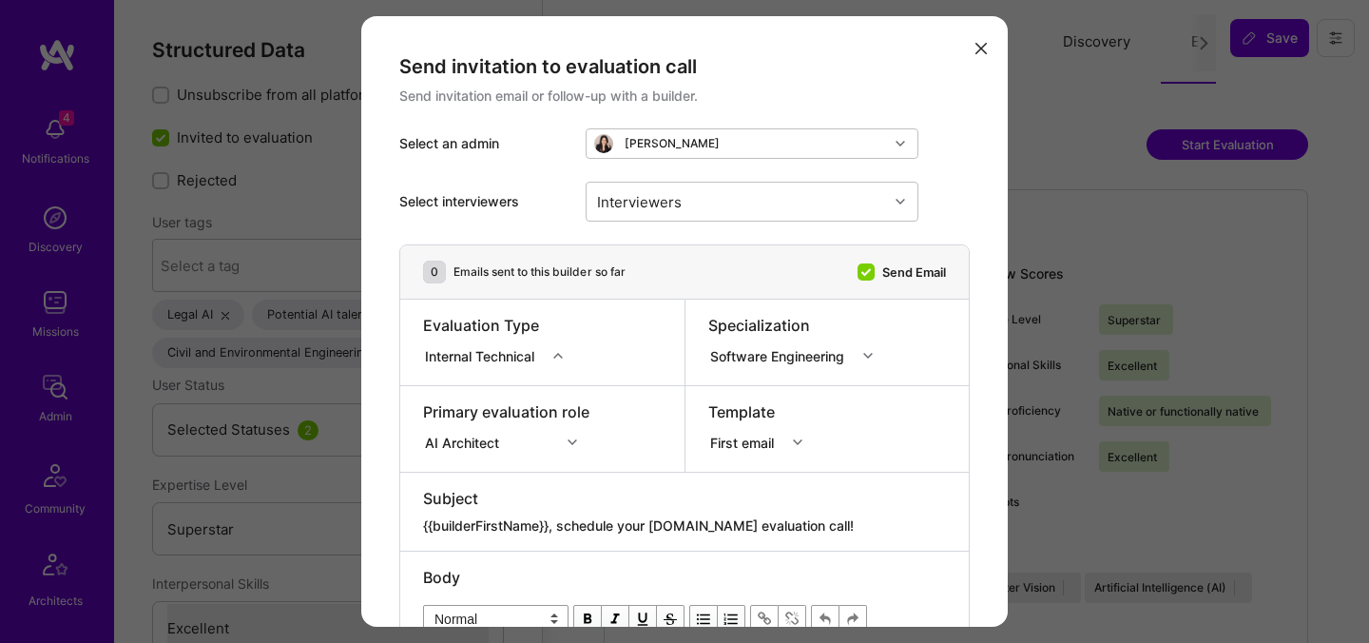
select select "Right Now"
drag, startPoint x: 813, startPoint y: 522, endPoint x: 560, endPoint y: 516, distance: 252.9
click at [560, 516] on textarea "{{builderFirstName}}, schedule your [DOMAIN_NAME] evaluation call!" at bounding box center [684, 525] width 523 height 19
paste textarea "Unlock Your AI-Verified Status"
type textarea "{{builderFirstName}}, Unlock Your AI-Verified Status"
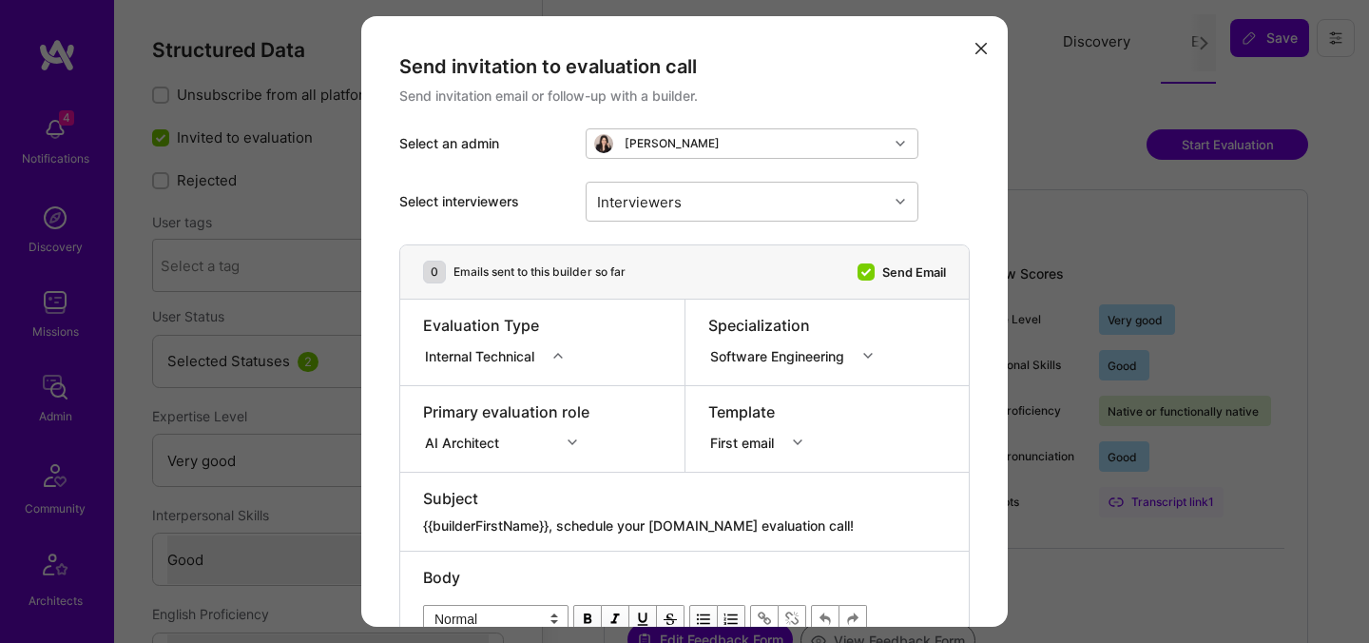
select select "5"
select select "4"
select select "7"
select select "6"
select select "US"
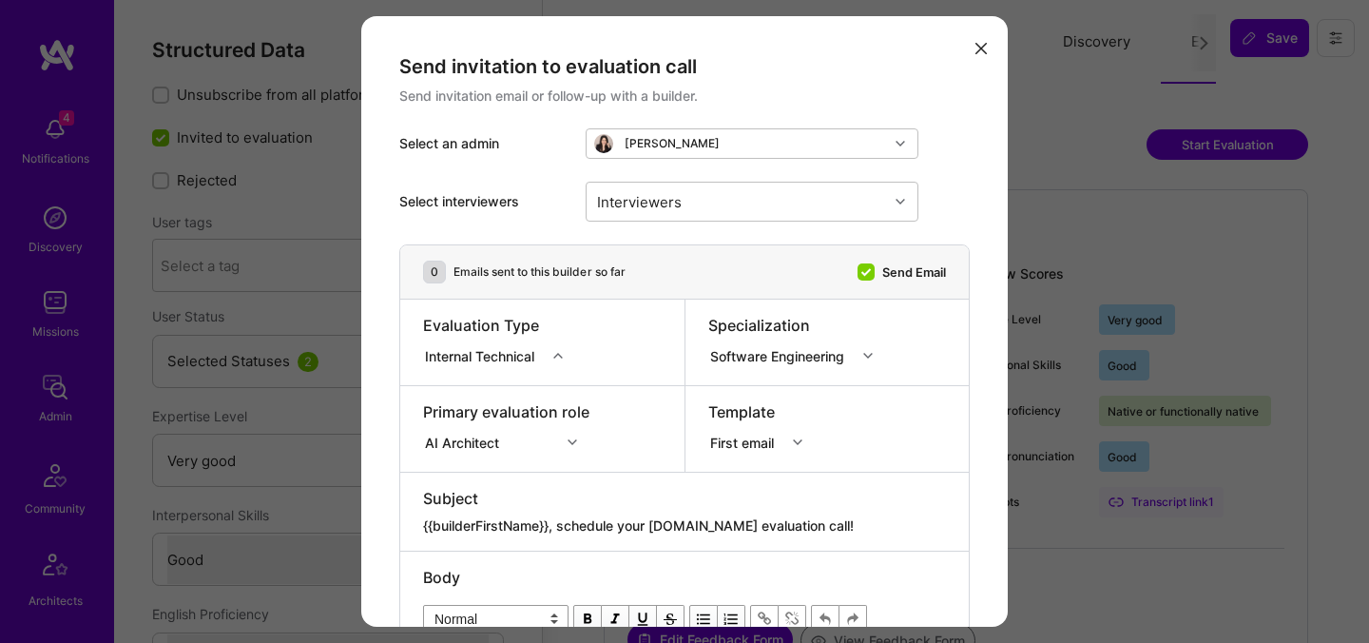
select select "Right Now"
drag, startPoint x: 813, startPoint y: 525, endPoint x: 563, endPoint y: 520, distance: 250.0
click at [563, 520] on textarea "{{builderFirstName}}, schedule your [DOMAIN_NAME] evaluation call!" at bounding box center [684, 525] width 523 height 19
paste textarea "Unlock Your AI-Verified Status"
type textarea "{{builderFirstName}}, Unlock Your AI-Verified Status"
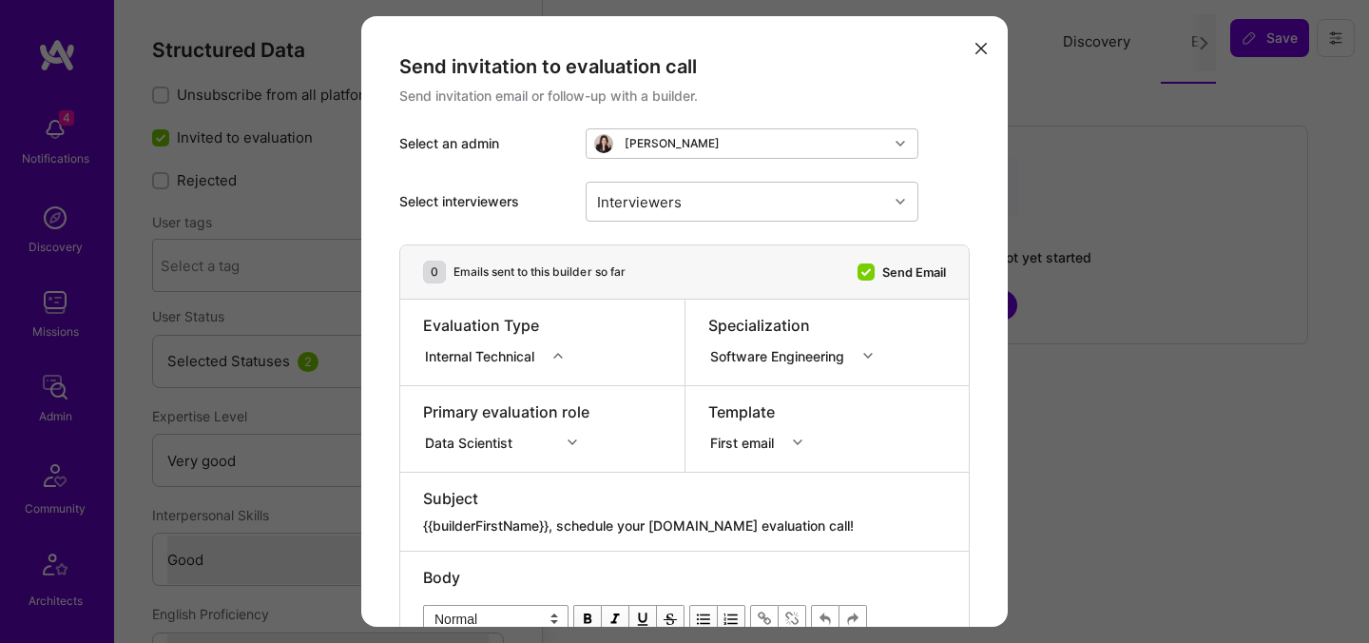
select select "5"
select select "4"
select select "6"
select select "7"
select select "BA"
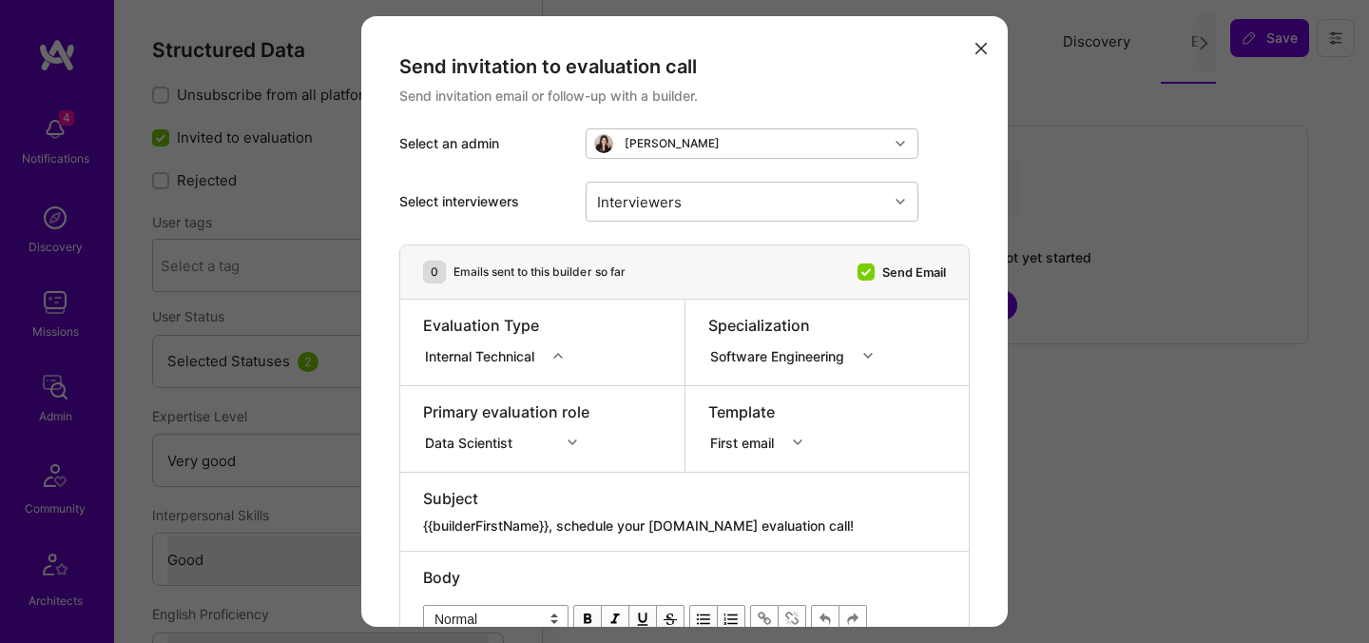
select select "Right Now"
click at [511, 442] on div "Data Scientist" at bounding box center [506, 439] width 166 height 19
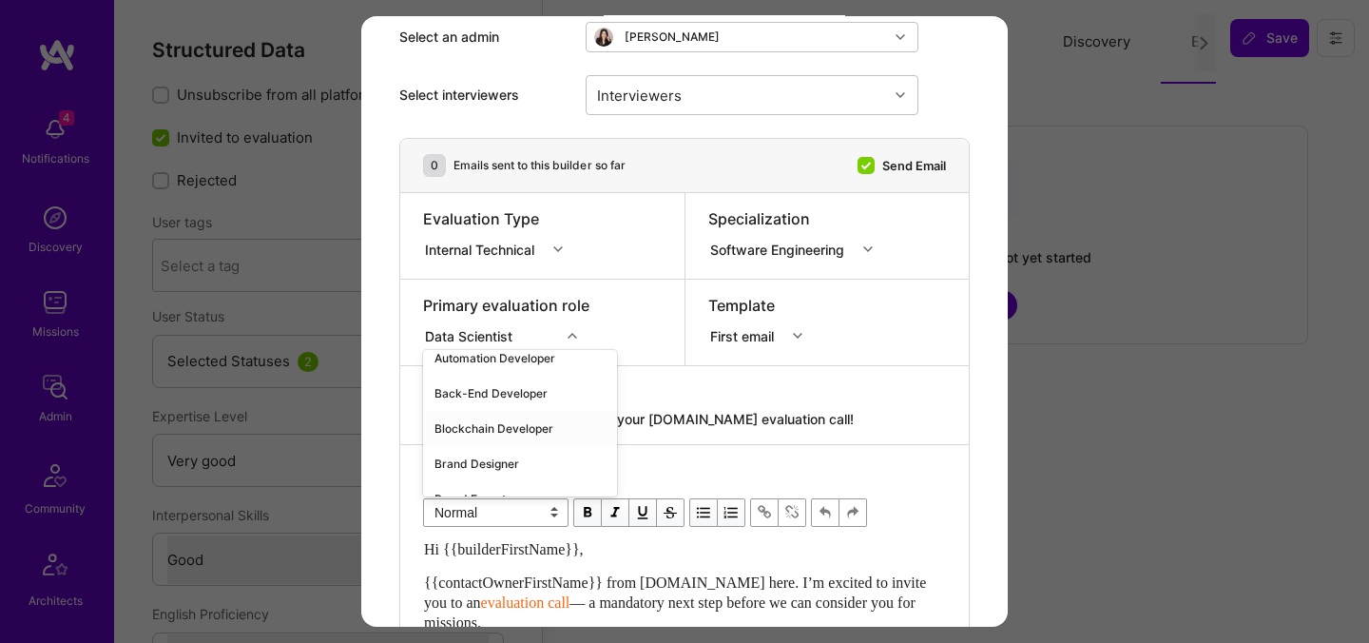
scroll to position [351, 0]
click at [576, 337] on icon "modal" at bounding box center [572, 336] width 10 height 10
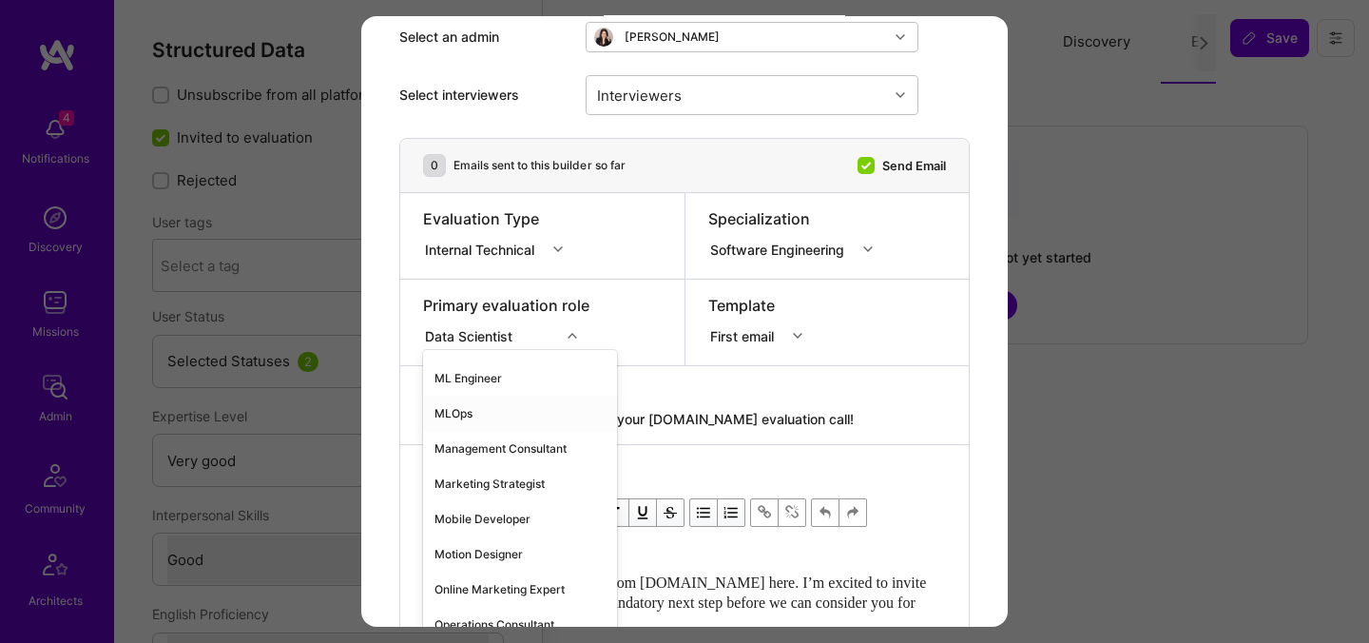
scroll to position [1436, 0]
click at [478, 375] on div "ML Engineer" at bounding box center [520, 376] width 194 height 35
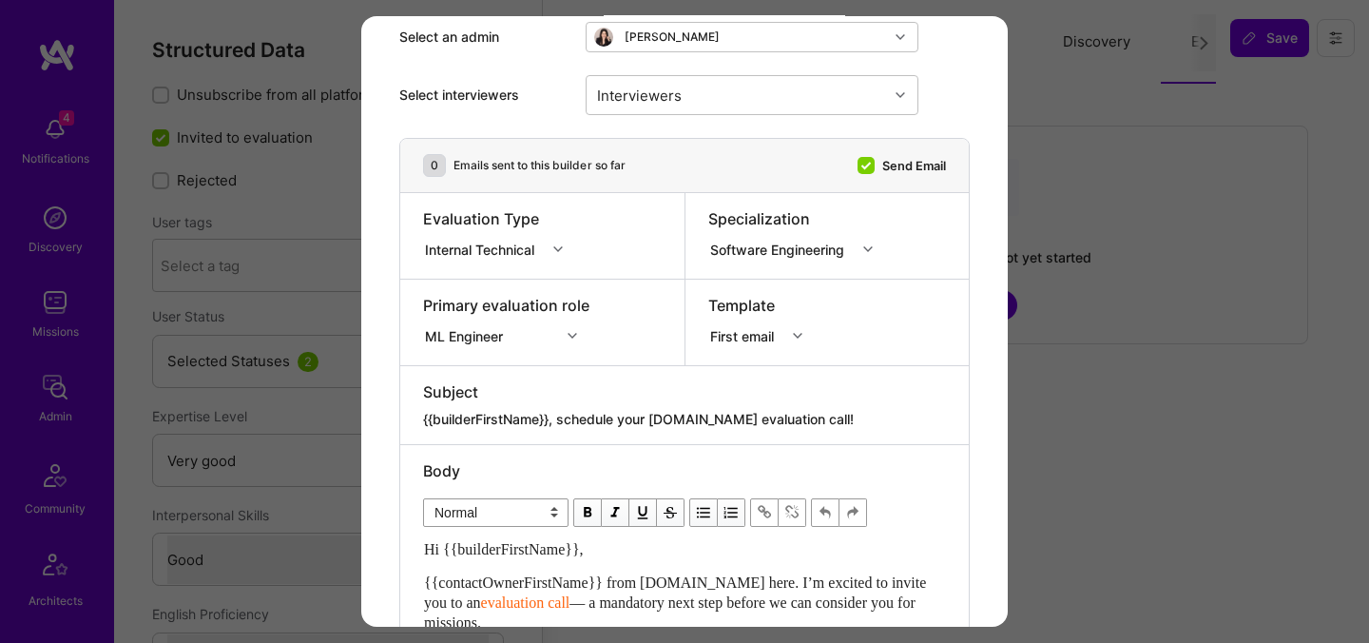
drag, startPoint x: 833, startPoint y: 436, endPoint x: 563, endPoint y: 419, distance: 270.5
click at [563, 419] on div "Subject {{builderFirstName}}, schedule your [DOMAIN_NAME] evaluation call!" at bounding box center [684, 405] width 568 height 78
drag, startPoint x: 875, startPoint y: 423, endPoint x: 561, endPoint y: 420, distance: 314.6
click at [562, 420] on textarea "{{builderFirstName}}, schedule your [DOMAIN_NAME] evaluation call!" at bounding box center [684, 419] width 523 height 19
paste textarea "Unlock Your AI-Verified Status"
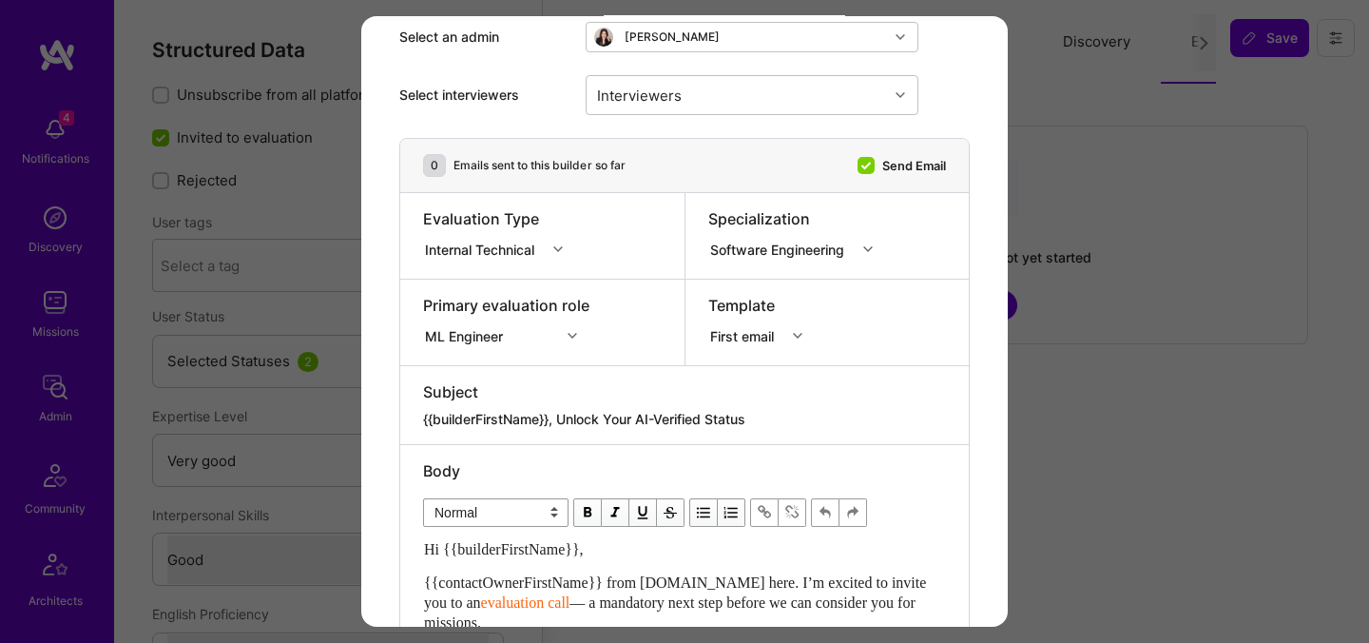
type textarea "{{builderFirstName}}, Unlock Your AI-Verified Status"
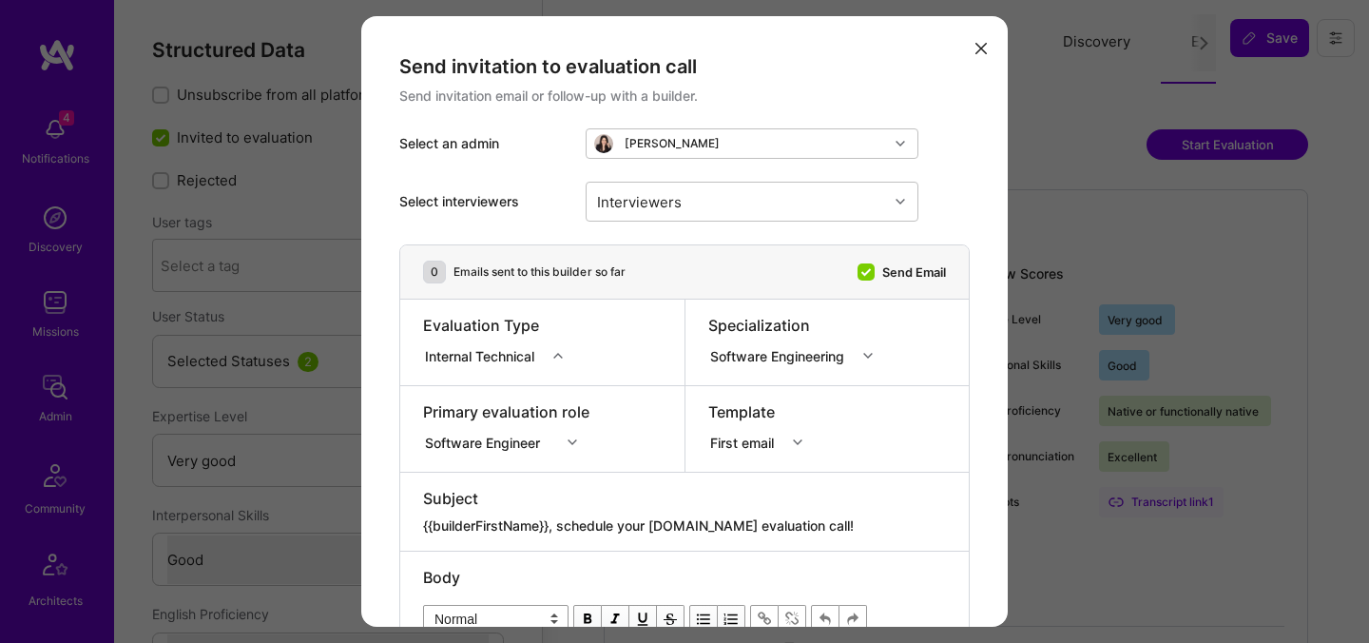
select select "5"
select select "4"
select select "7"
select select "US"
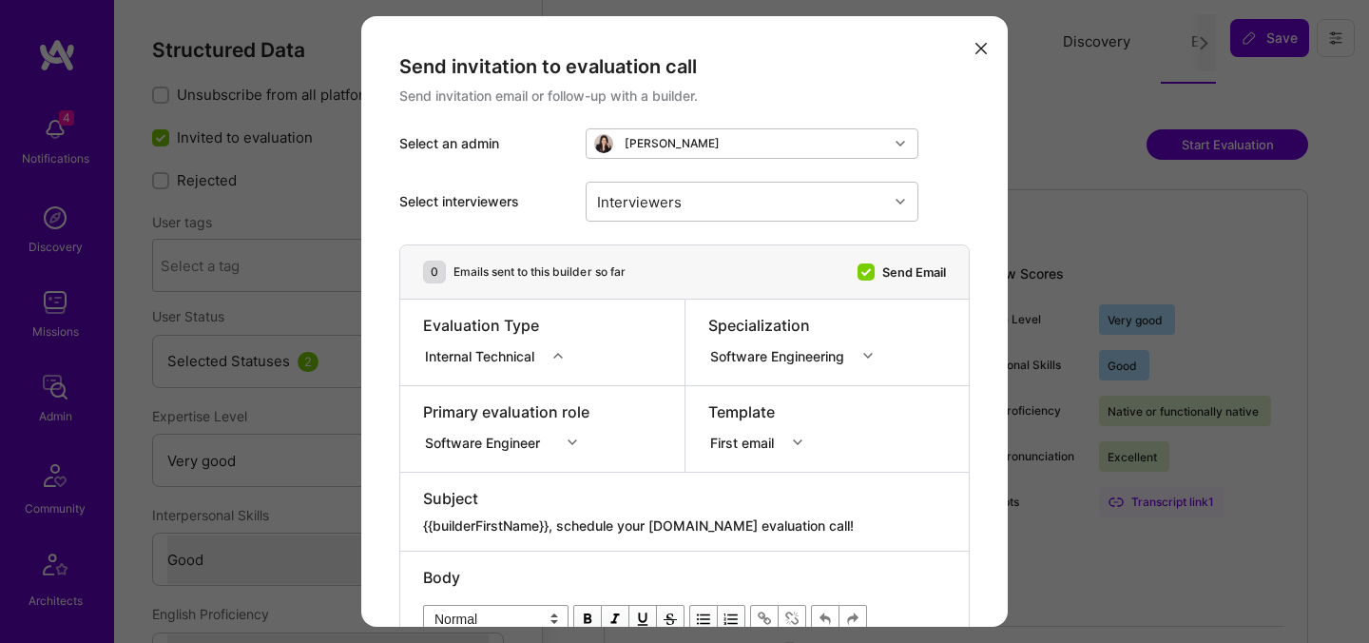
select select "Right Now"
click at [525, 437] on div "option AI Engineer focused, 2 of 70. 70 results available. Use Up and Down to c…" at bounding box center [506, 439] width 166 height 19
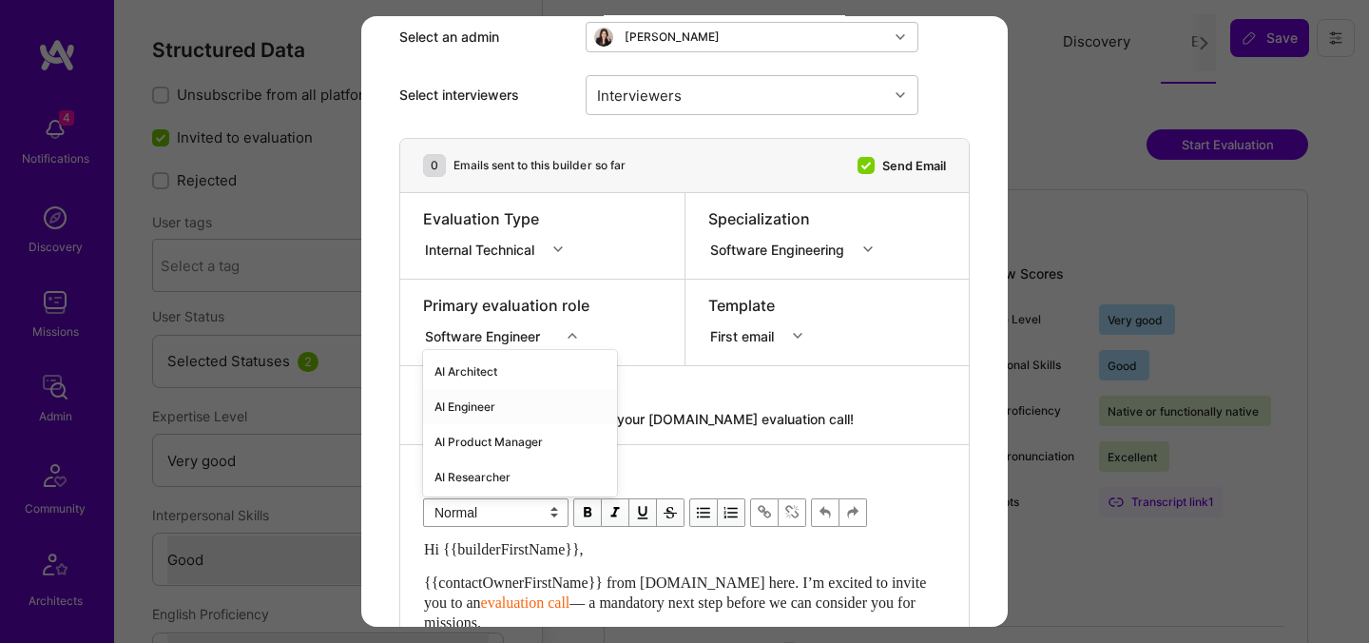
click at [491, 405] on div "AI Engineer" at bounding box center [520, 406] width 194 height 35
drag, startPoint x: 811, startPoint y: 422, endPoint x: 562, endPoint y: 413, distance: 249.2
click at [562, 413] on textarea "{{builderFirstName}}, schedule your [DOMAIN_NAME] evaluation call!" at bounding box center [684, 419] width 523 height 19
paste textarea "Unlock Your AI-Verified Status"
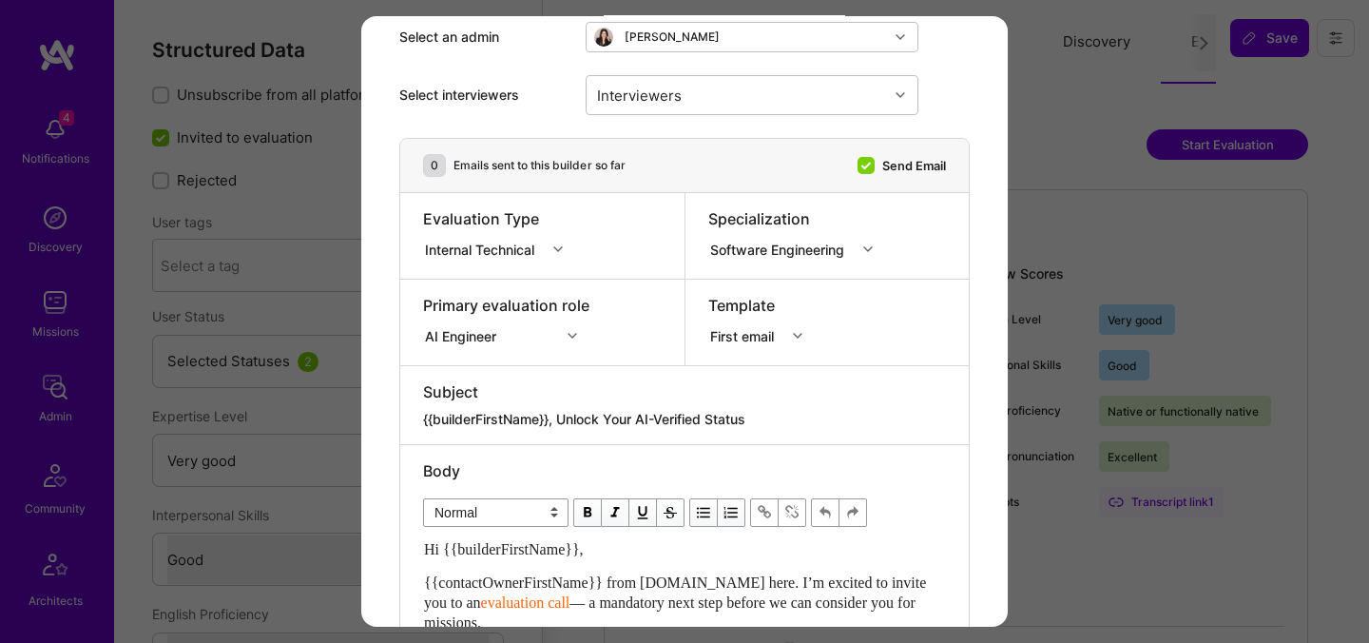
type textarea "{{builderFirstName}}, Unlock Your AI-Verified Status"
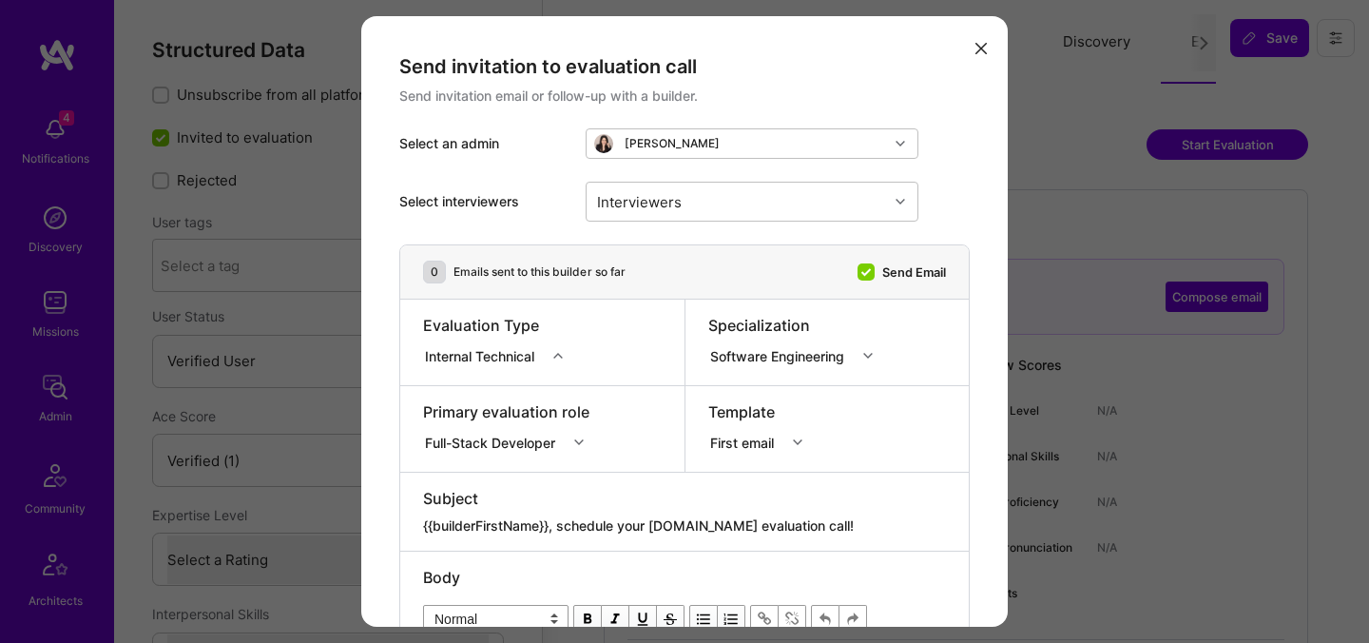
select select "Verified"
select select "US"
select select "Right Now"
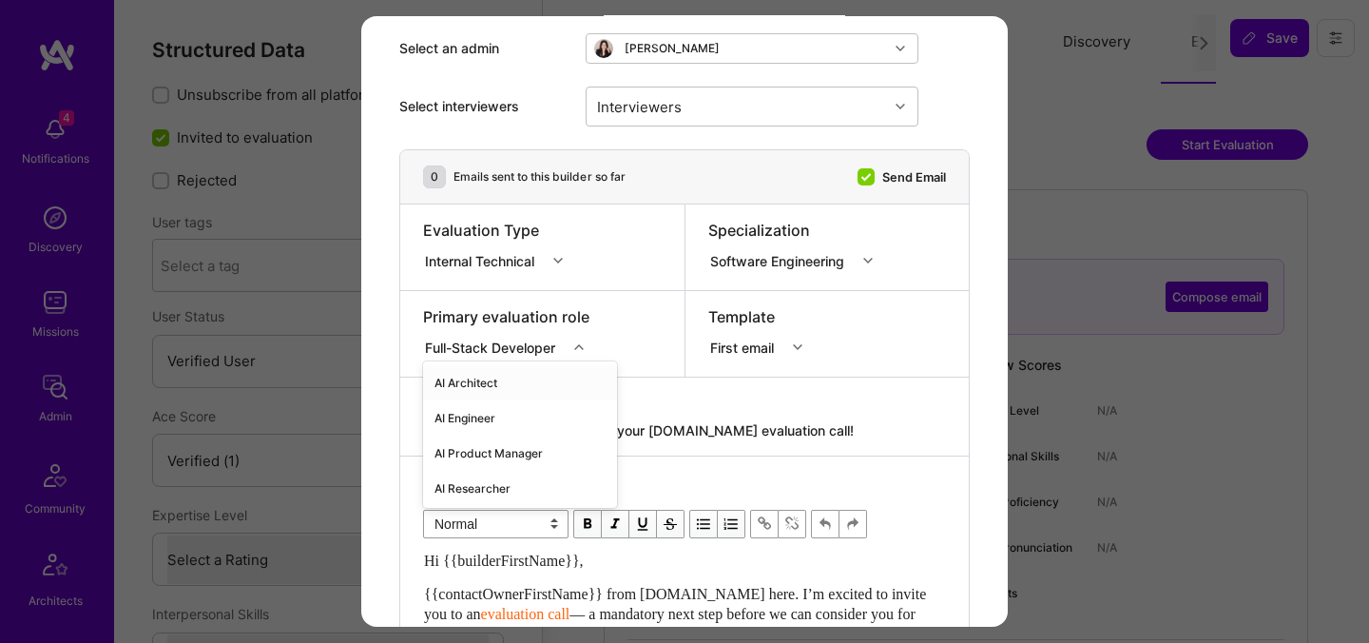
click at [528, 354] on div "option AI Architect focused, 1 of 70. 70 results available. Use Up and Down to …" at bounding box center [509, 344] width 173 height 19
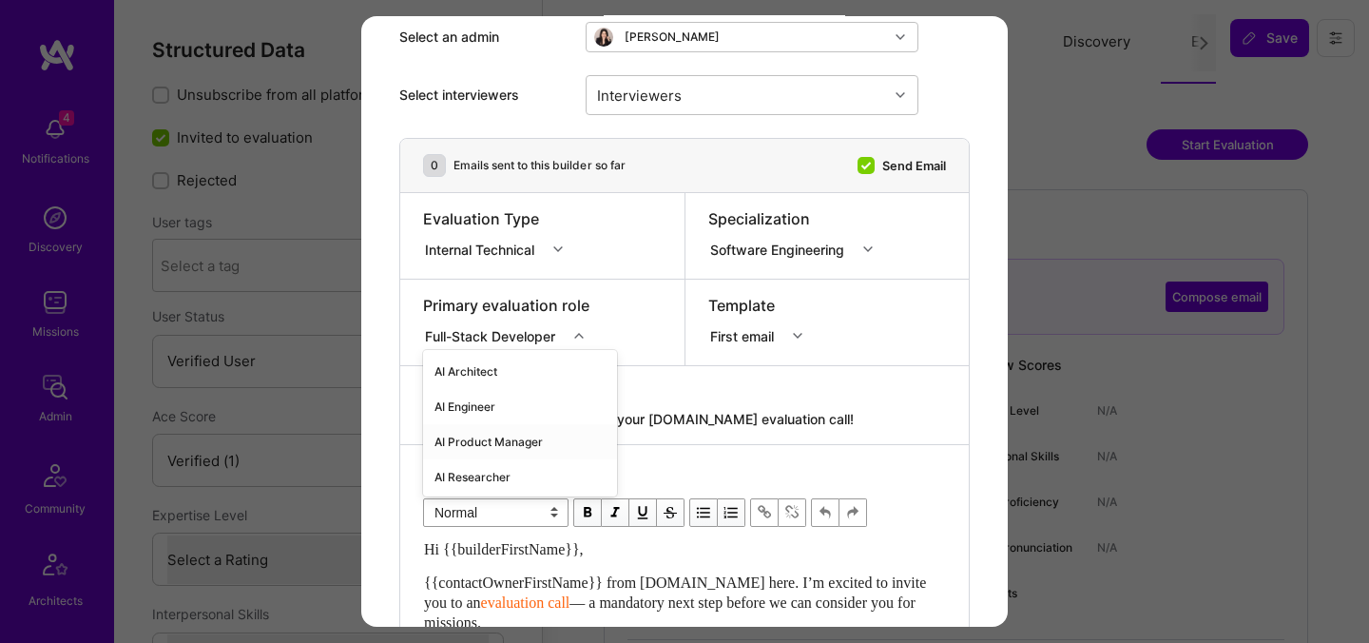
scroll to position [106, 0]
click at [497, 411] on div "AI Engineer" at bounding box center [520, 406] width 194 height 35
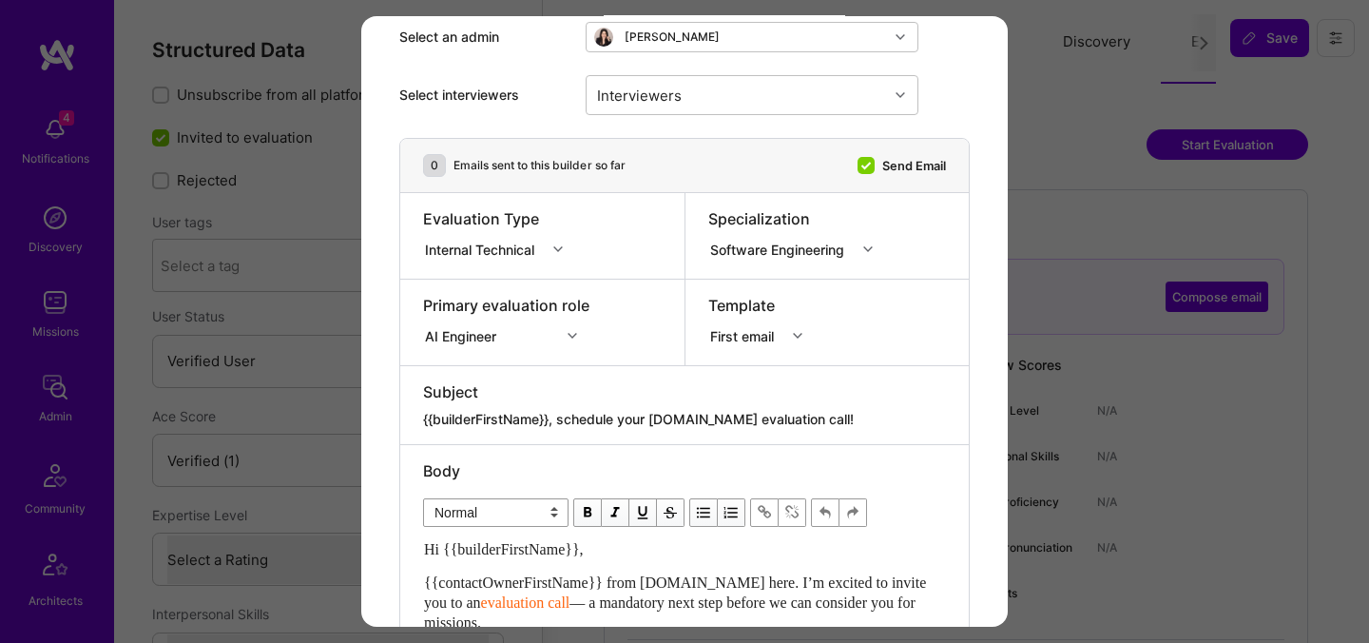
drag, startPoint x: 803, startPoint y: 425, endPoint x: 561, endPoint y: 416, distance: 242.5
click at [561, 416] on textarea "{{builderFirstName}}, schedule your [DOMAIN_NAME] evaluation call!" at bounding box center [684, 419] width 523 height 19
paste textarea "Unlock Your AI-Verified Status"
type textarea "{{builderFirstName}}, Unlock Your AI-Verified Status"
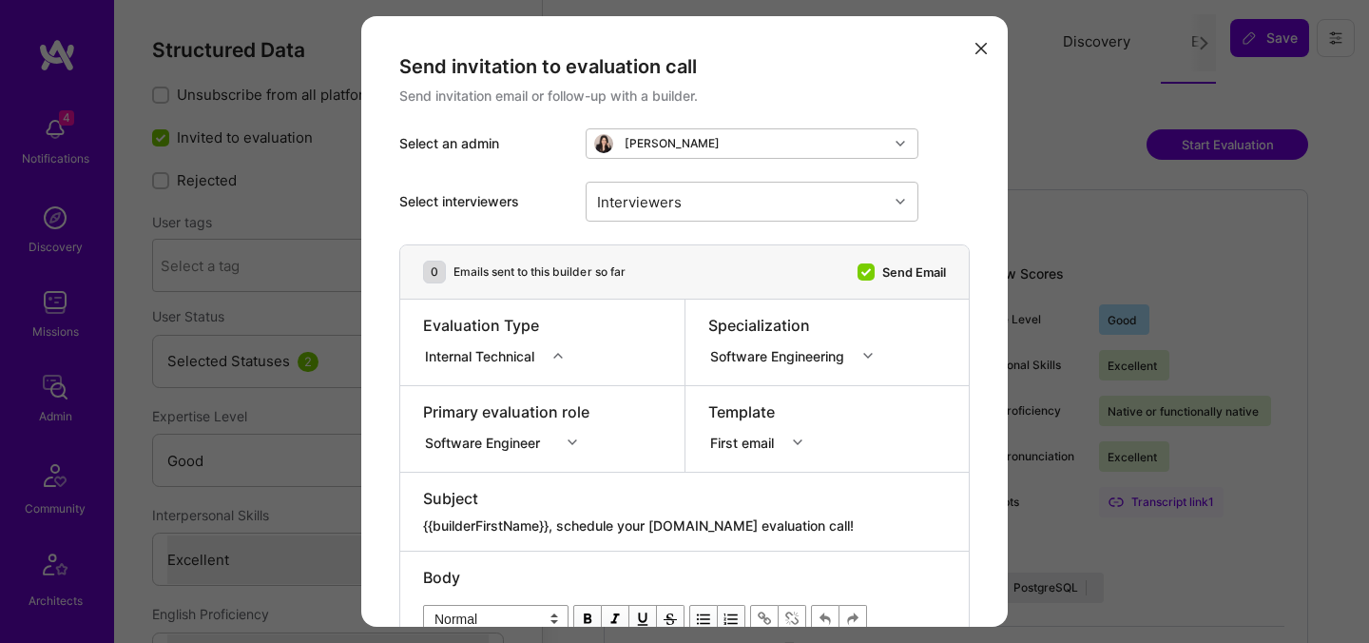
select select "4"
select select "7"
select select "BR"
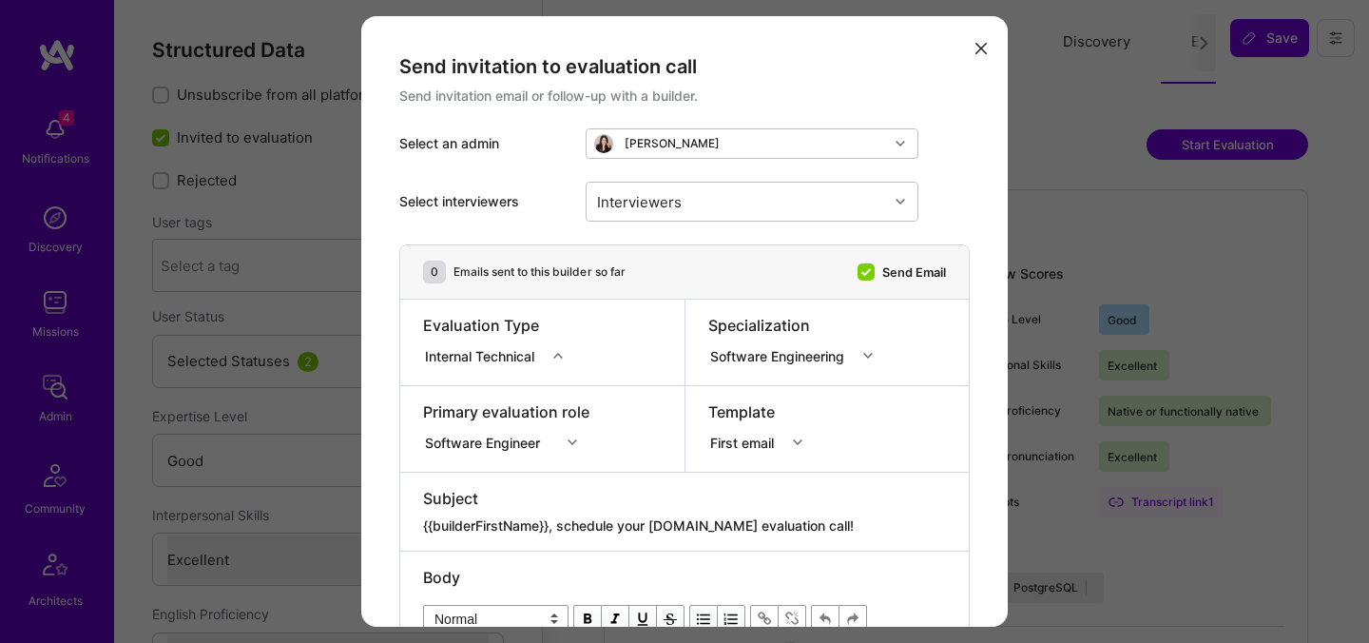
select select "Not Available"
select select "1 Month"
click at [521, 436] on div "Software Engineer" at bounding box center [506, 439] width 166 height 19
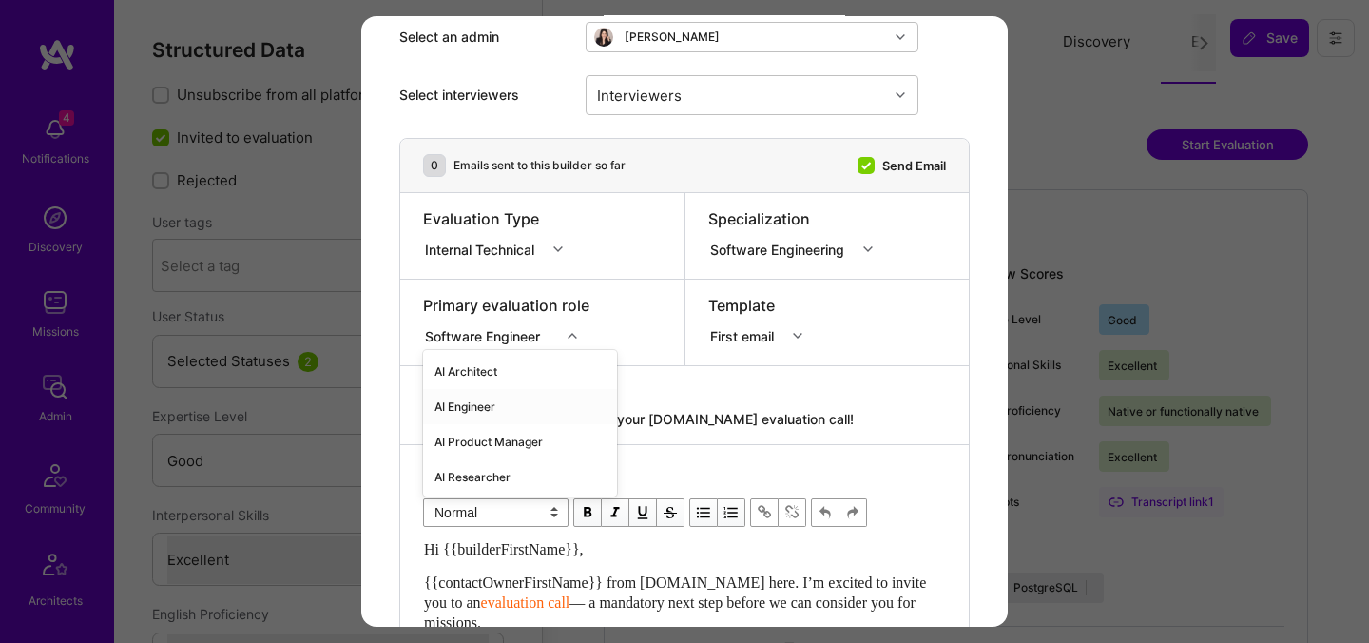
click at [493, 404] on div "AI Engineer" at bounding box center [520, 406] width 194 height 35
drag, startPoint x: 811, startPoint y: 419, endPoint x: 562, endPoint y: 417, distance: 249.1
click at [562, 418] on textarea "{{builderFirstName}}, schedule your [DOMAIN_NAME] evaluation call!" at bounding box center [684, 419] width 523 height 19
paste textarea "Unlock Your AI-Verified Status"
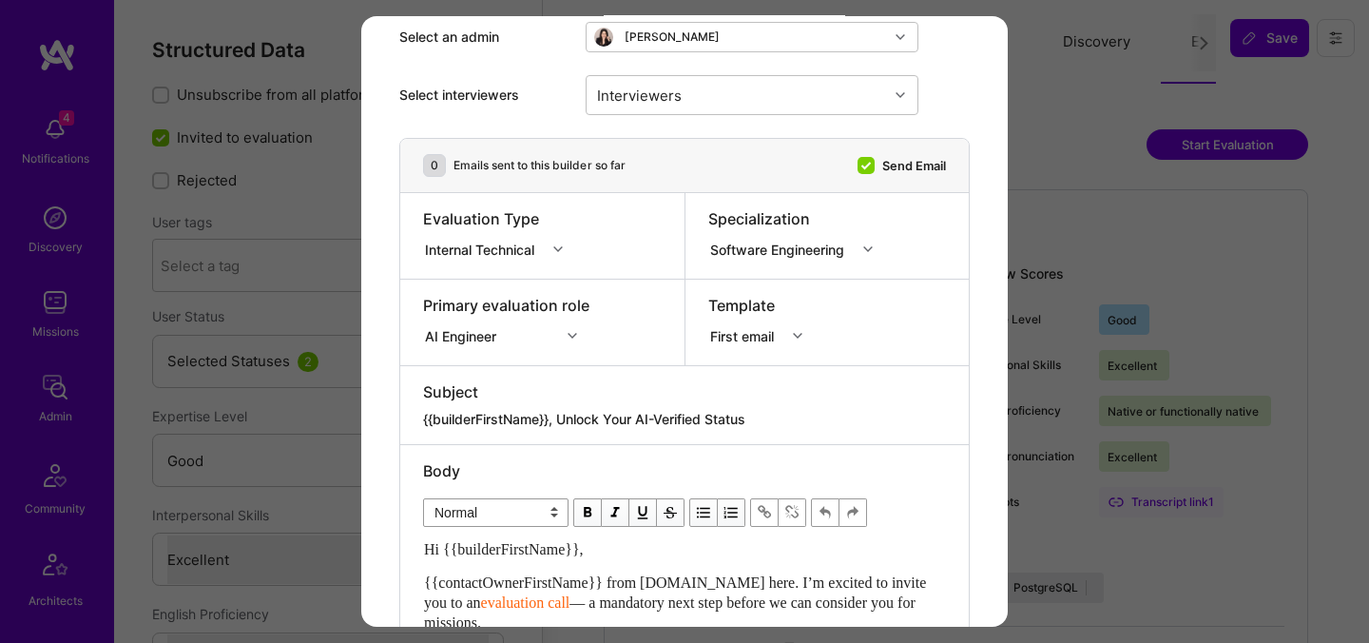
type textarea "{{builderFirstName}}, Unlock Your AI-Verified Status"
